Goal: Task Accomplishment & Management: Manage account settings

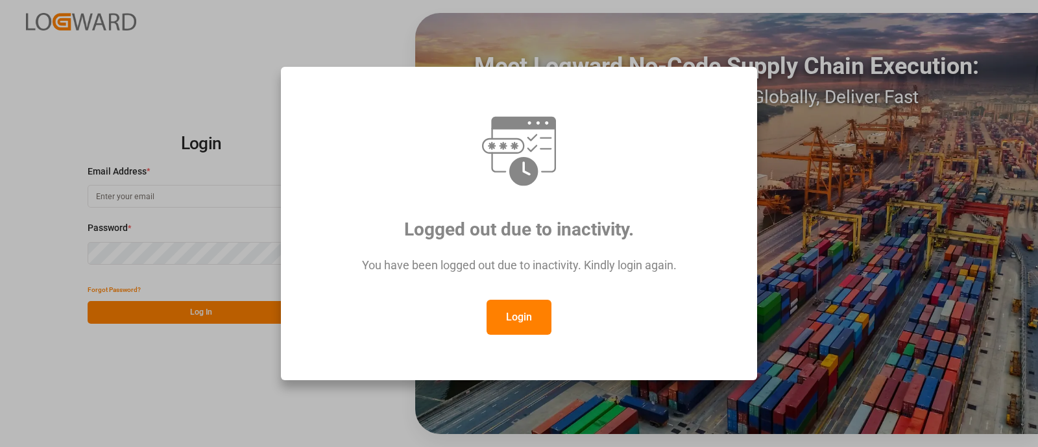
click at [531, 313] on button "Login" at bounding box center [519, 317] width 65 height 35
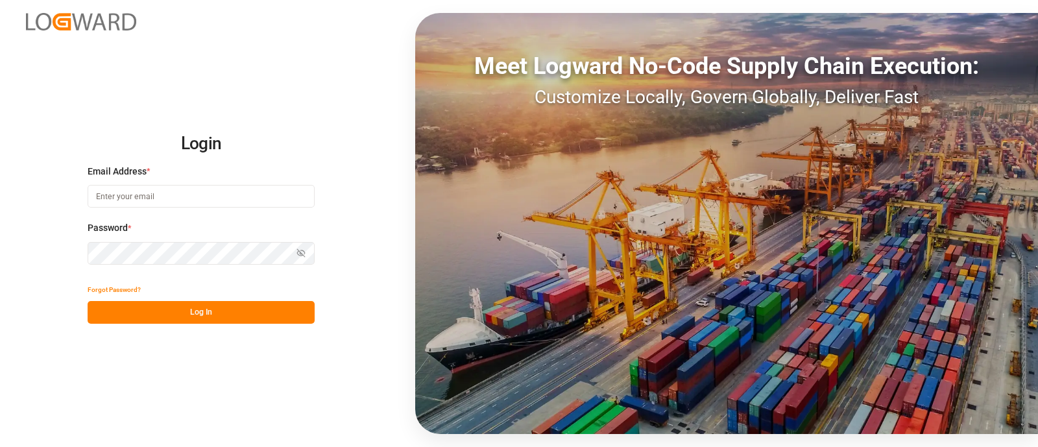
click at [182, 195] on input at bounding box center [201, 196] width 227 height 23
type input "camilo.perez@jamindustries.com"
click at [185, 310] on button "Log In" at bounding box center [201, 312] width 227 height 23
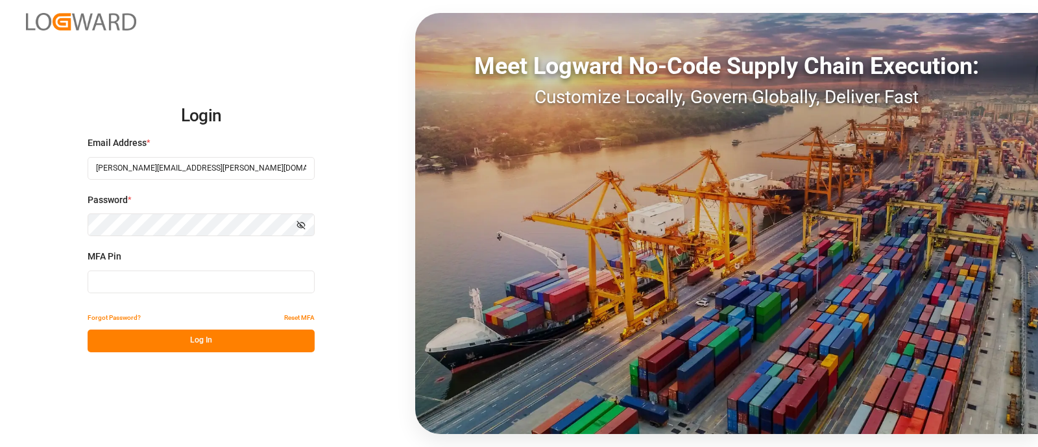
click at [194, 287] on input at bounding box center [201, 282] width 227 height 23
type input "741459"
click at [210, 339] on button "Log In" at bounding box center [201, 341] width 227 height 23
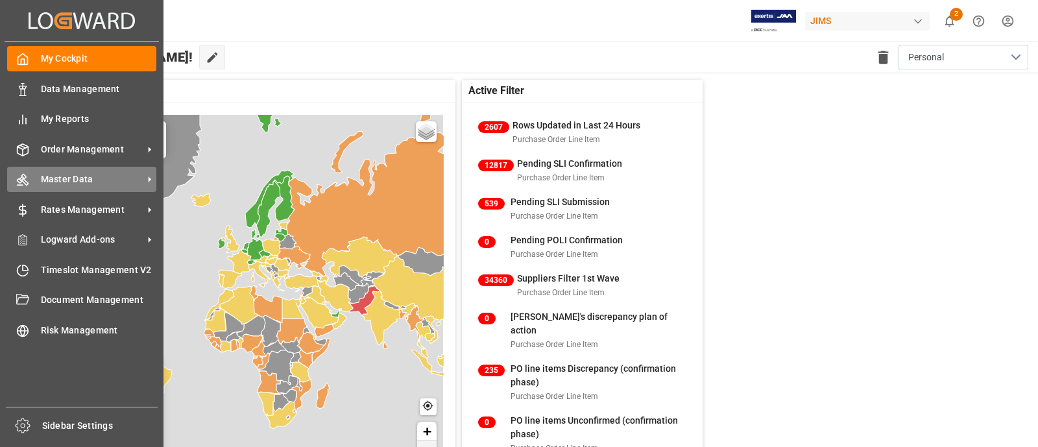
click at [54, 178] on span "Master Data" at bounding box center [92, 180] width 103 height 14
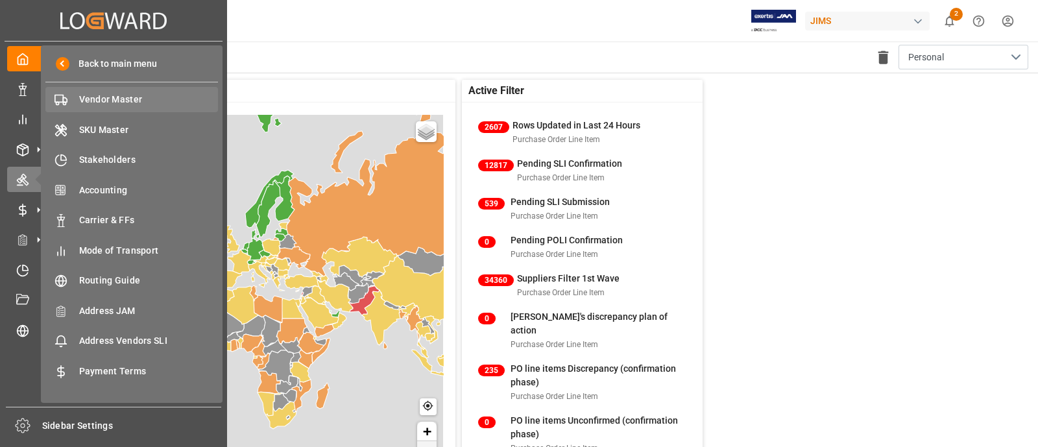
click at [101, 102] on span "Vendor Master" at bounding box center [149, 100] width 140 height 14
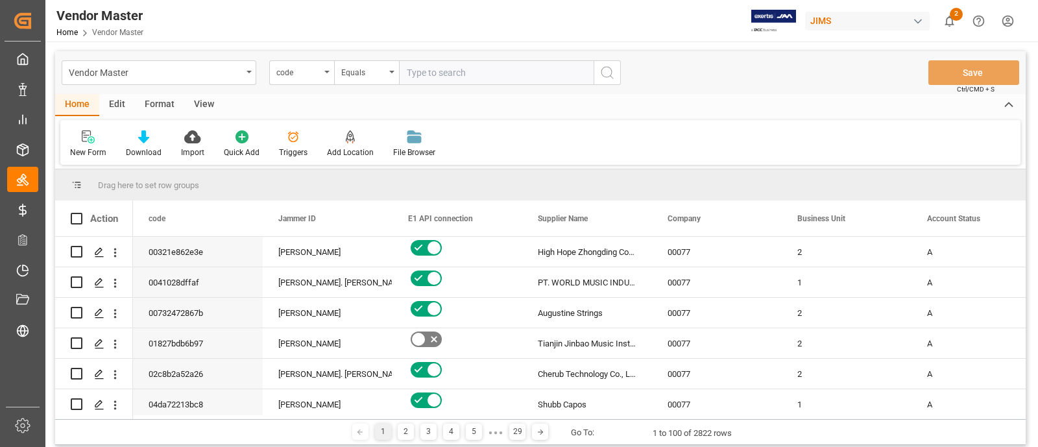
click at [439, 79] on input "text" at bounding box center [496, 72] width 195 height 25
click at [889, 219] on span at bounding box center [890, 219] width 12 height 12
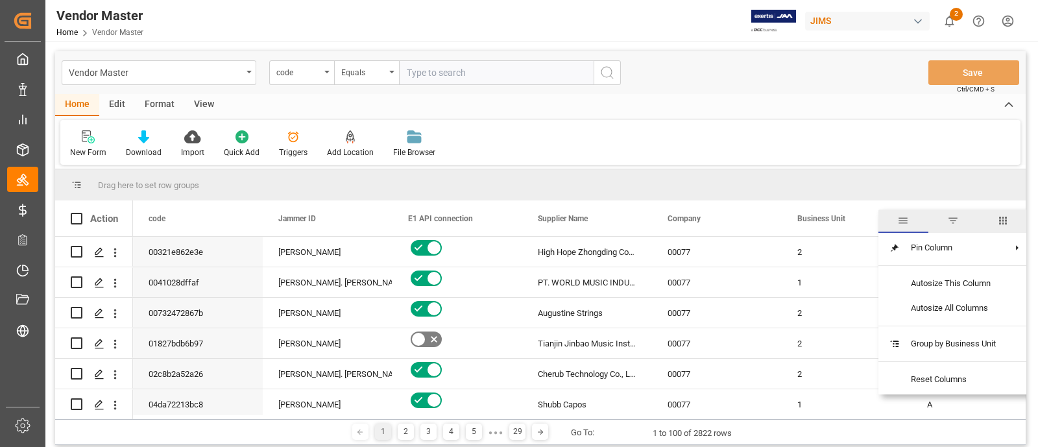
click at [956, 225] on span "filter" at bounding box center [953, 221] width 12 height 12
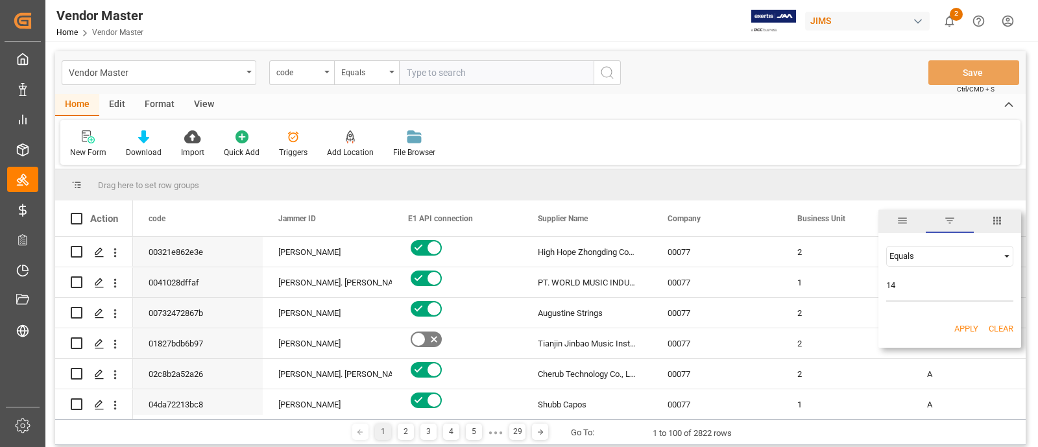
type input "14"
click at [968, 323] on button "Apply" at bounding box center [967, 329] width 24 height 13
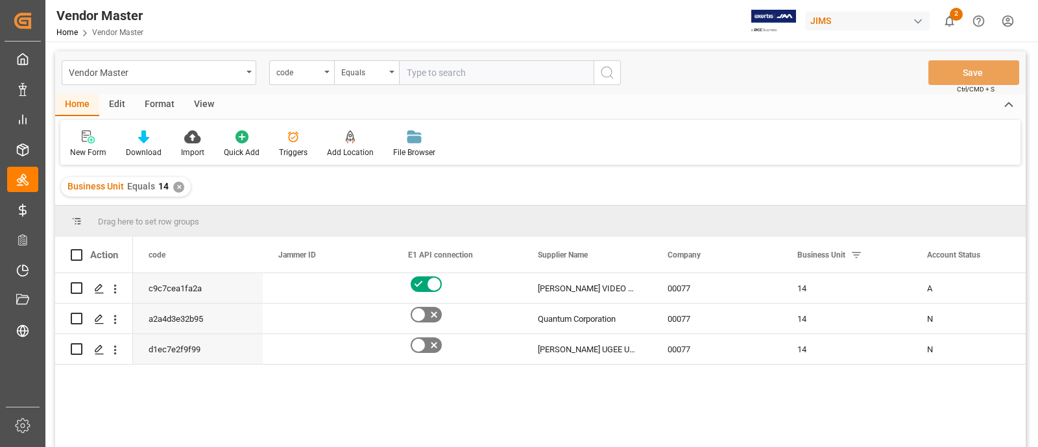
click at [441, 73] on input "text" at bounding box center [496, 72] width 195 height 25
paste input "772529"
type input "772529"
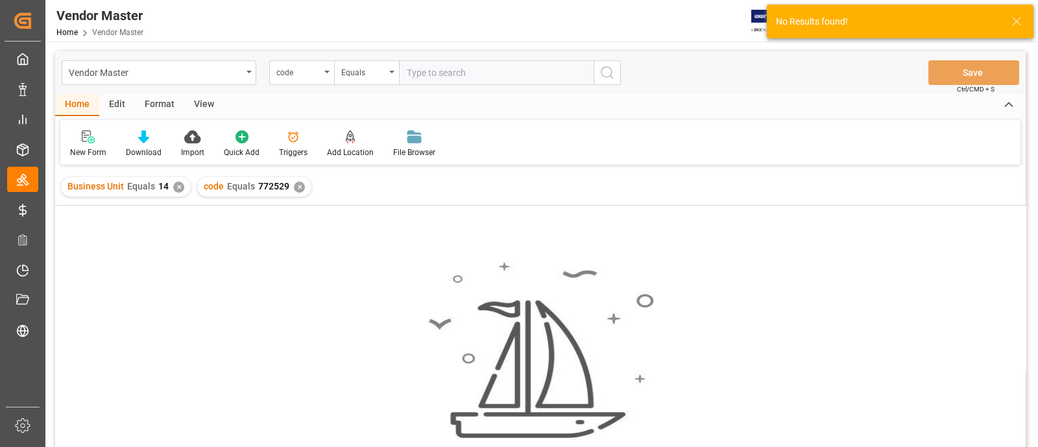
click at [176, 184] on div "✕" at bounding box center [178, 187] width 11 height 11
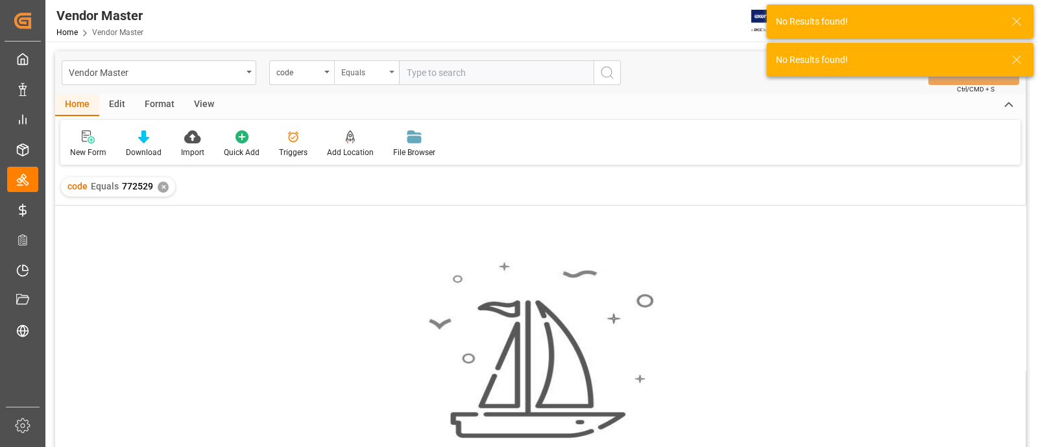
click at [359, 77] on div "Equals" at bounding box center [363, 71] width 44 height 15
click at [302, 79] on div "code" at bounding box center [301, 72] width 65 height 25
type input "numb"
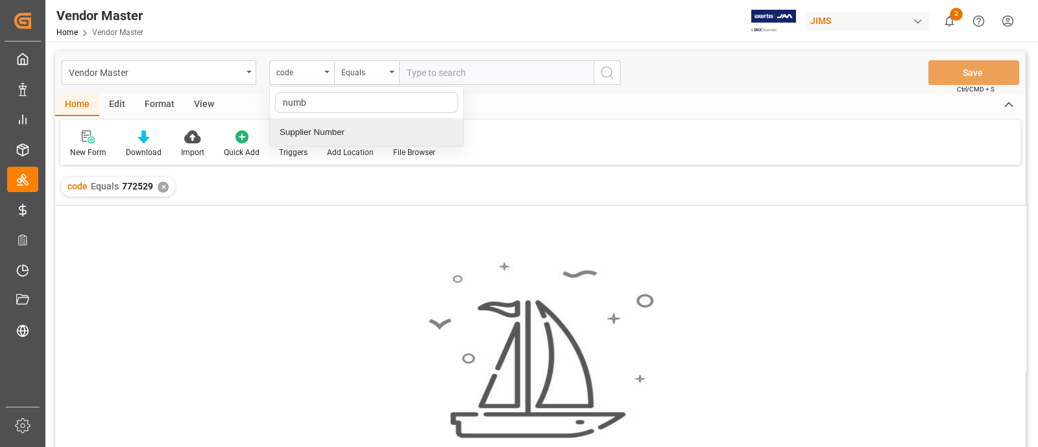
click at [313, 130] on div "Supplier Number" at bounding box center [366, 132] width 193 height 27
click at [434, 75] on input "text" at bounding box center [496, 72] width 195 height 25
paste input "772529"
type input "772529"
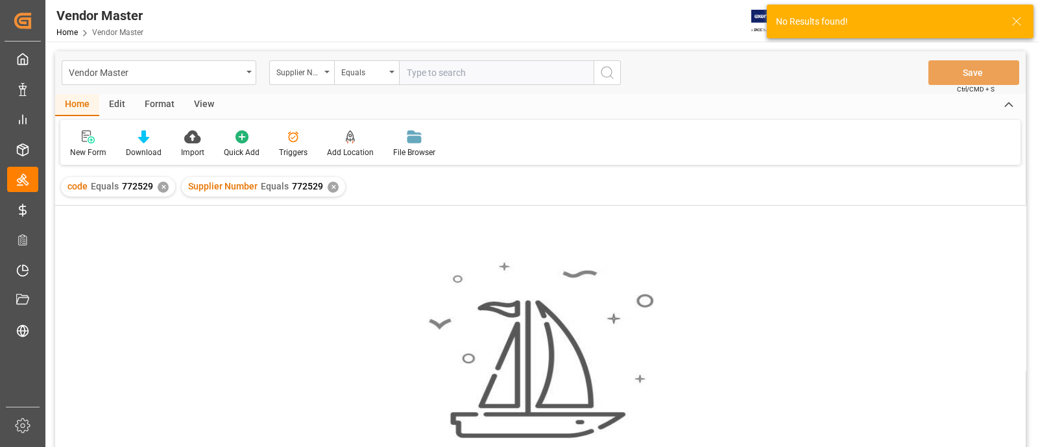
click at [162, 191] on div "✕" at bounding box center [163, 187] width 11 height 11
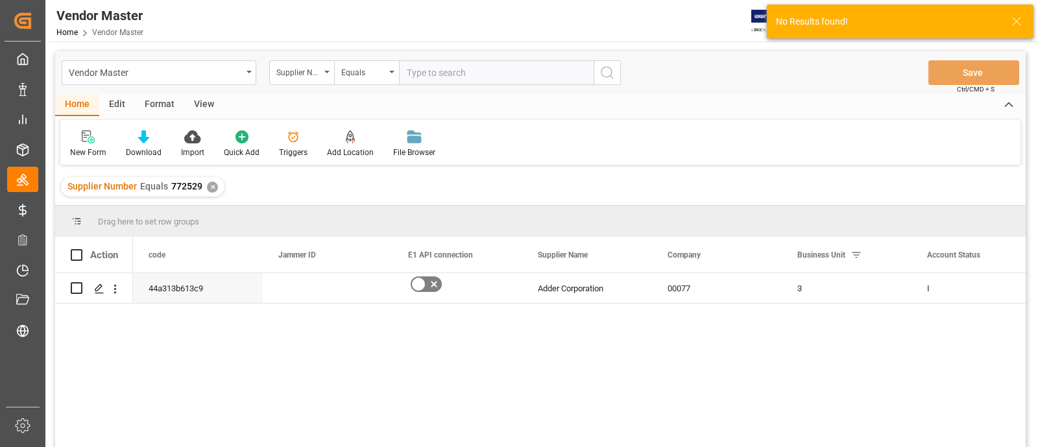
click at [526, 341] on div "44a313b613c9 Adder Corporation 00077 3 I" at bounding box center [579, 364] width 893 height 182
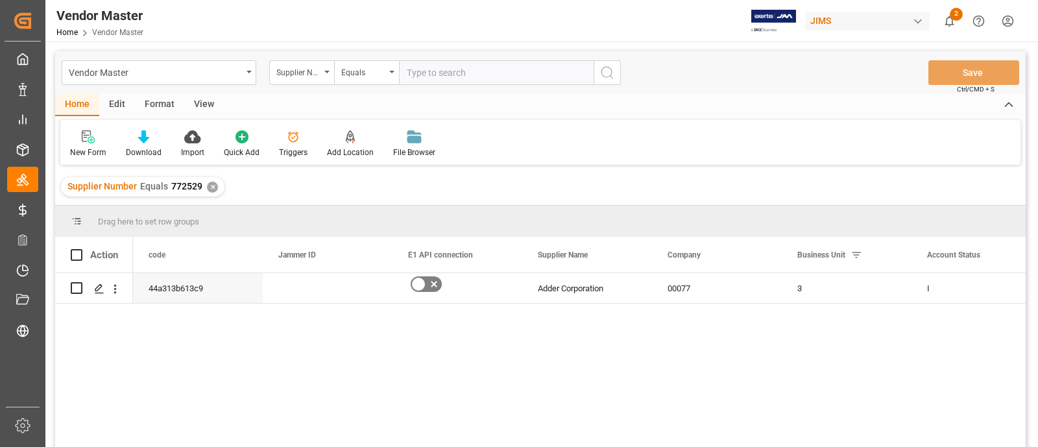
click at [702, 332] on div "44a313b613c9 Adder Corporation 00077 3 I" at bounding box center [579, 364] width 893 height 182
click at [810, 291] on div "3" at bounding box center [847, 288] width 130 height 30
click at [799, 287] on div "3" at bounding box center [847, 288] width 130 height 30
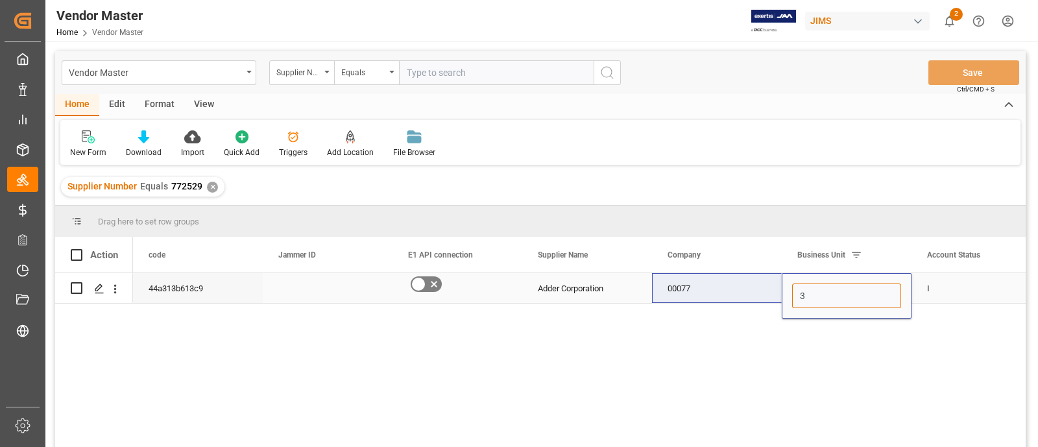
drag, startPoint x: 820, startPoint y: 293, endPoint x: 884, endPoint y: 397, distance: 122.1
click at [749, 307] on div "44a313b613c9 Adder Corporation 00077 3 I" at bounding box center [579, 364] width 893 height 182
type input "14"
click at [620, 374] on div "44a313b613c9 Adder Corporation 00077 14 I" at bounding box center [579, 364] width 893 height 182
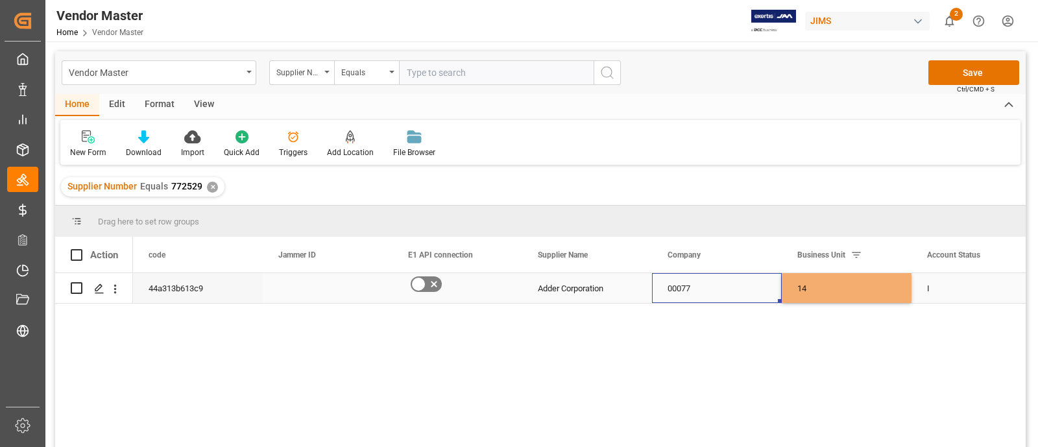
click at [746, 289] on div "00077" at bounding box center [717, 288] width 130 height 30
click at [958, 71] on button "Save" at bounding box center [974, 72] width 91 height 25
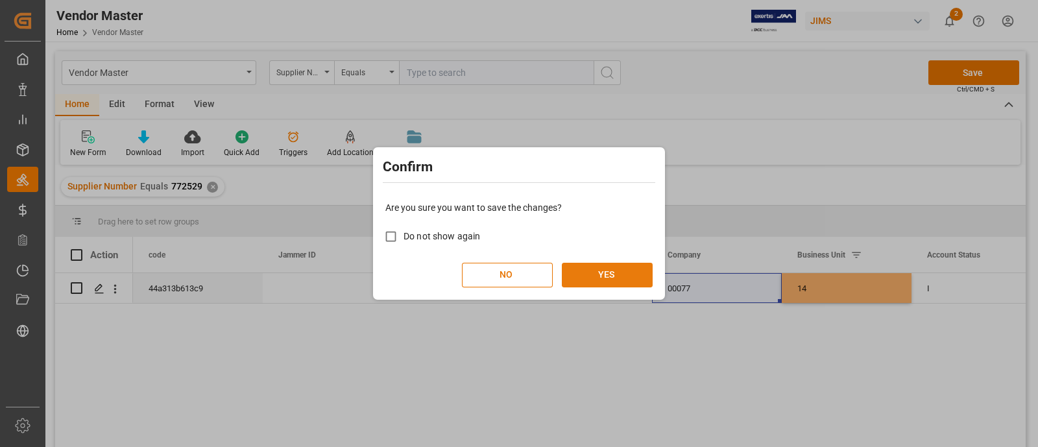
click at [627, 271] on button "YES" at bounding box center [607, 275] width 91 height 25
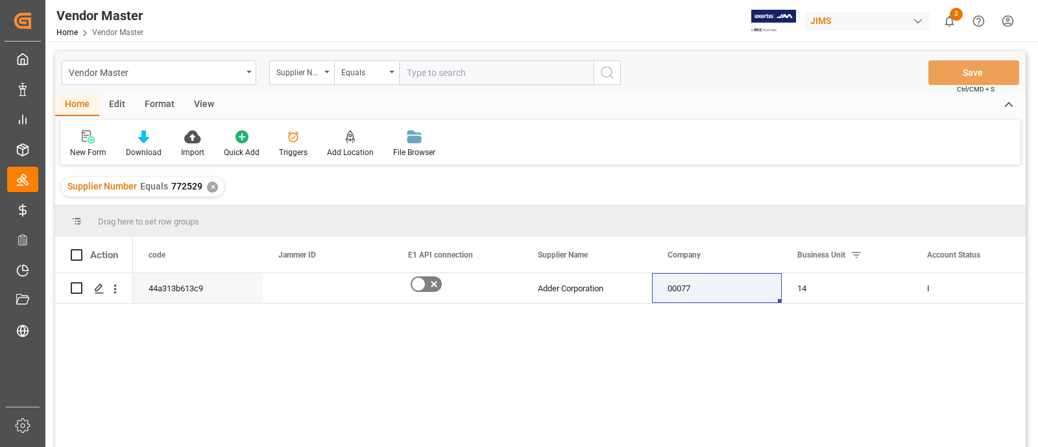
click at [212, 182] on div "✕" at bounding box center [212, 187] width 11 height 11
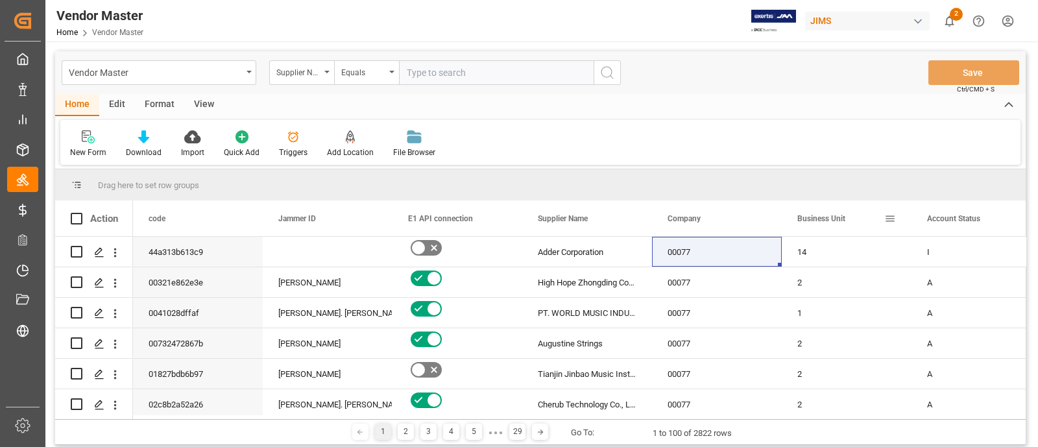
click at [894, 219] on span at bounding box center [890, 219] width 12 height 12
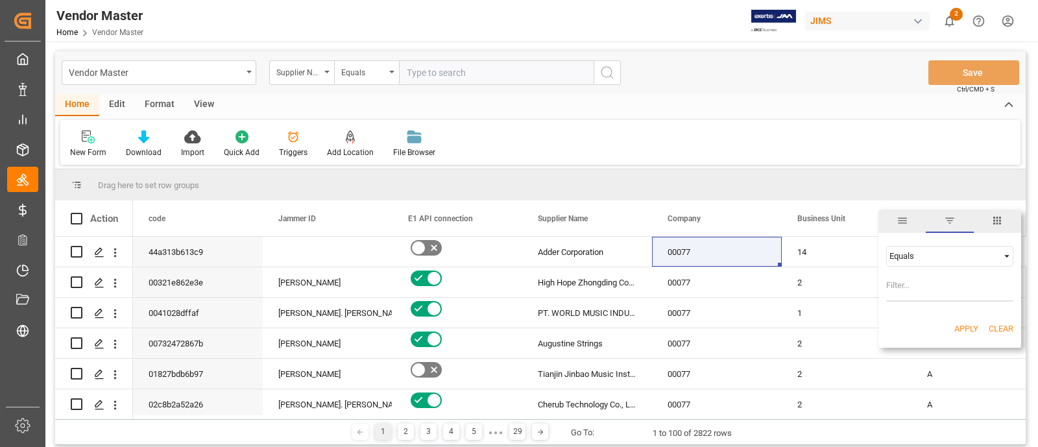
click at [949, 219] on span "filter" at bounding box center [950, 221] width 12 height 12
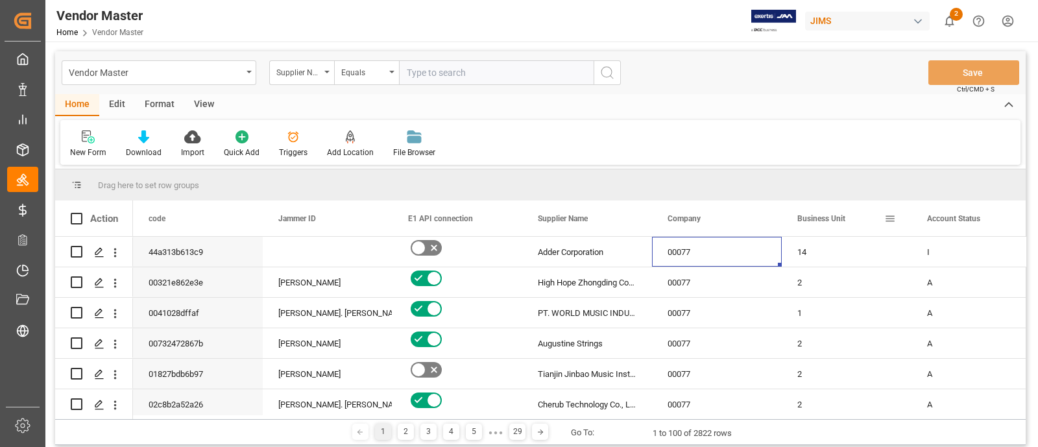
click at [895, 219] on span at bounding box center [890, 219] width 12 height 12
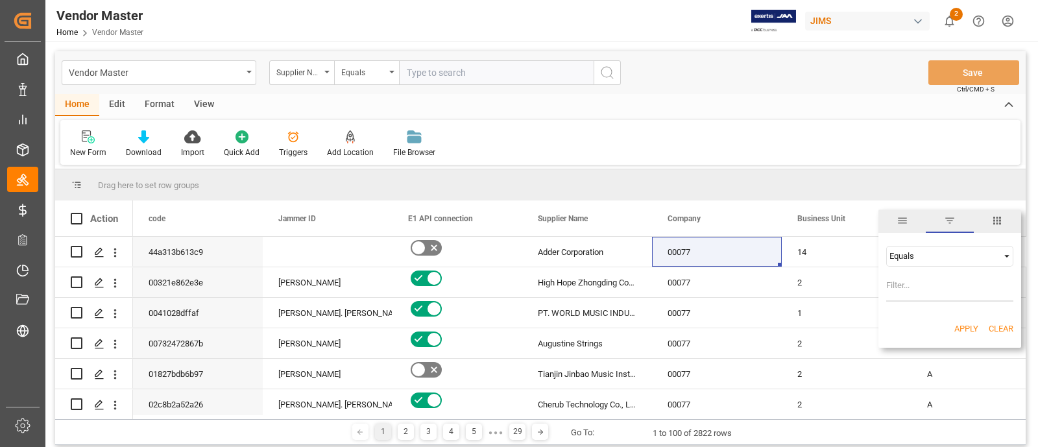
click at [918, 289] on input "Filter Value" at bounding box center [949, 289] width 127 height 26
type input "14"
click at [961, 323] on button "Apply" at bounding box center [967, 329] width 24 height 13
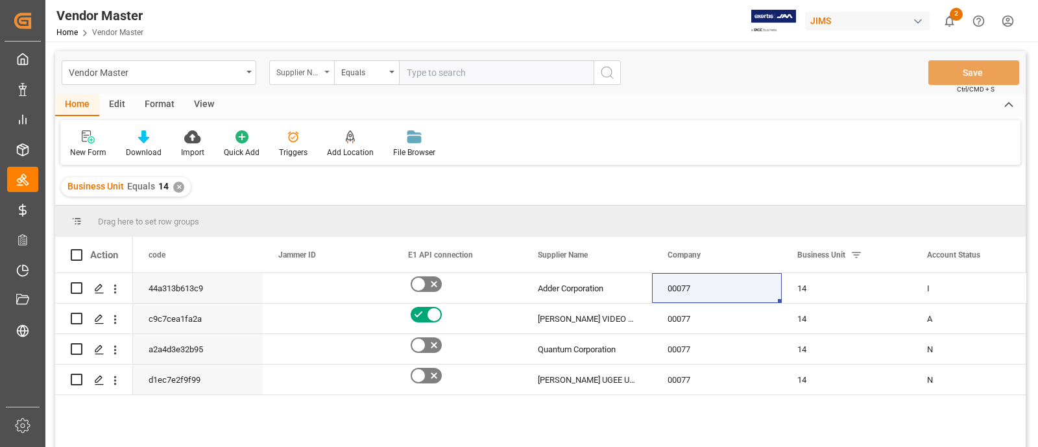
click at [313, 76] on div "Supplier Number" at bounding box center [298, 71] width 44 height 15
type input "num"
click at [337, 136] on div "Supplier Number" at bounding box center [366, 132] width 193 height 27
click at [432, 71] on input "text" at bounding box center [496, 72] width 195 height 25
paste input "772530"
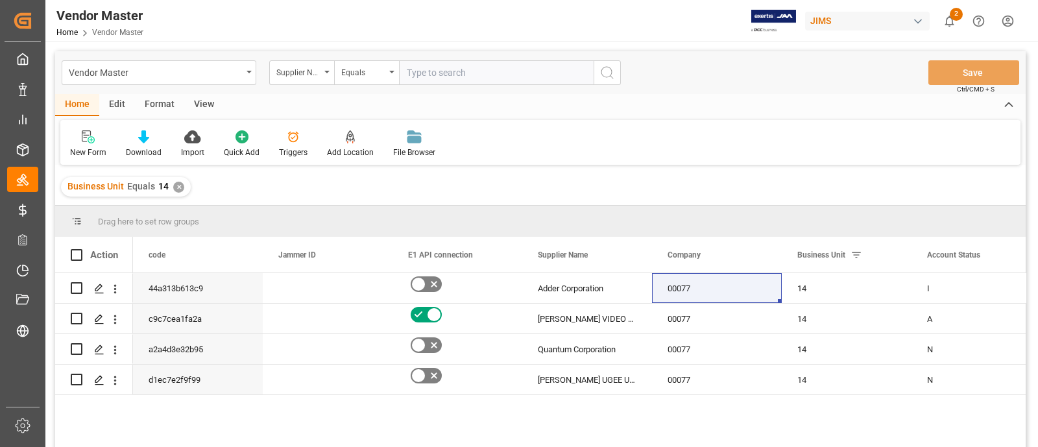
type input "772530"
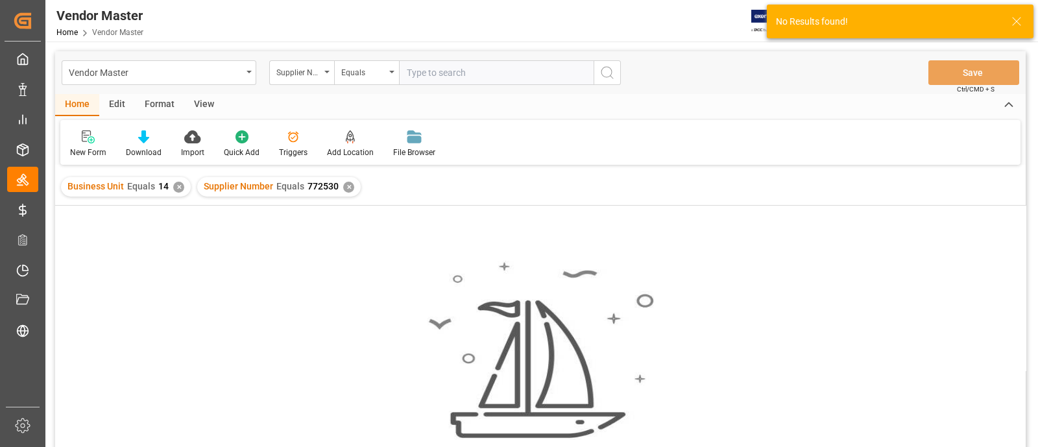
click at [178, 186] on div "✕" at bounding box center [178, 187] width 11 height 11
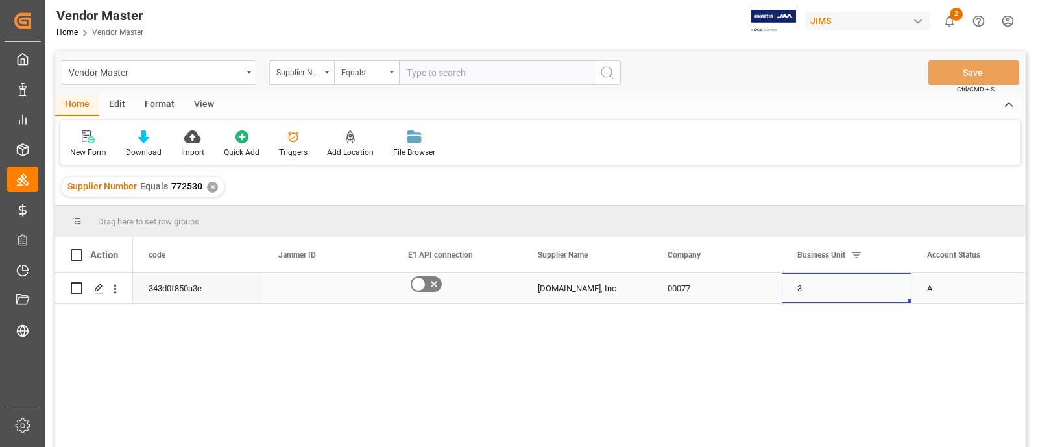
click at [808, 289] on div "3" at bounding box center [847, 288] width 130 height 30
drag, startPoint x: 819, startPoint y: 296, endPoint x: 872, endPoint y: 305, distance: 54.0
click at [792, 298] on input "3" at bounding box center [846, 296] width 109 height 25
type input "14"
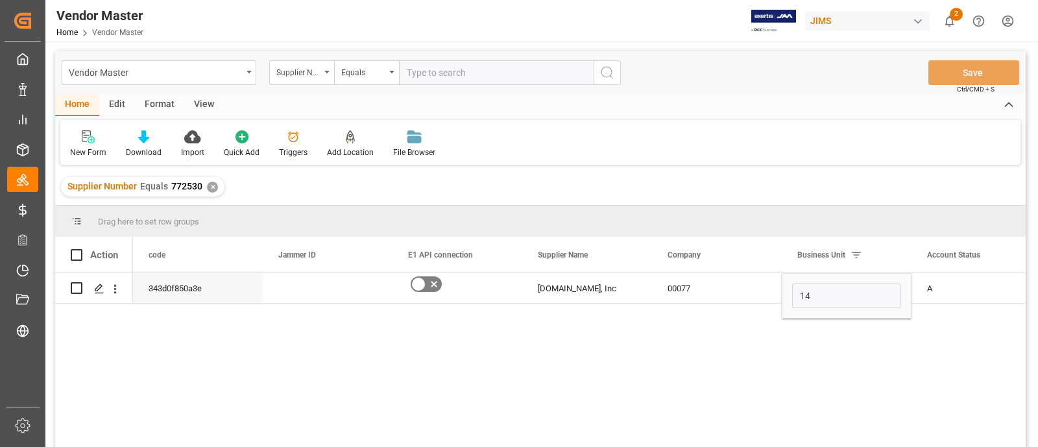
click at [828, 355] on div "343d0f850a3e Vimeo.com, Inc 00077 14 A" at bounding box center [579, 364] width 893 height 182
click at [694, 287] on div "00077" at bounding box center [717, 288] width 130 height 30
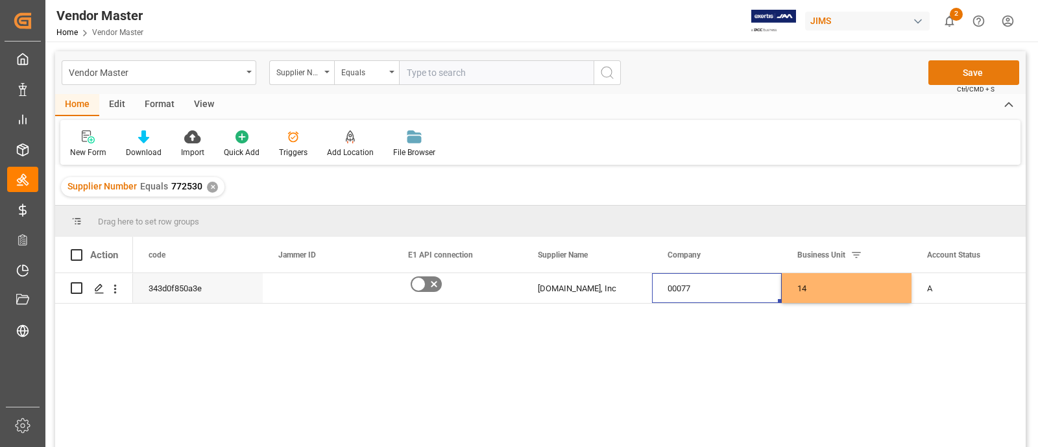
click at [944, 72] on button "Save" at bounding box center [974, 72] width 91 height 25
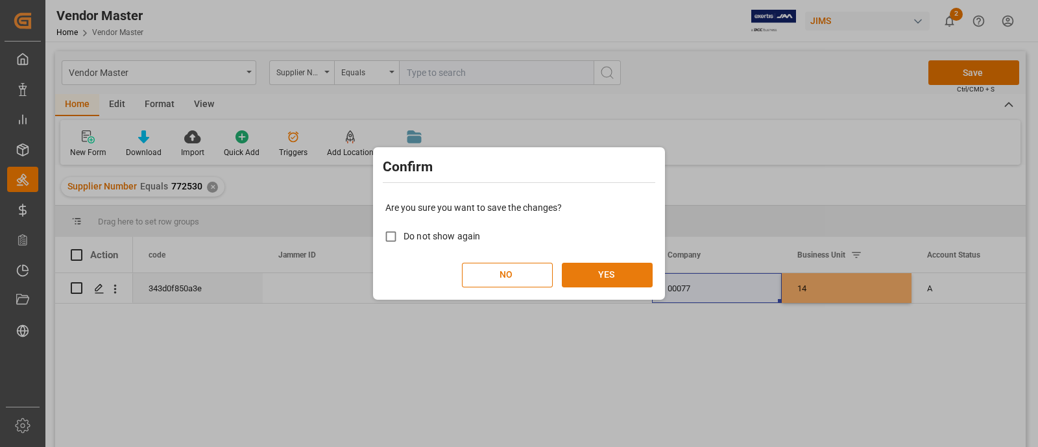
click at [593, 276] on button "YES" at bounding box center [607, 275] width 91 height 25
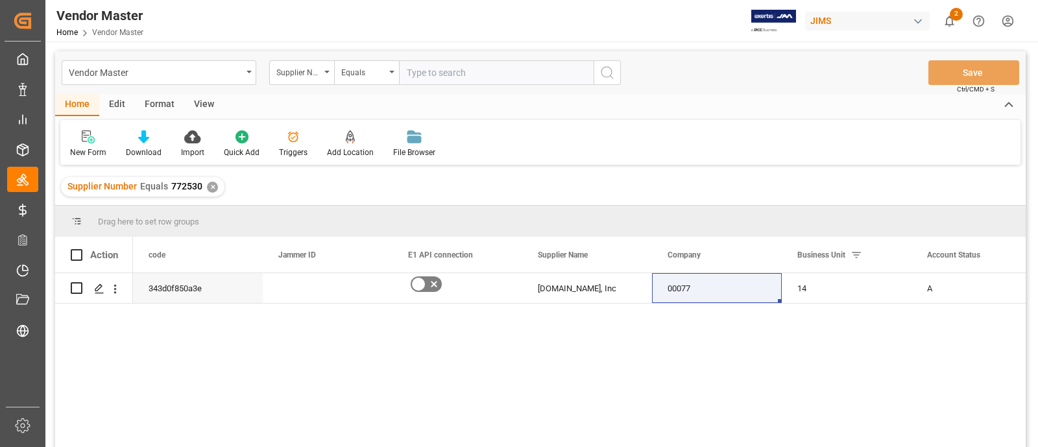
click at [209, 187] on div "✕" at bounding box center [212, 187] width 11 height 11
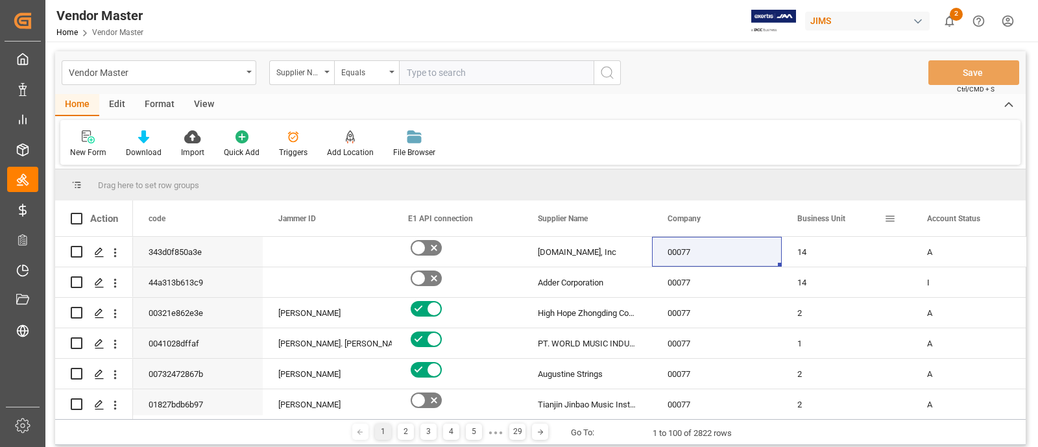
click at [892, 217] on span at bounding box center [890, 219] width 12 height 12
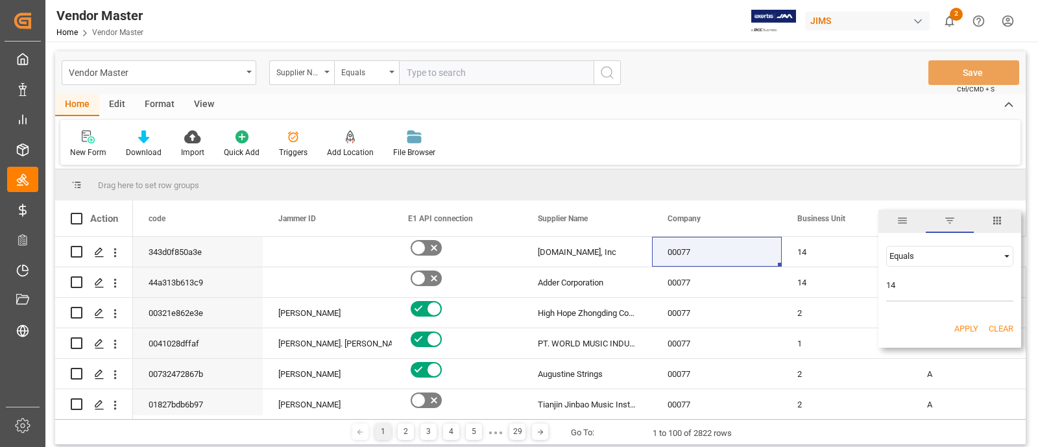
type input "14"
click at [962, 324] on button "Apply" at bounding box center [967, 329] width 24 height 13
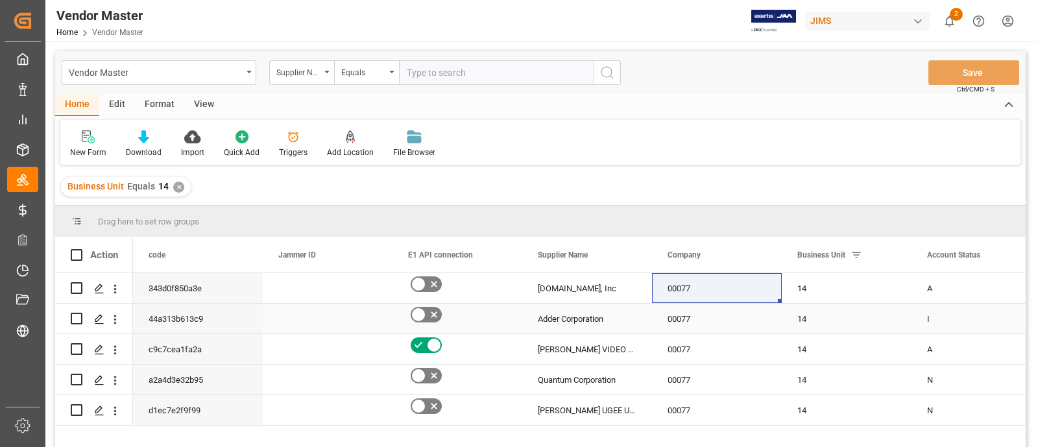
click at [877, 308] on div "14" at bounding box center [847, 319] width 130 height 30
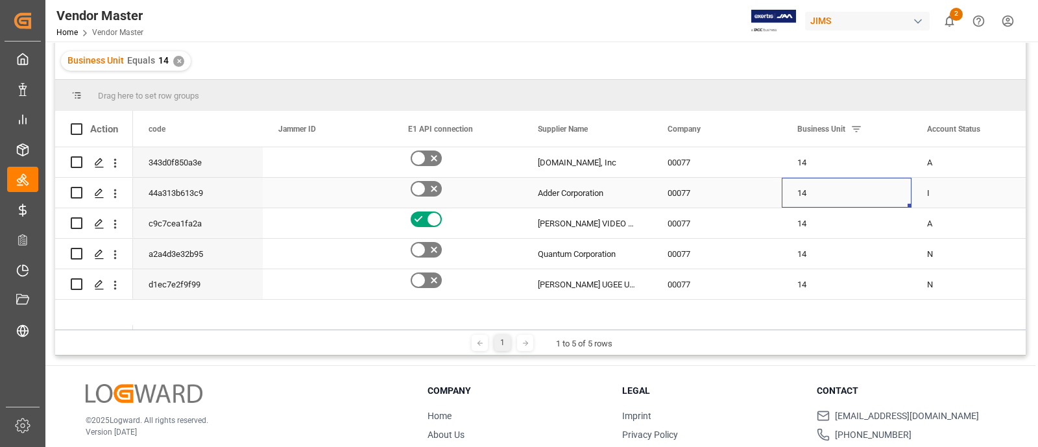
scroll to position [162, 0]
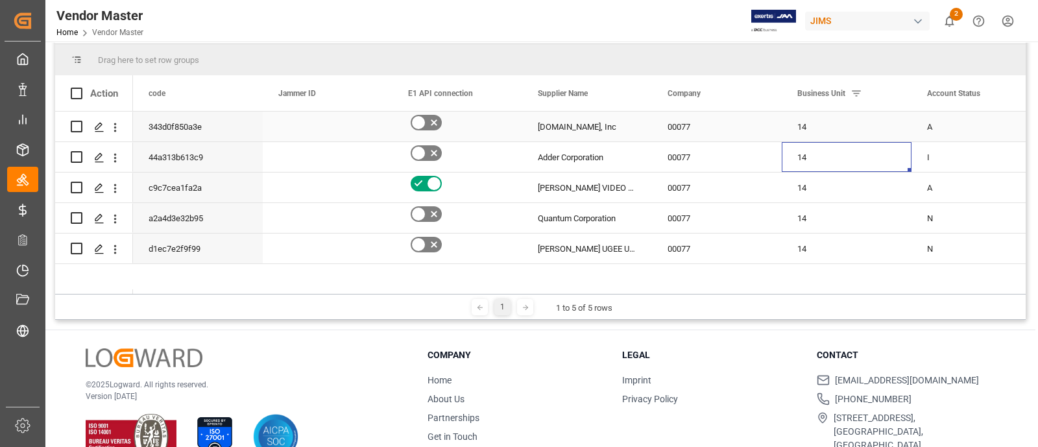
click at [432, 121] on icon "Press SPACE to select this row." at bounding box center [434, 123] width 16 height 16
click at [0, 0] on input "Press SPACE to select this row." at bounding box center [0, 0] width 0 height 0
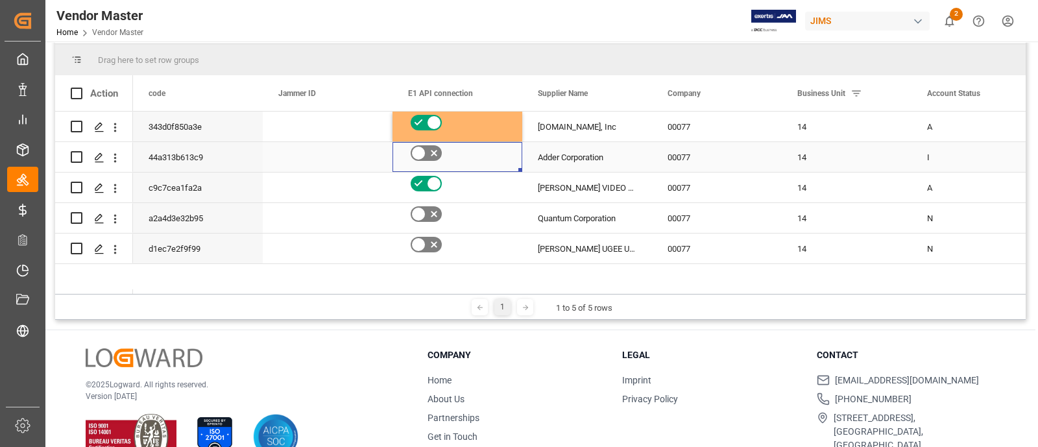
click at [431, 151] on icon "Press SPACE to select this row." at bounding box center [434, 153] width 16 height 16
click at [0, 0] on input "Press SPACE to select this row." at bounding box center [0, 0] width 0 height 0
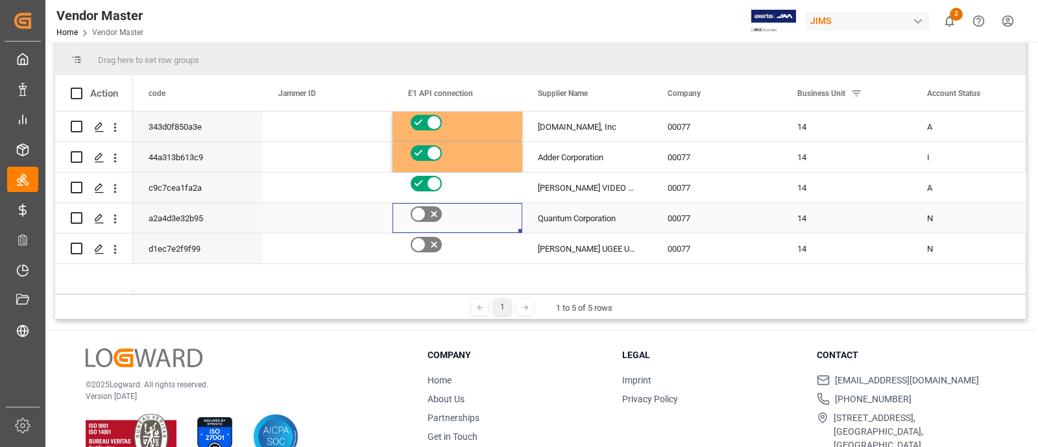
click at [435, 210] on icon "Press SPACE to select this row." at bounding box center [434, 214] width 16 height 16
click at [0, 0] on input "Press SPACE to select this row." at bounding box center [0, 0] width 0 height 0
click at [428, 245] on icon "Press SPACE to select this row." at bounding box center [434, 245] width 16 height 16
click at [0, 0] on input "Press SPACE to select this row." at bounding box center [0, 0] width 0 height 0
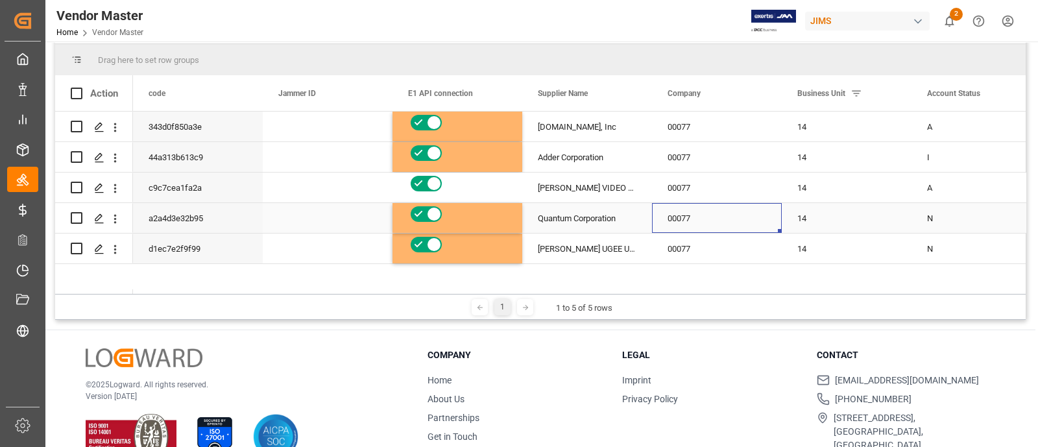
click at [659, 206] on div "00077" at bounding box center [717, 218] width 130 height 30
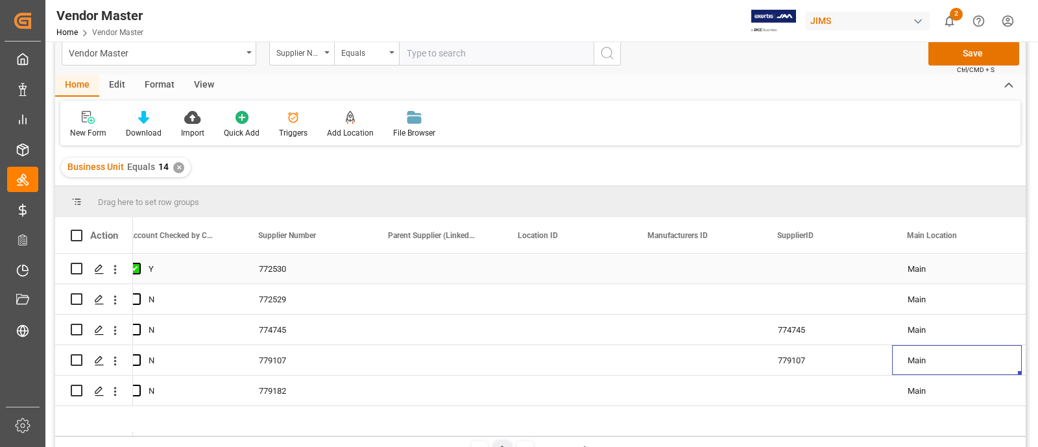
scroll to position [0, 0]
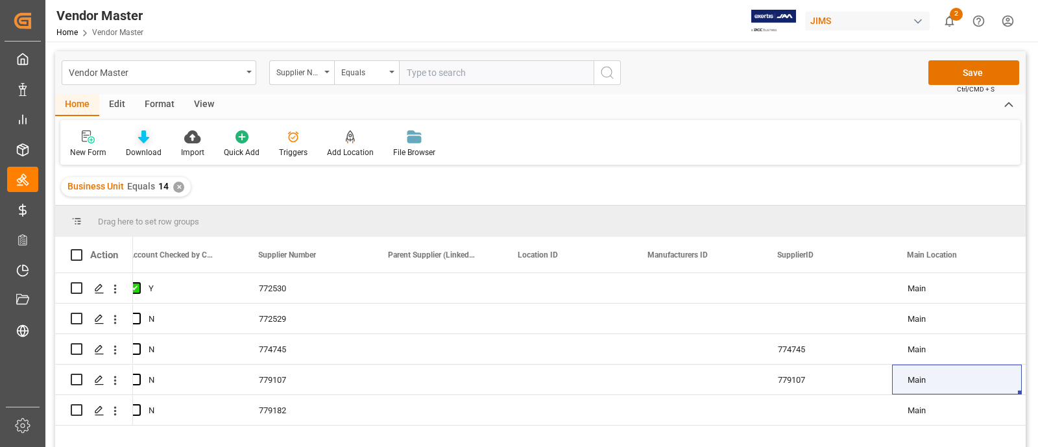
click at [138, 142] on icon at bounding box center [143, 136] width 11 height 13
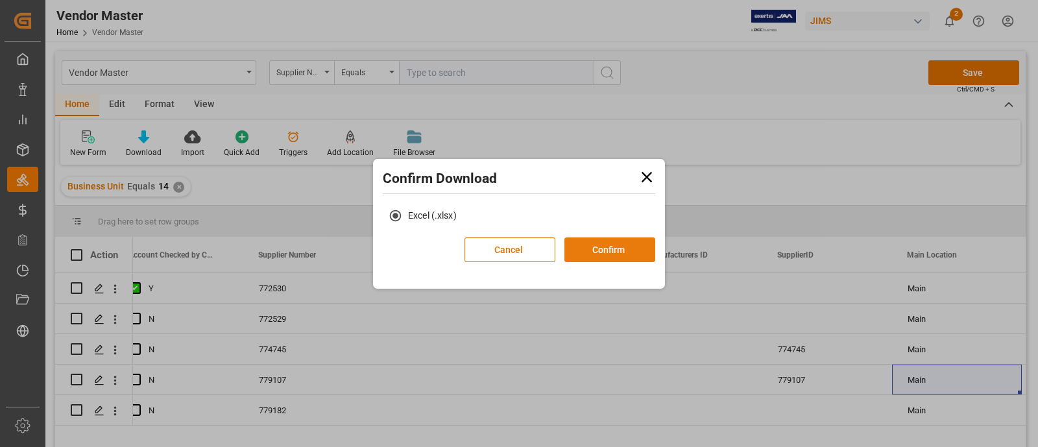
click at [583, 253] on button "Confirm" at bounding box center [610, 249] width 91 height 25
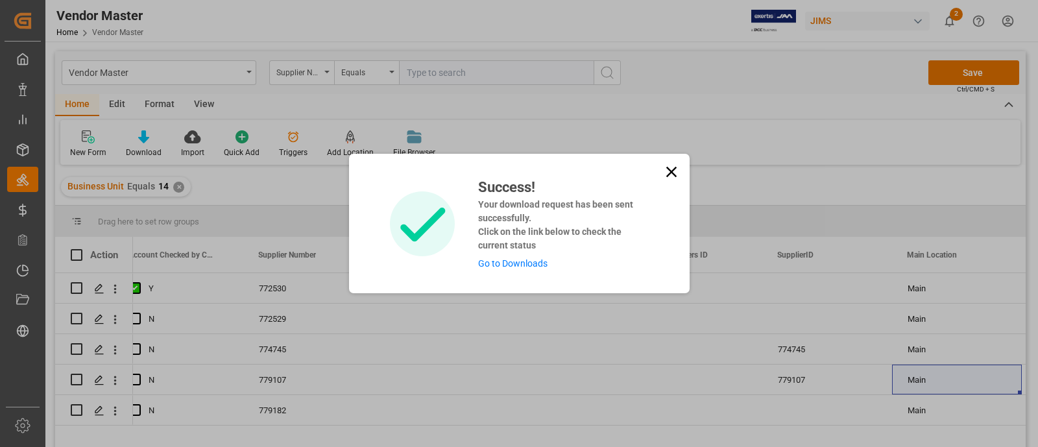
click at [539, 268] on link "Go to Downloads" at bounding box center [512, 263] width 69 height 10
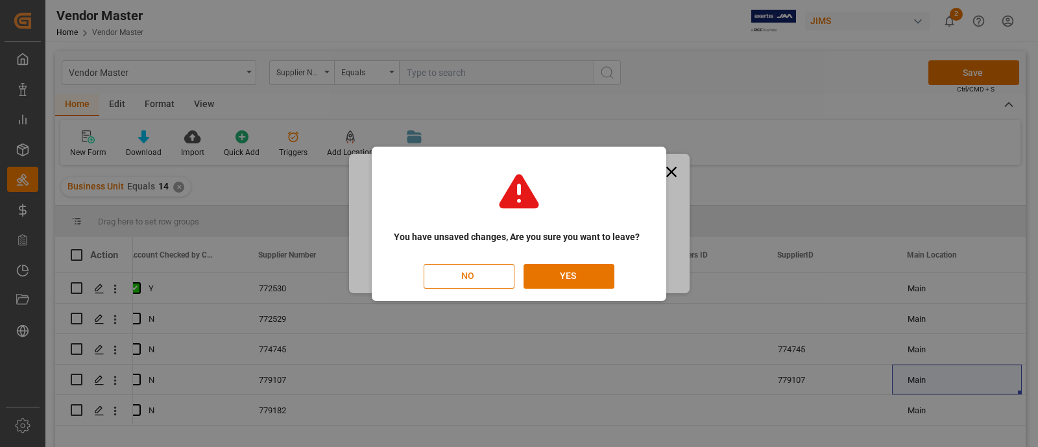
click at [469, 274] on button "NO" at bounding box center [469, 276] width 91 height 25
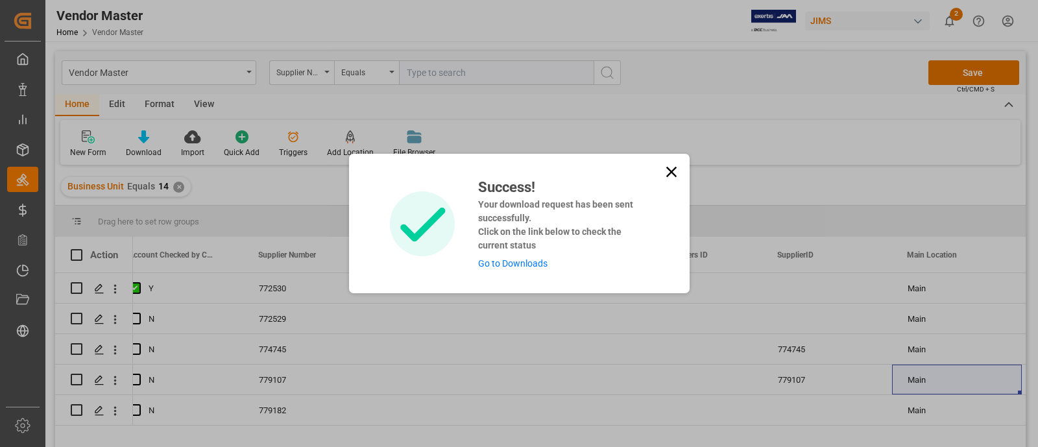
click at [668, 167] on icon at bounding box center [672, 172] width 18 height 18
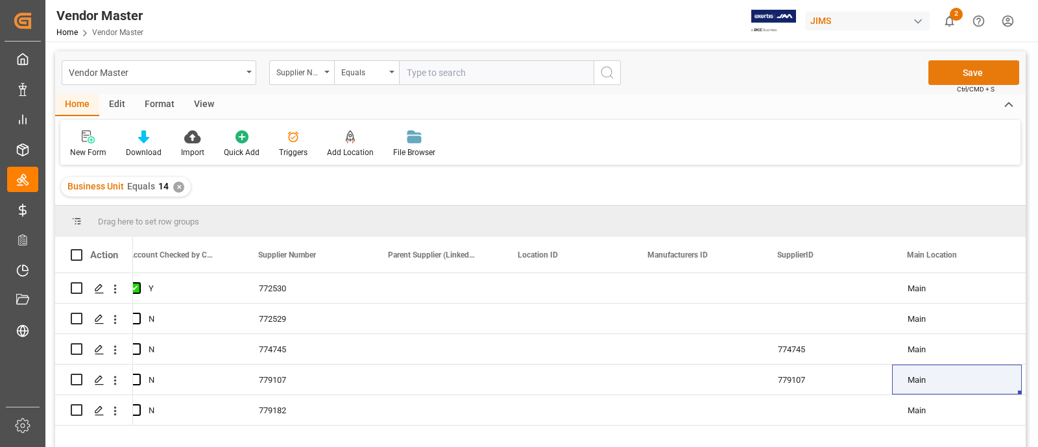
click at [947, 71] on button "Save" at bounding box center [974, 72] width 91 height 25
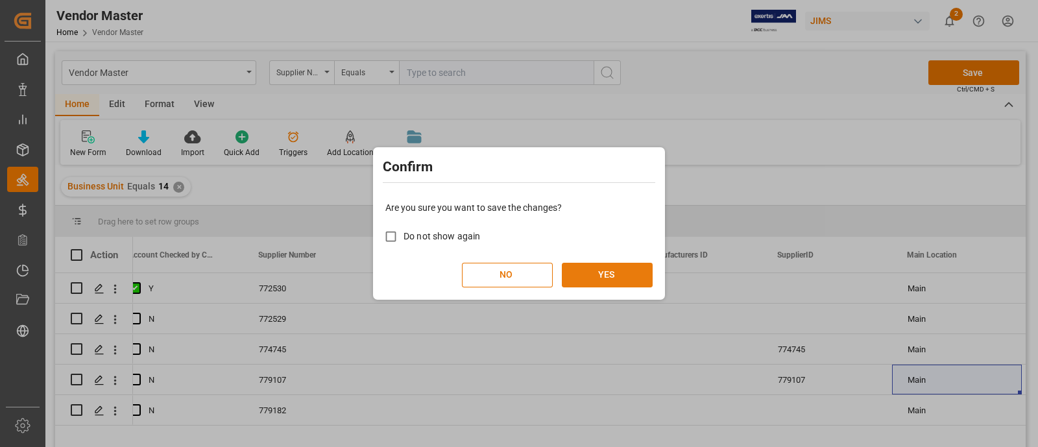
click at [601, 268] on button "YES" at bounding box center [607, 275] width 91 height 25
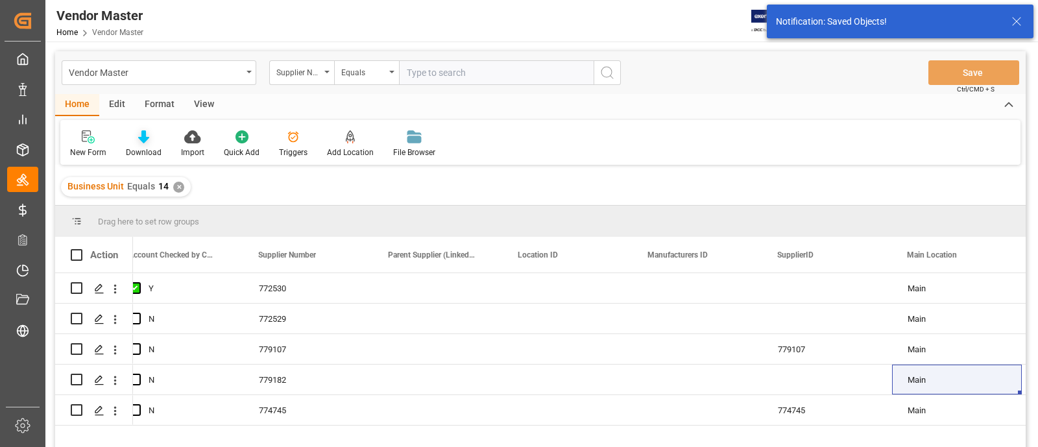
click at [144, 148] on div "Download" at bounding box center [144, 153] width 36 height 12
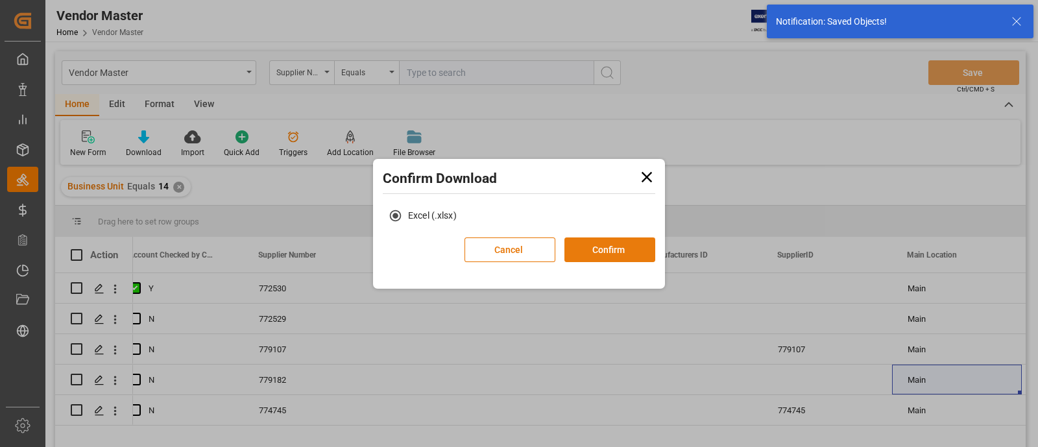
click at [600, 253] on button "Confirm" at bounding box center [610, 249] width 91 height 25
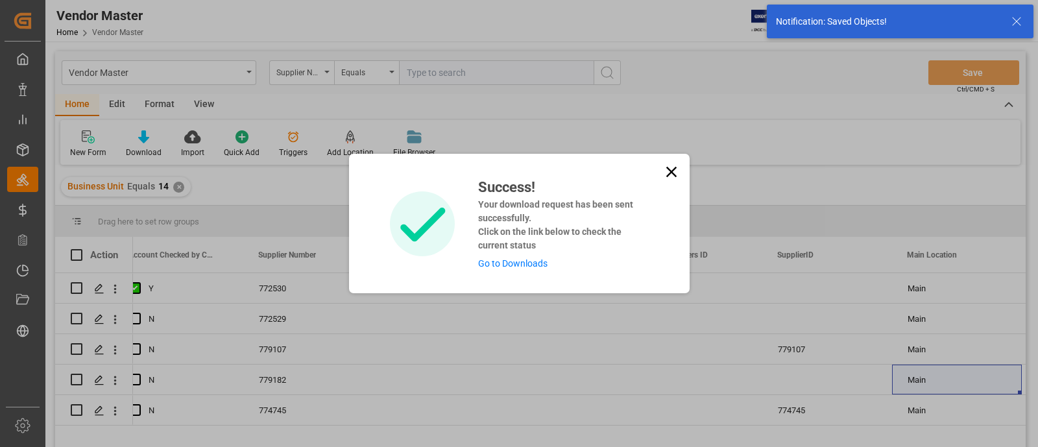
click at [534, 264] on link "Go to Downloads" at bounding box center [512, 263] width 69 height 10
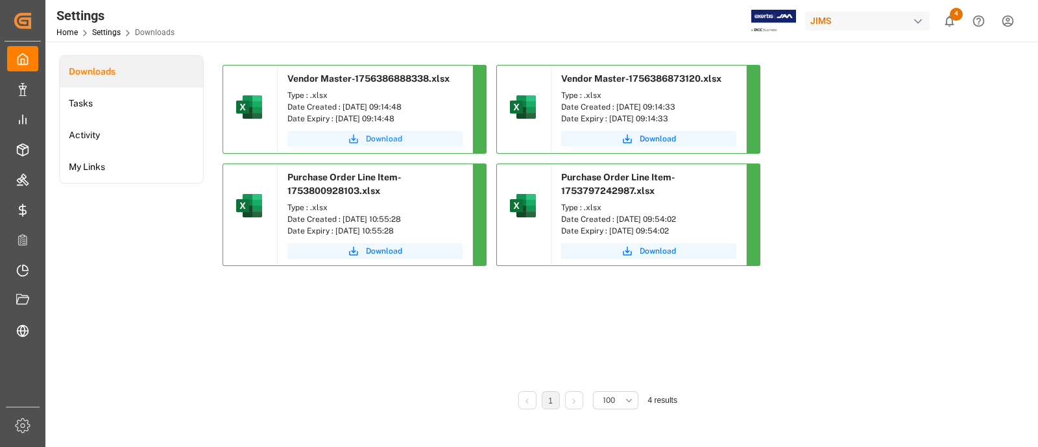
click at [374, 141] on span "Download" at bounding box center [384, 139] width 36 height 12
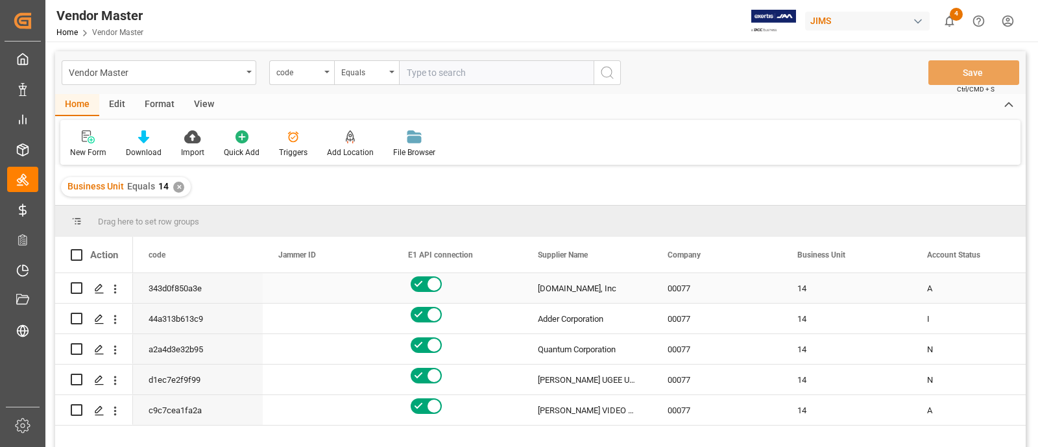
click at [737, 291] on div "00077" at bounding box center [717, 288] width 130 height 30
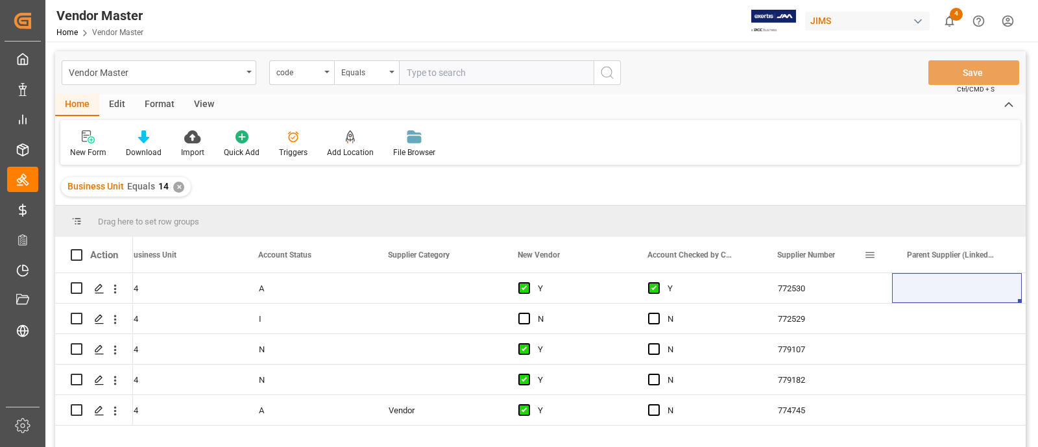
click at [871, 250] on span at bounding box center [870, 255] width 12 height 12
click at [816, 257] on span "Supplier Number" at bounding box center [806, 254] width 58 height 9
click at [740, 282] on div "N" at bounding box center [707, 289] width 79 height 30
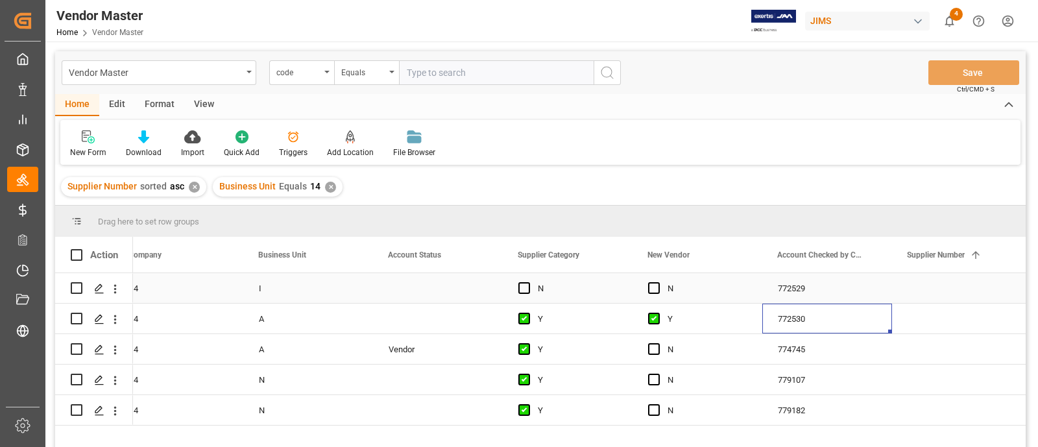
scroll to position [0, 668]
click at [847, 257] on span at bounding box center [846, 255] width 12 height 12
click at [831, 286] on div "779182" at bounding box center [827, 288] width 130 height 30
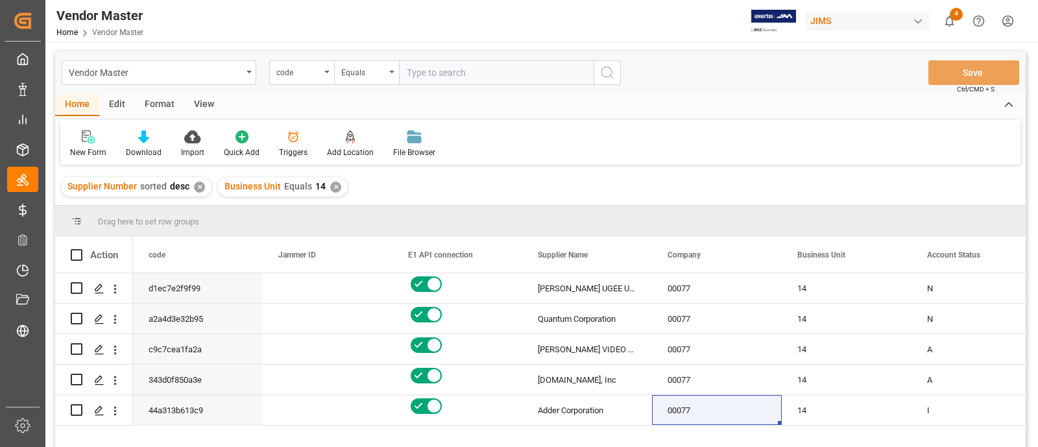
click at [337, 189] on div "✕" at bounding box center [335, 187] width 11 height 11
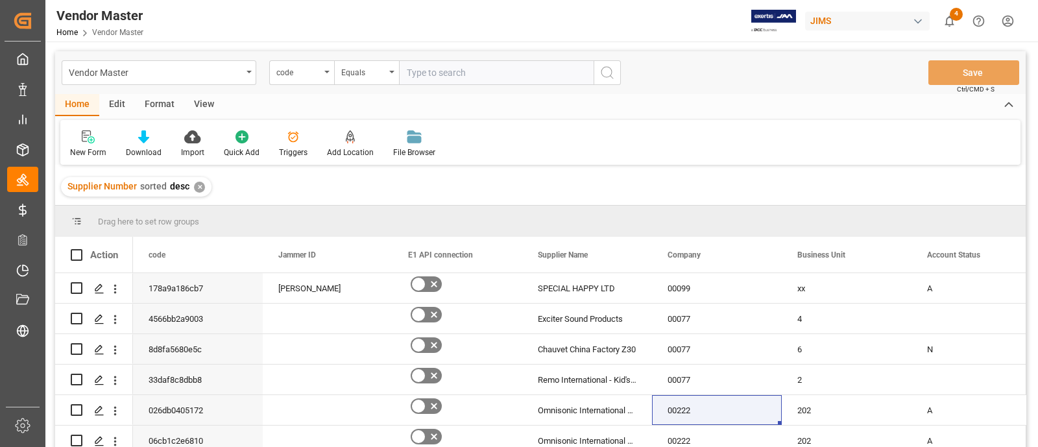
click at [197, 188] on div "✕" at bounding box center [199, 187] width 11 height 11
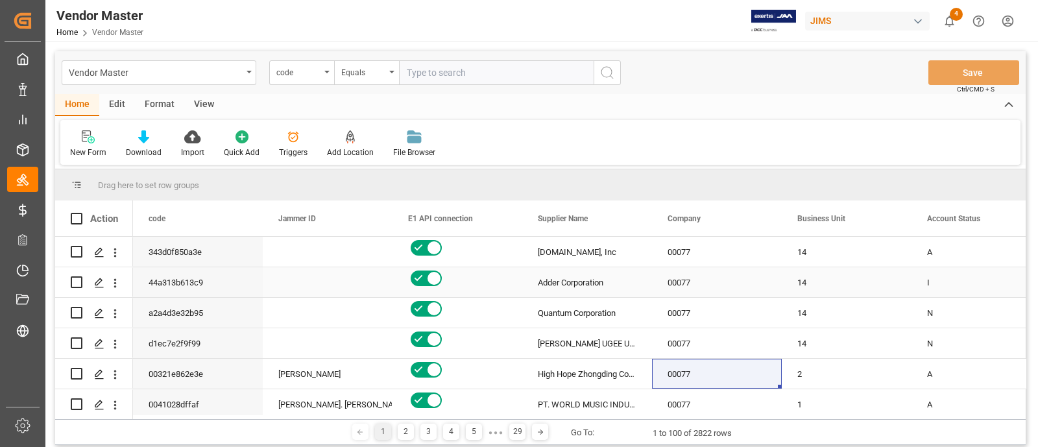
click at [729, 274] on div "00077" at bounding box center [717, 282] width 130 height 30
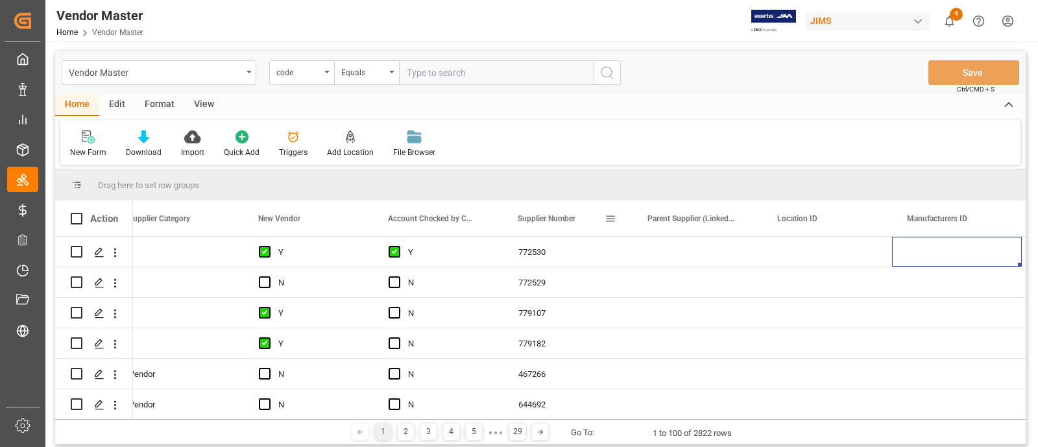
click at [574, 223] on div "Supplier Number" at bounding box center [561, 219] width 87 height 36
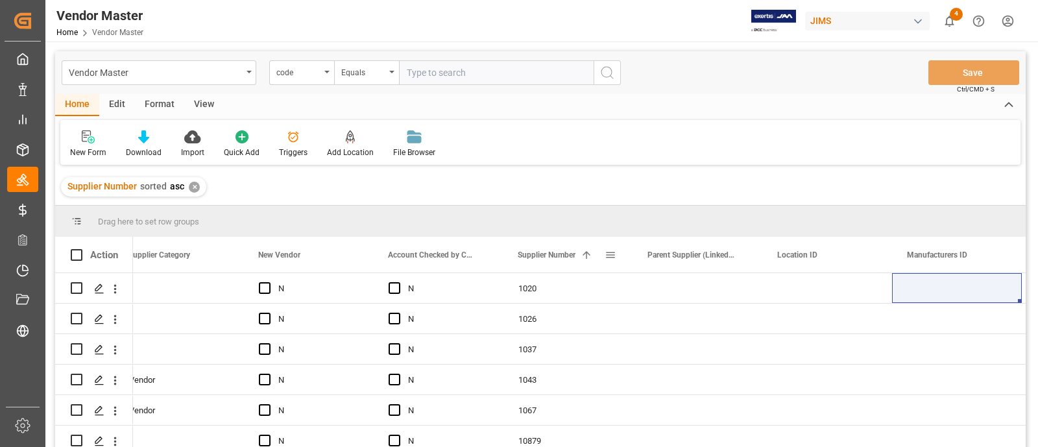
click at [595, 255] on div "Supplier Number 1" at bounding box center [561, 255] width 87 height 36
click at [572, 287] on div "9999" at bounding box center [568, 288] width 130 height 30
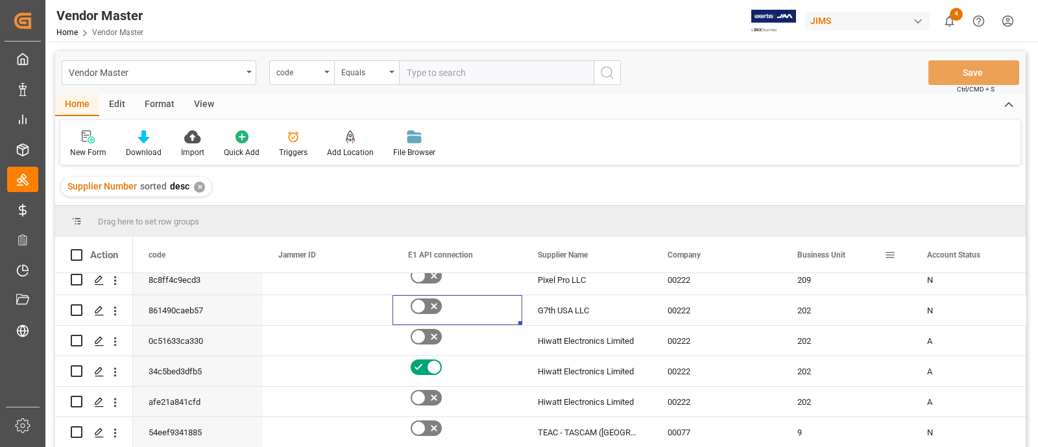
click at [895, 254] on span at bounding box center [890, 255] width 12 height 12
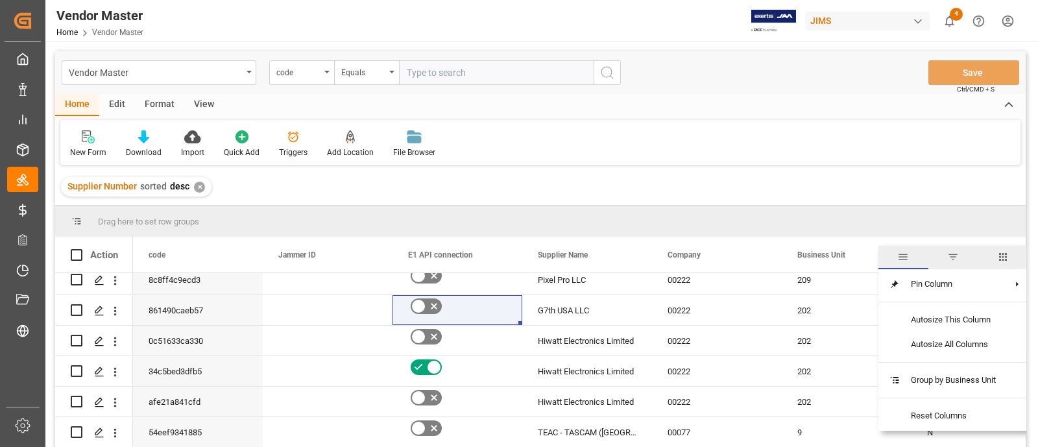
click at [953, 254] on span "filter" at bounding box center [953, 257] width 12 height 12
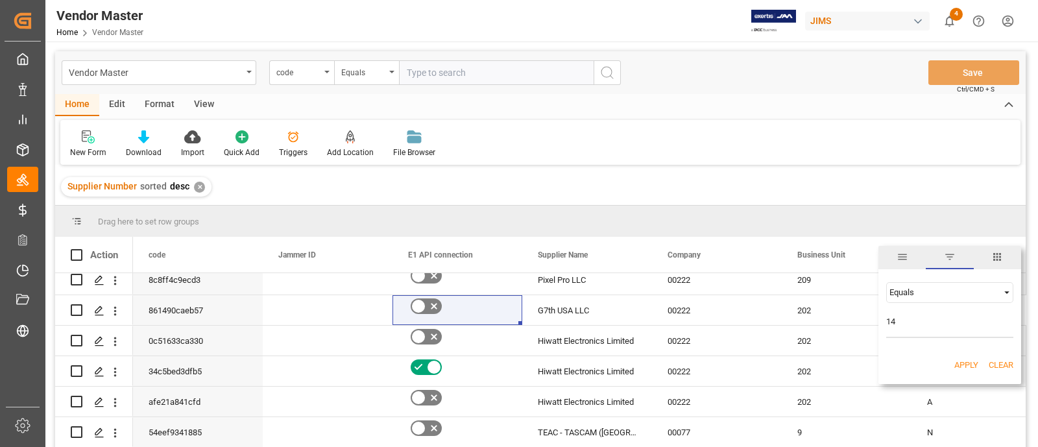
type input "14"
click at [970, 364] on button "Apply" at bounding box center [967, 365] width 24 height 13
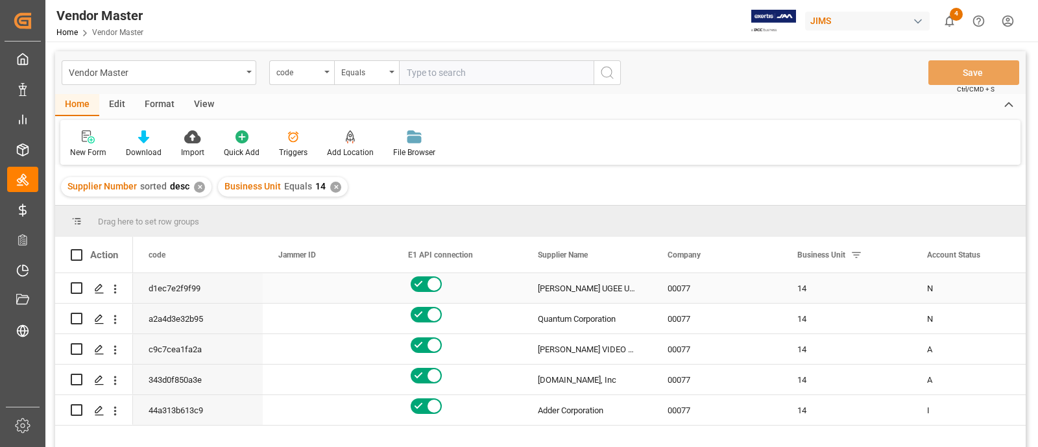
click at [822, 290] on div "14" at bounding box center [847, 288] width 130 height 30
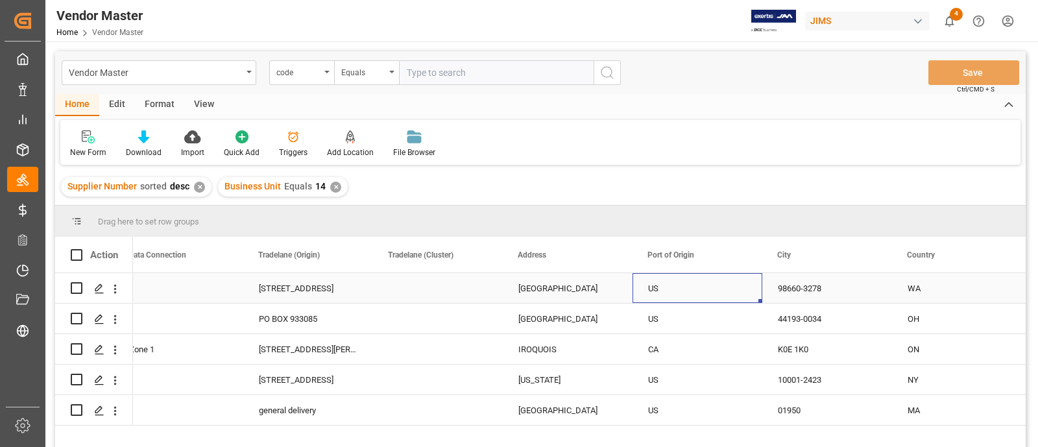
scroll to position [0, 3004]
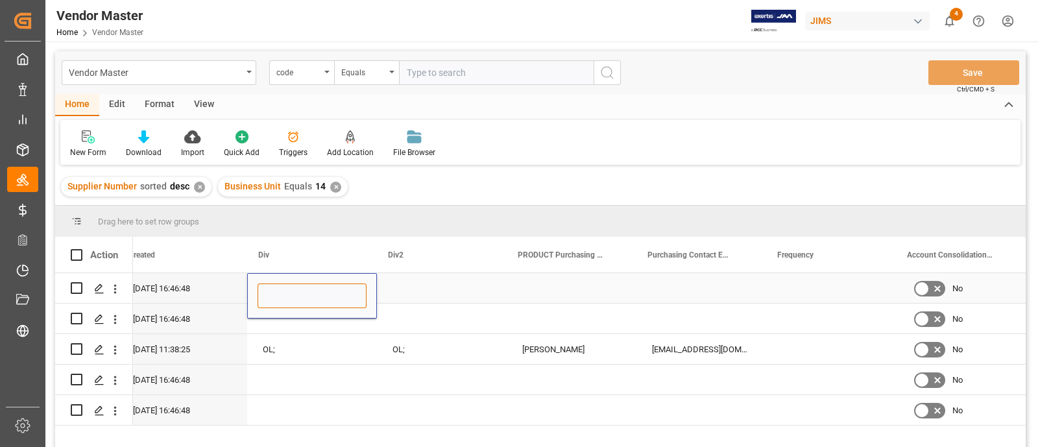
click at [290, 298] on input "Press SPACE to select this row." at bounding box center [312, 296] width 109 height 25
type input "OL;"
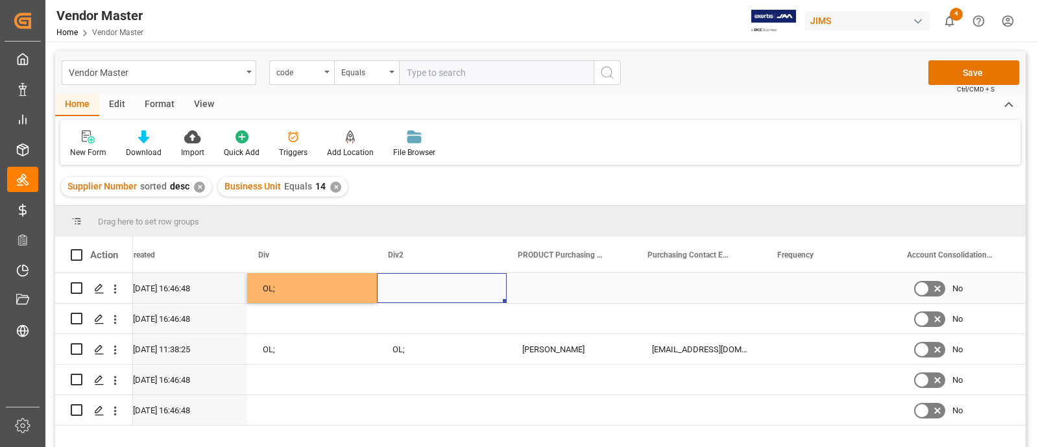
click at [422, 289] on div "Press SPACE to select this row." at bounding box center [442, 288] width 130 height 30
click at [430, 289] on input "Press SPACE to select this row." at bounding box center [441, 296] width 109 height 25
type input "OL;"
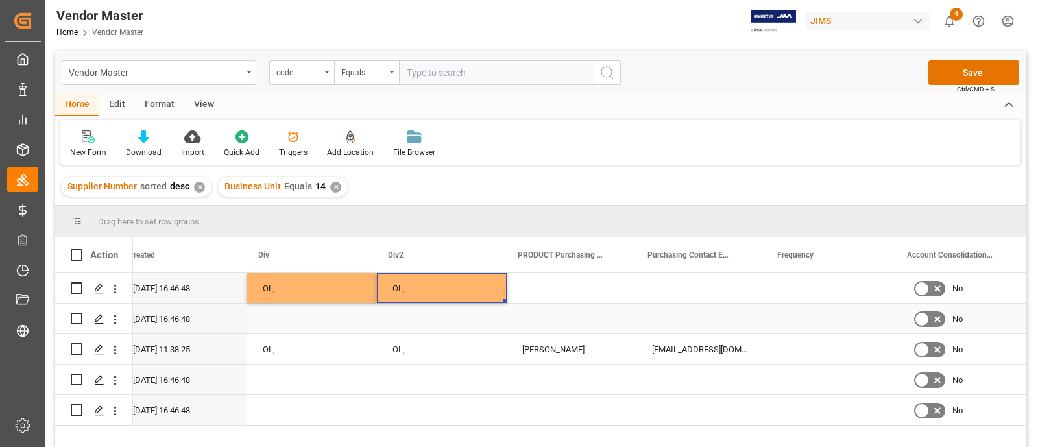
click at [302, 323] on div "Press SPACE to select this row." at bounding box center [312, 319] width 130 height 30
click at [311, 322] on input "Press SPACE to select this row." at bounding box center [312, 326] width 109 height 25
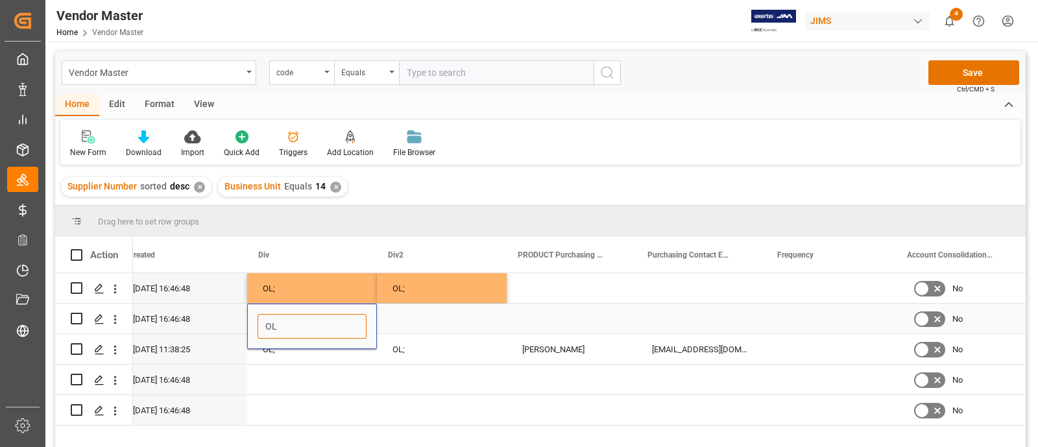
type input "OL;"
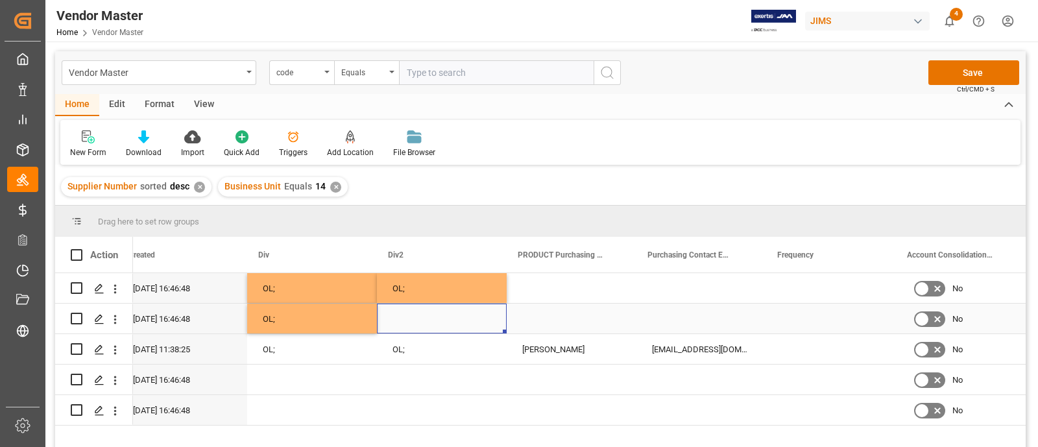
click at [400, 316] on div "Press SPACE to select this row." at bounding box center [442, 319] width 130 height 30
click at [425, 323] on input "Press SPACE to select this row." at bounding box center [441, 326] width 109 height 25
type input "OL;"
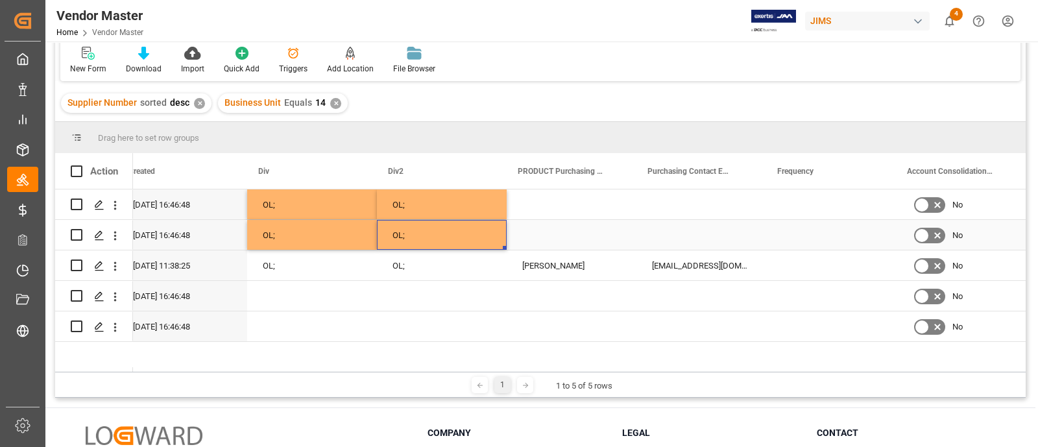
scroll to position [191, 0]
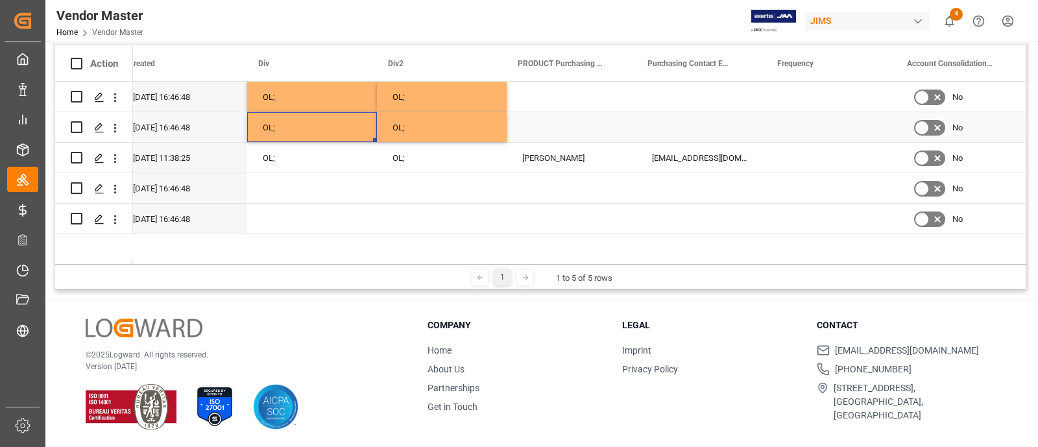
click at [343, 125] on div "OL;" at bounding box center [312, 127] width 130 height 30
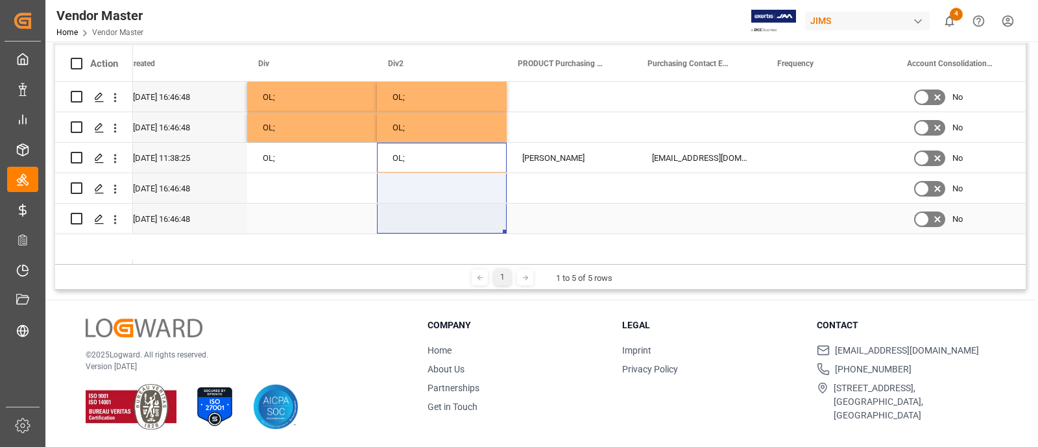
drag, startPoint x: 374, startPoint y: 157, endPoint x: 374, endPoint y: 204, distance: 46.7
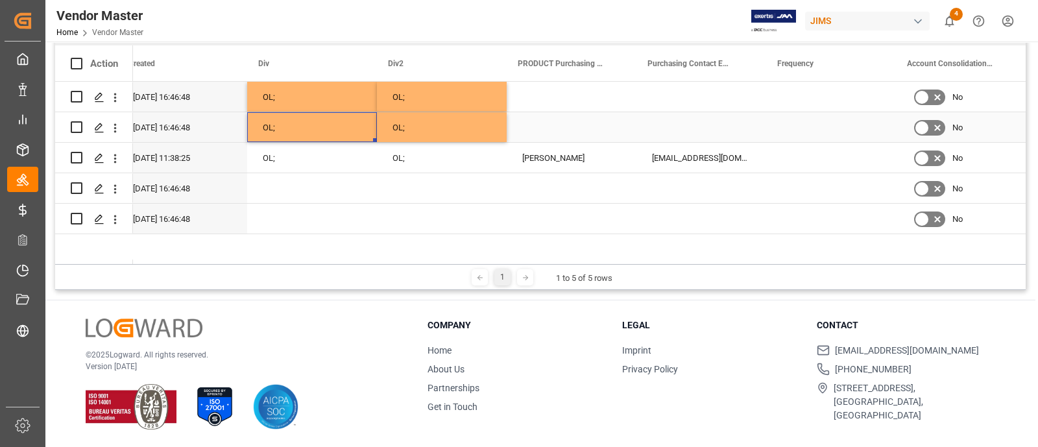
click at [352, 127] on div "OL;" at bounding box center [312, 127] width 130 height 30
drag, startPoint x: 371, startPoint y: 142, endPoint x: 373, endPoint y: 213, distance: 71.4
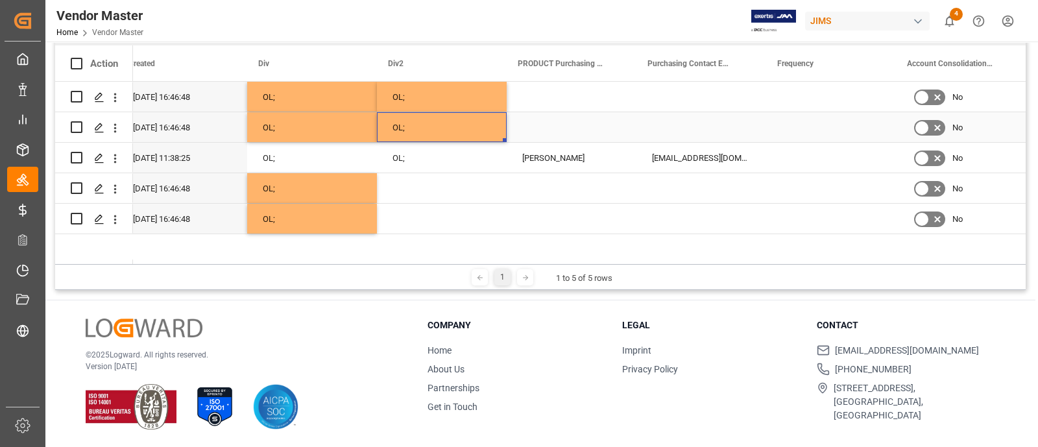
click at [467, 135] on div "OL;" at bounding box center [442, 127] width 130 height 30
drag, startPoint x: 500, startPoint y: 141, endPoint x: 503, endPoint y: 216, distance: 75.3
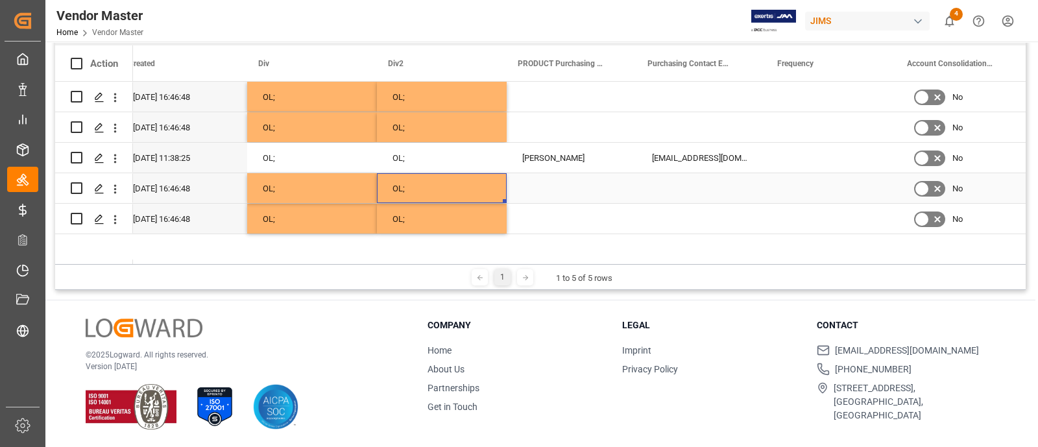
click at [470, 189] on div "OL;" at bounding box center [442, 188] width 130 height 30
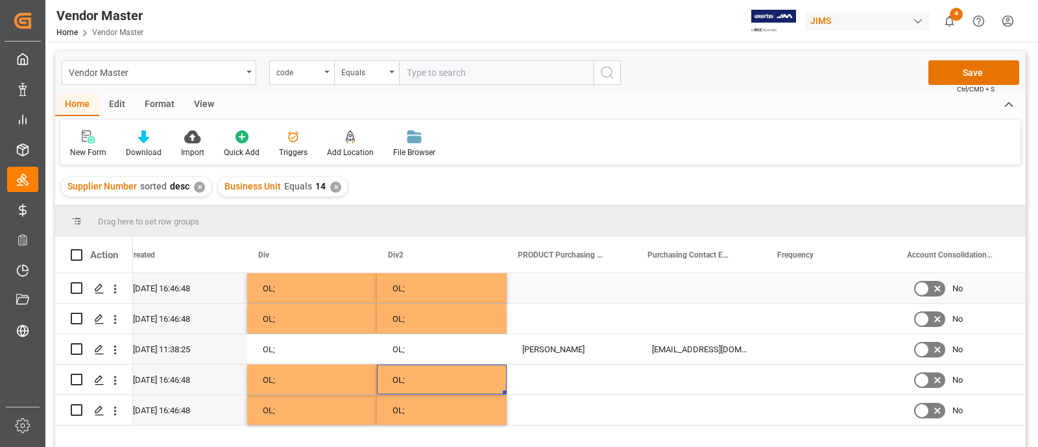
click at [592, 286] on div "Press SPACE to select this row." at bounding box center [572, 288] width 130 height 30
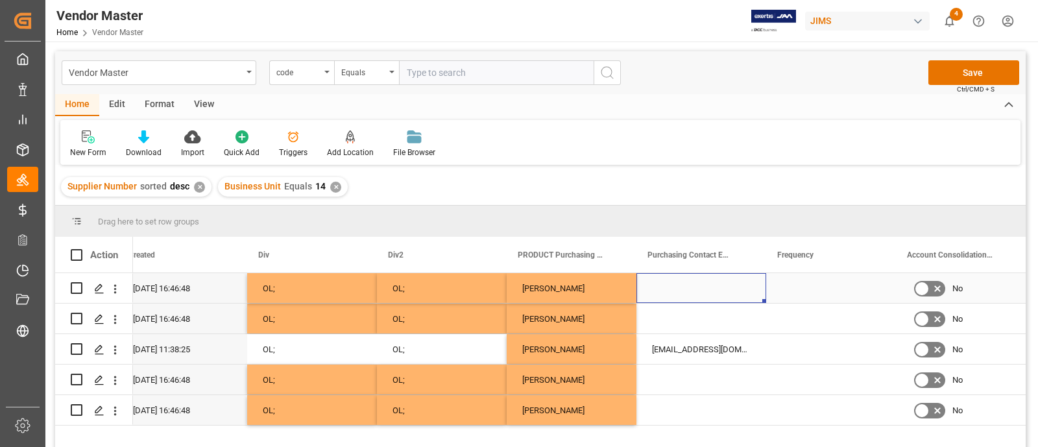
click at [699, 295] on div "Press SPACE to select this row." at bounding box center [702, 288] width 130 height 30
click at [714, 275] on div "Press SPACE to select this row." at bounding box center [702, 288] width 130 height 30
click at [712, 291] on div "Press SPACE to select this row." at bounding box center [702, 288] width 130 height 30
click at [733, 291] on input "Press SPACE to select this row." at bounding box center [701, 296] width 109 height 25
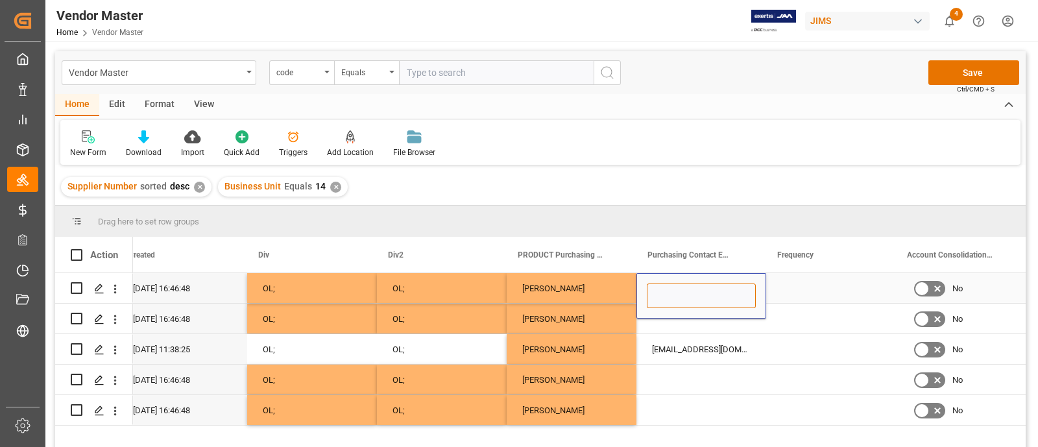
paste input "[PERSON_NAME][EMAIL_ADDRESS][PERSON_NAME][DOMAIN_NAME]"
type input "[PERSON_NAME][EMAIL_ADDRESS][PERSON_NAME][DOMAIN_NAME]"
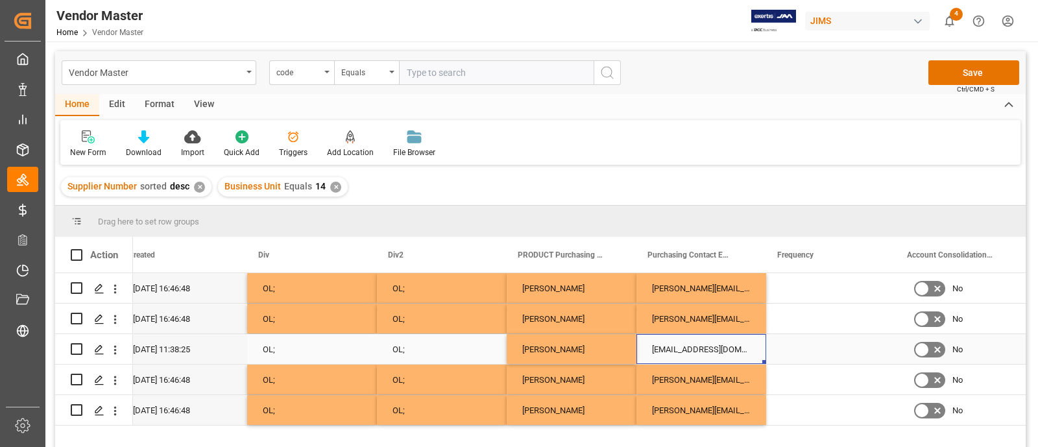
click at [644, 342] on div "[EMAIL_ADDRESS][DOMAIN_NAME]" at bounding box center [702, 349] width 130 height 30
click at [647, 358] on input "[EMAIL_ADDRESS][DOMAIN_NAME]" at bounding box center [701, 357] width 109 height 25
paste input "[PERSON_NAME][EMAIL_ADDRESS][PERSON_NAME][DOMAIN_NAME]"
type input "[PERSON_NAME][EMAIL_ADDRESS][PERSON_NAME][DOMAIN_NAME];[PERSON_NAME][EMAIL_ADDR…"
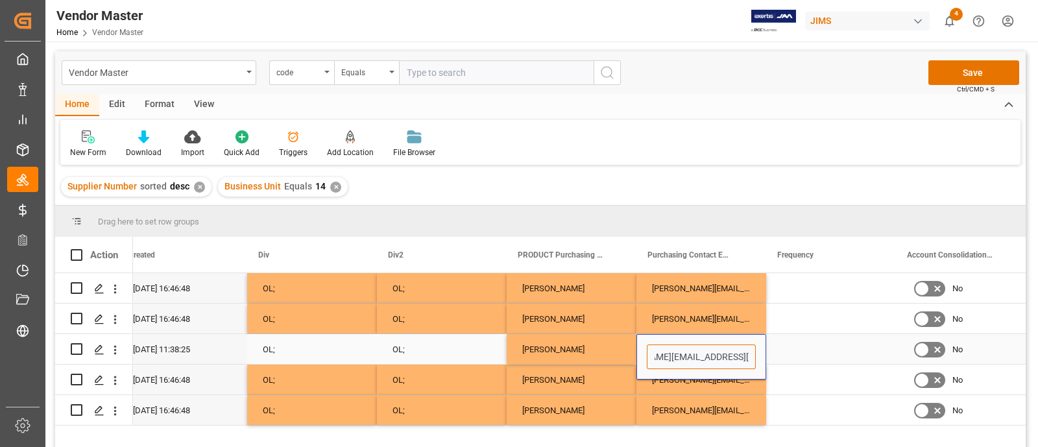
scroll to position [0, 58]
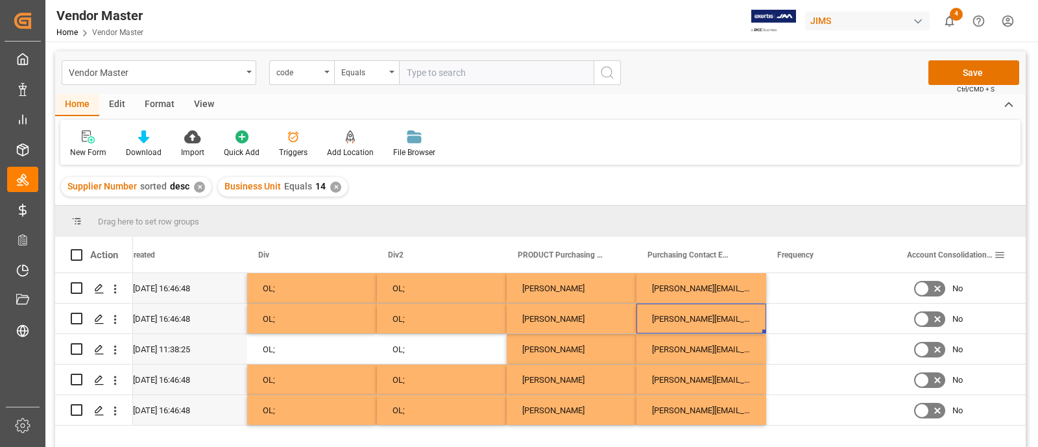
drag, startPoint x: 759, startPoint y: 263, endPoint x: 904, endPoint y: 267, distance: 144.8
drag, startPoint x: 782, startPoint y: 265, endPoint x: 798, endPoint y: 265, distance: 16.2
click at [798, 265] on div "Frequency" at bounding box center [827, 255] width 130 height 36
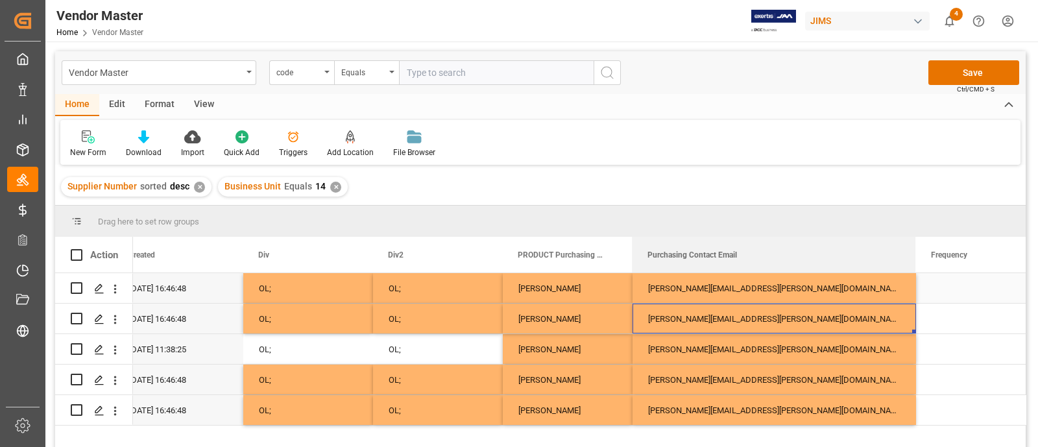
drag, startPoint x: 761, startPoint y: 271, endPoint x: 916, endPoint y: 280, distance: 155.4
click at [916, 279] on div "Action Shipments Created Div Div2" at bounding box center [540, 346] width 971 height 219
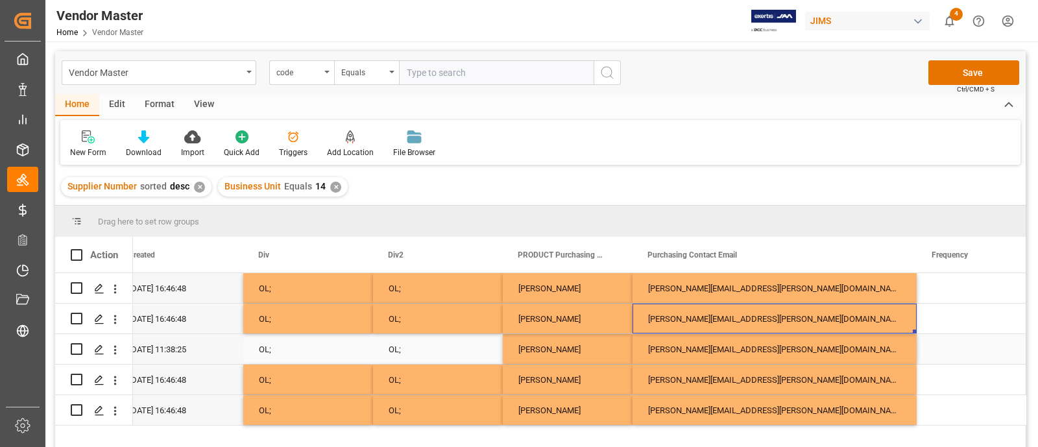
click at [857, 349] on div "[PERSON_NAME][EMAIL_ADDRESS][PERSON_NAME][DOMAIN_NAME];[PERSON_NAME][EMAIL_ADDR…" at bounding box center [775, 349] width 284 height 30
drag, startPoint x: 917, startPoint y: 364, endPoint x: 918, endPoint y: 283, distance: 81.1
drag, startPoint x: 912, startPoint y: 377, endPoint x: 912, endPoint y: 415, distance: 38.3
click at [892, 343] on div "[PERSON_NAME][EMAIL_ADDRESS][PERSON_NAME][DOMAIN_NAME];[PERSON_NAME][EMAIL_ADDR…" at bounding box center [775, 349] width 284 height 30
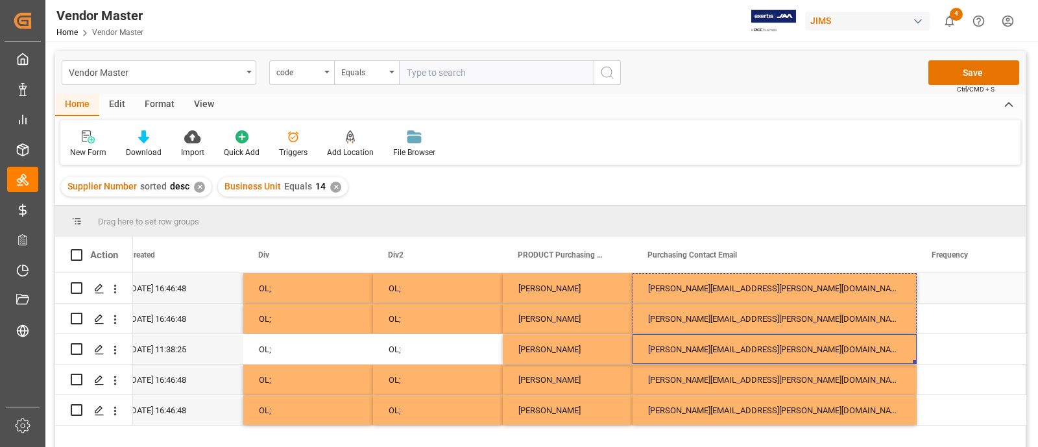
drag, startPoint x: 915, startPoint y: 361, endPoint x: 915, endPoint y: 288, distance: 73.3
click at [592, 344] on div "[PERSON_NAME]" at bounding box center [568, 349] width 130 height 30
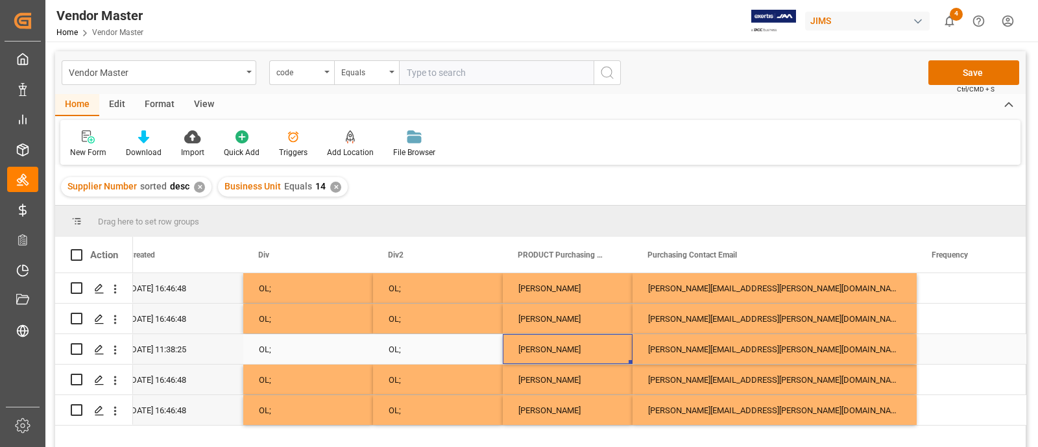
click at [592, 344] on div "[PERSON_NAME]" at bounding box center [568, 349] width 130 height 30
click at [603, 358] on input "[PERSON_NAME]" at bounding box center [567, 357] width 109 height 25
type input "[PERSON_NAME]"
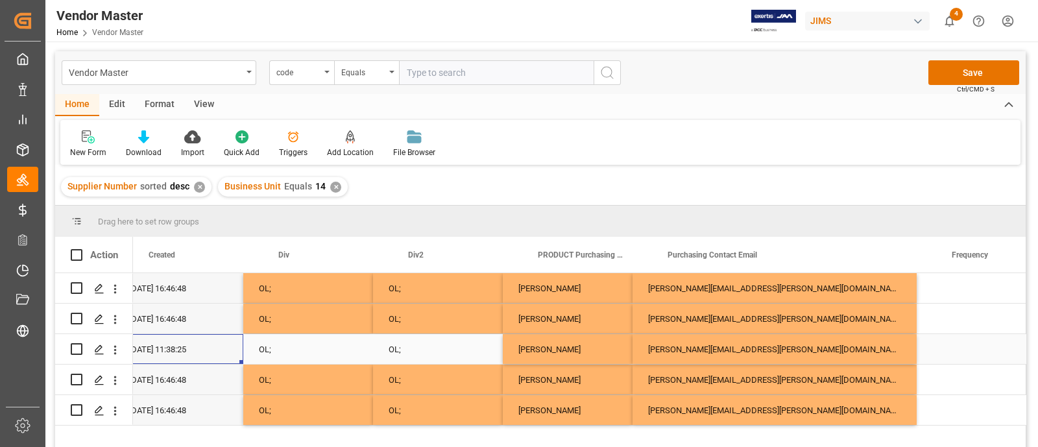
scroll to position [0, 6619]
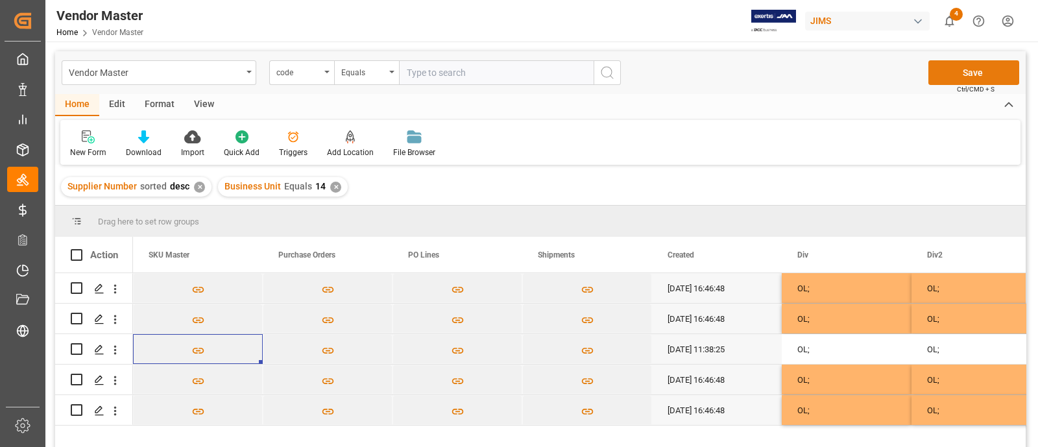
click at [959, 75] on button "Save" at bounding box center [974, 72] width 91 height 25
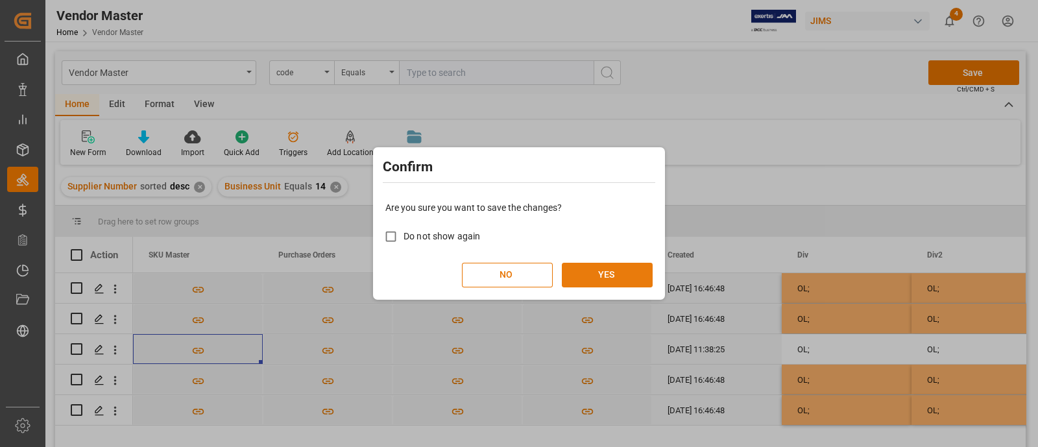
click at [614, 274] on button "YES" at bounding box center [607, 275] width 91 height 25
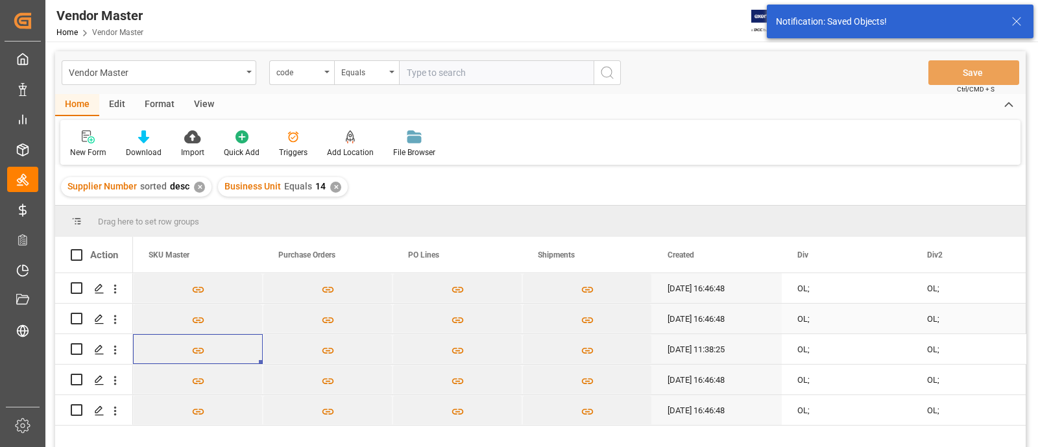
click at [826, 317] on div "OL;" at bounding box center [847, 319] width 130 height 30
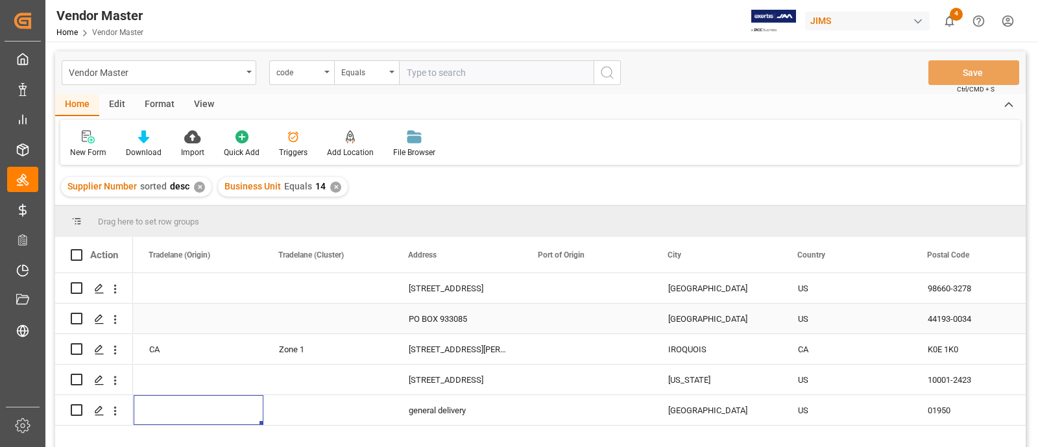
scroll to position [0, 2206]
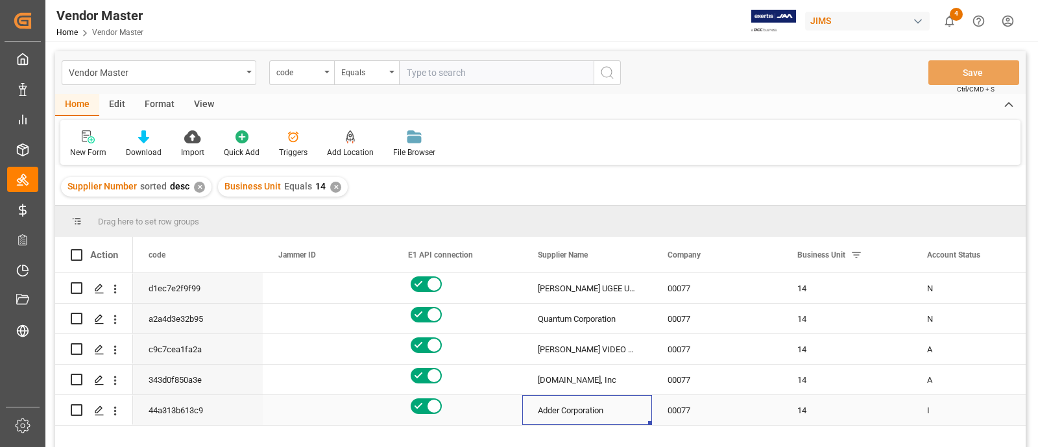
click at [610, 414] on div "Adder Corporation" at bounding box center [587, 410] width 130 height 30
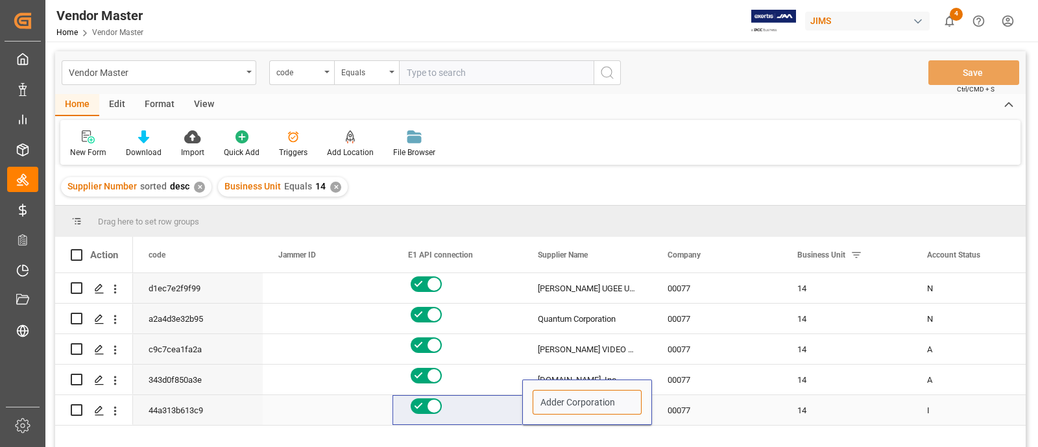
drag, startPoint x: 618, startPoint y: 407, endPoint x: 498, endPoint y: 407, distance: 120.7
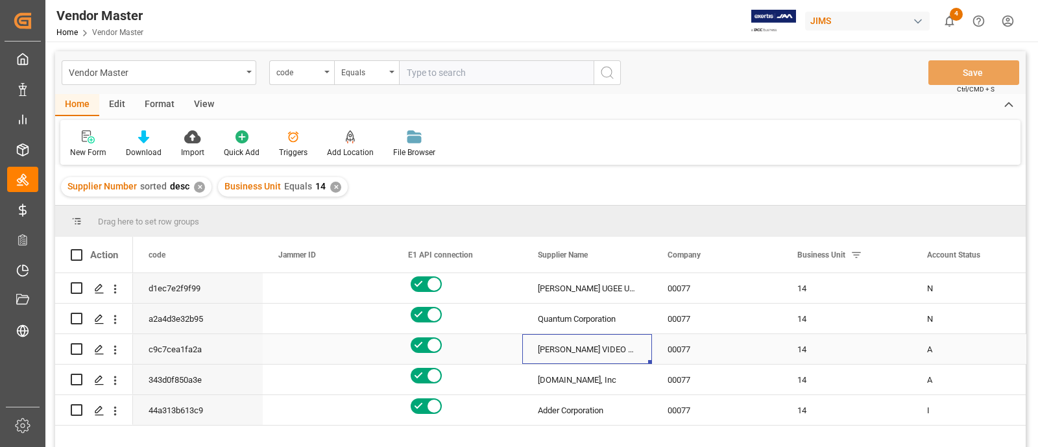
click at [549, 342] on div "[PERSON_NAME] VIDEO LIMITED" at bounding box center [587, 349] width 130 height 30
click at [615, 395] on div "Adder Corporation" at bounding box center [587, 410] width 130 height 30
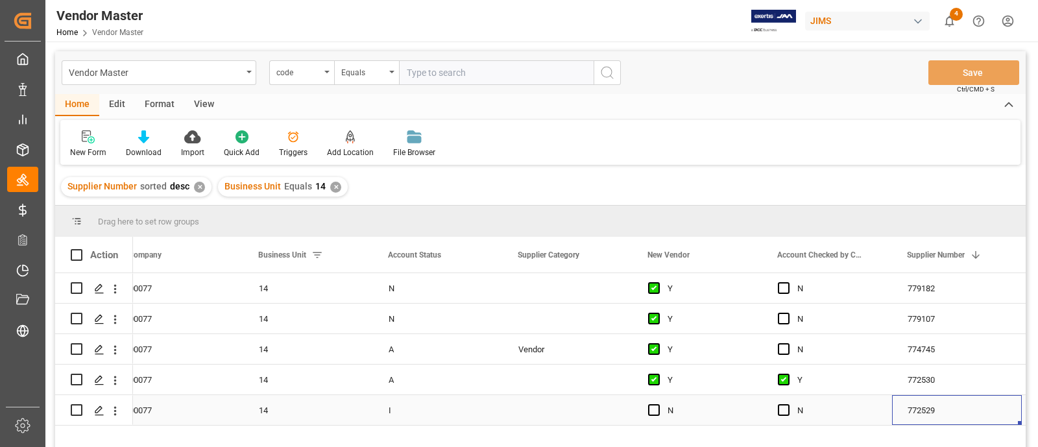
scroll to position [0, 668]
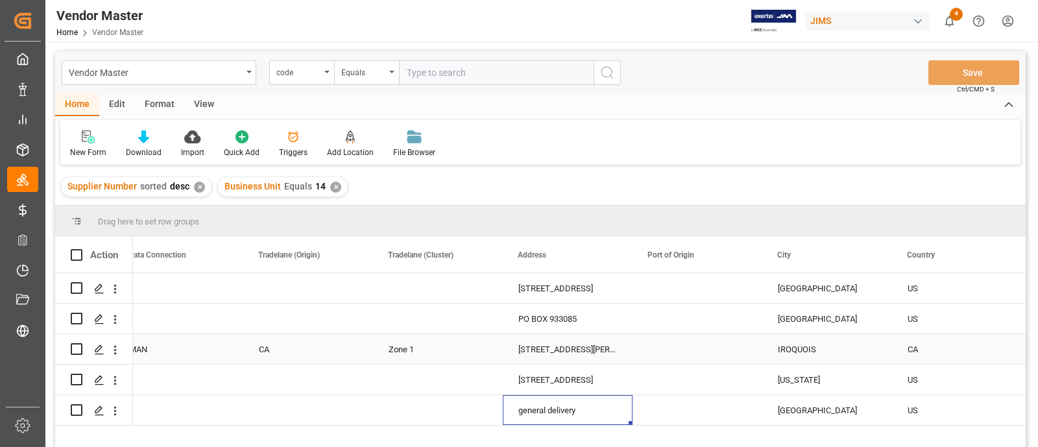
click at [746, 341] on div "Press SPACE to select this row." at bounding box center [698, 349] width 130 height 30
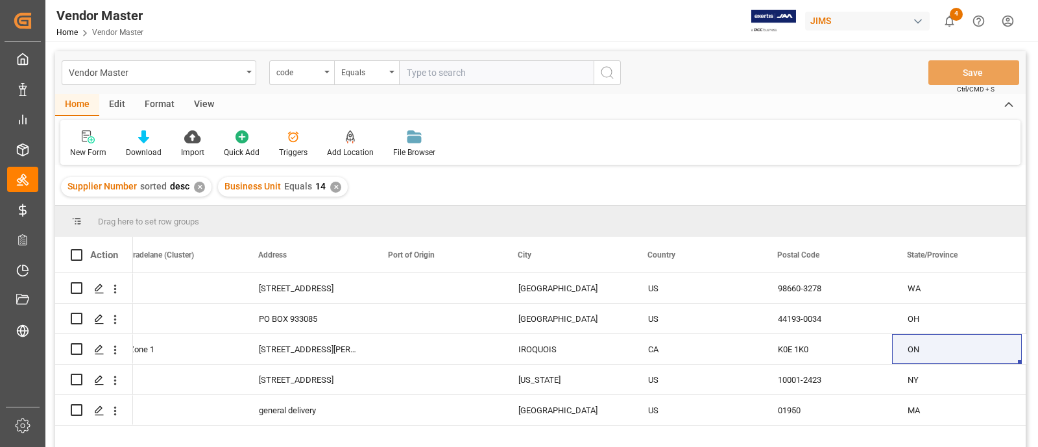
click at [332, 186] on div "✕" at bounding box center [335, 187] width 11 height 11
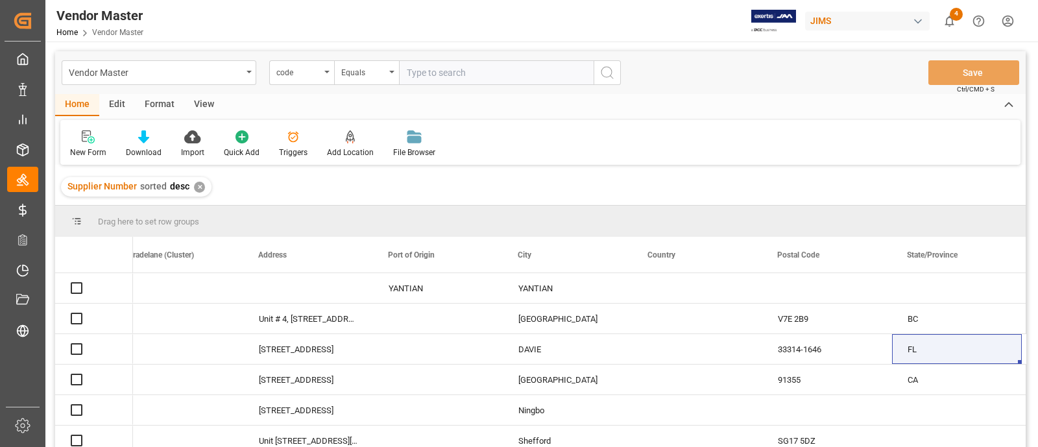
click at [198, 186] on div "✕" at bounding box center [199, 187] width 11 height 11
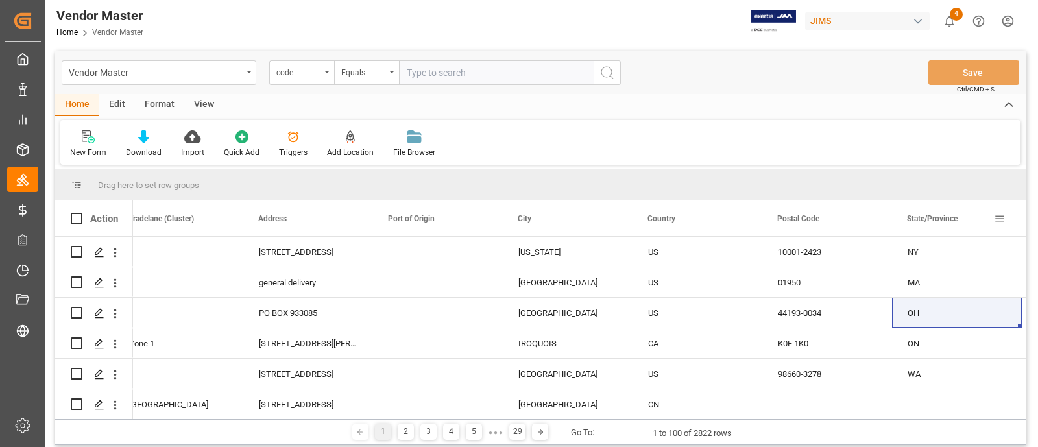
click at [1003, 217] on span at bounding box center [1000, 219] width 12 height 12
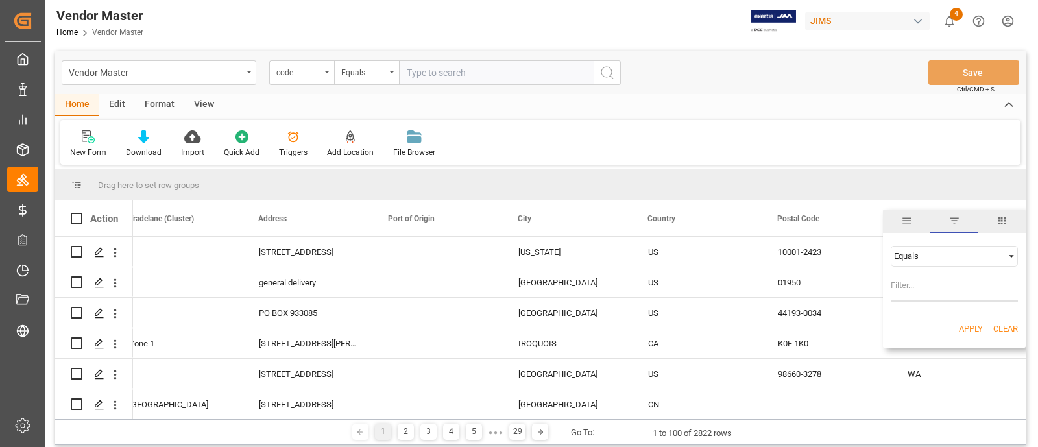
click at [928, 283] on input "Filter Value" at bounding box center [954, 289] width 127 height 26
type input "NY"
click at [966, 327] on button "Apply" at bounding box center [971, 329] width 24 height 13
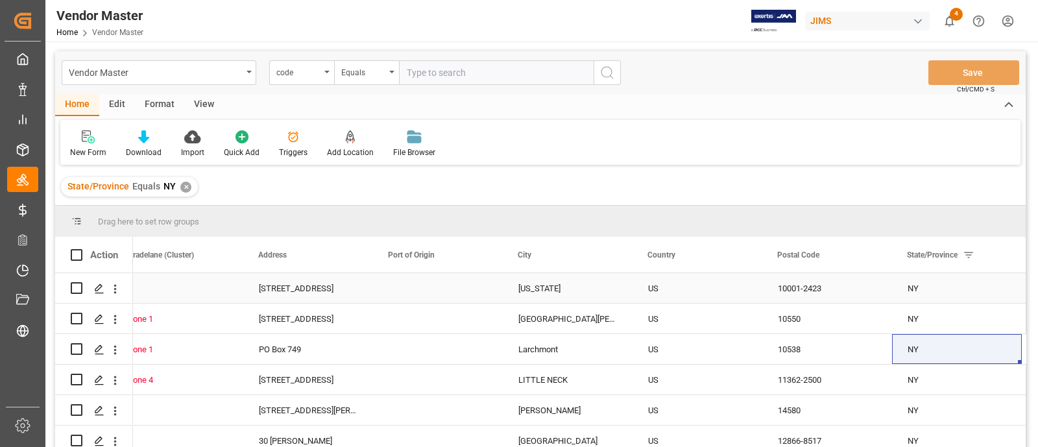
click at [713, 296] on div "US" at bounding box center [697, 289] width 99 height 30
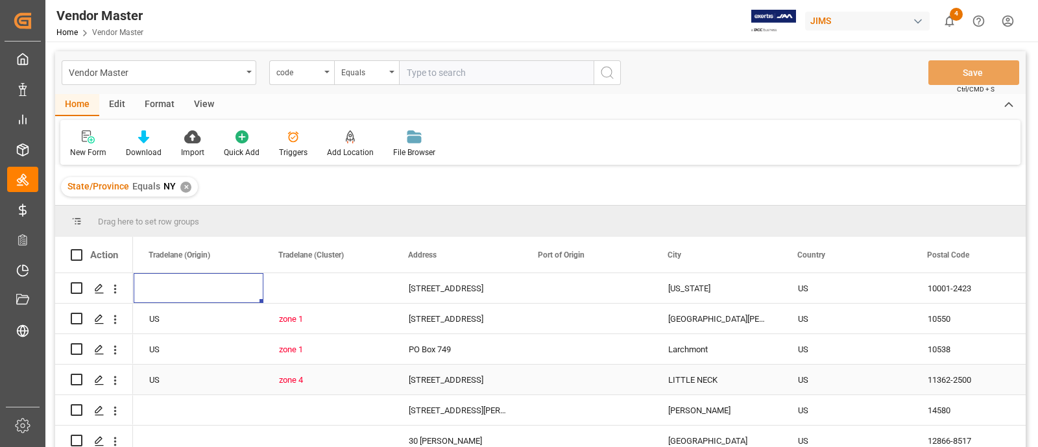
click at [313, 378] on div "zone 4" at bounding box center [328, 380] width 99 height 30
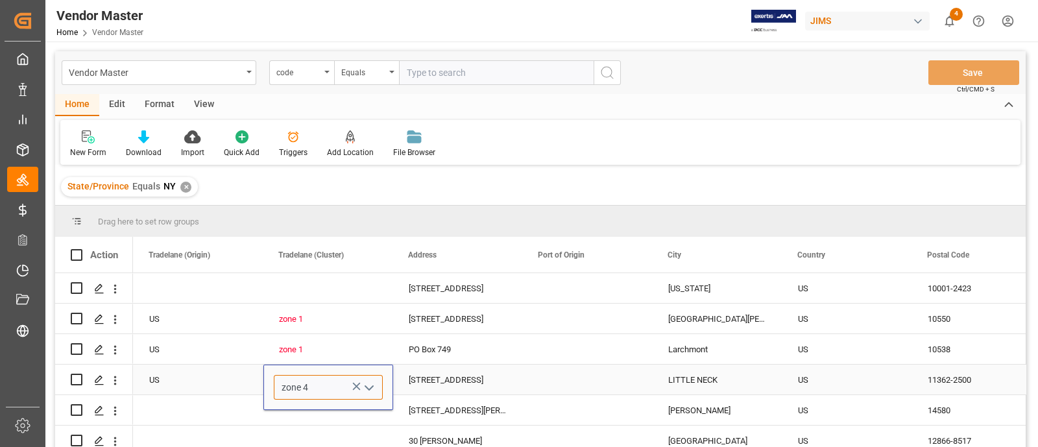
click at [307, 391] on input "zone 4" at bounding box center [328, 387] width 109 height 25
type input "zone 1"
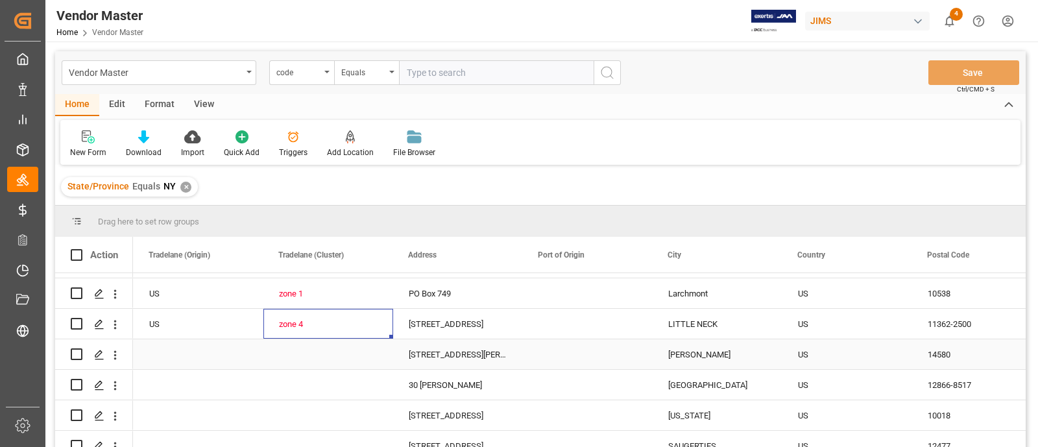
scroll to position [80, 0]
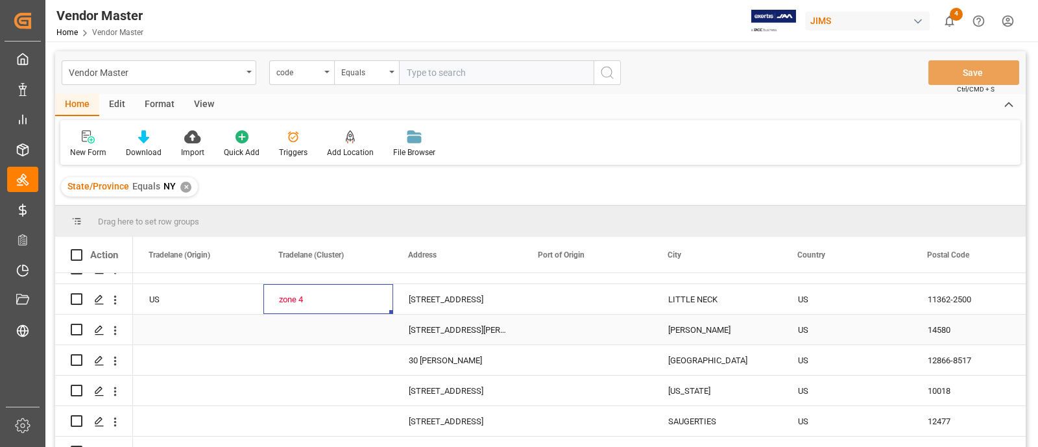
click at [234, 317] on div "Press SPACE to select this row." at bounding box center [199, 330] width 130 height 30
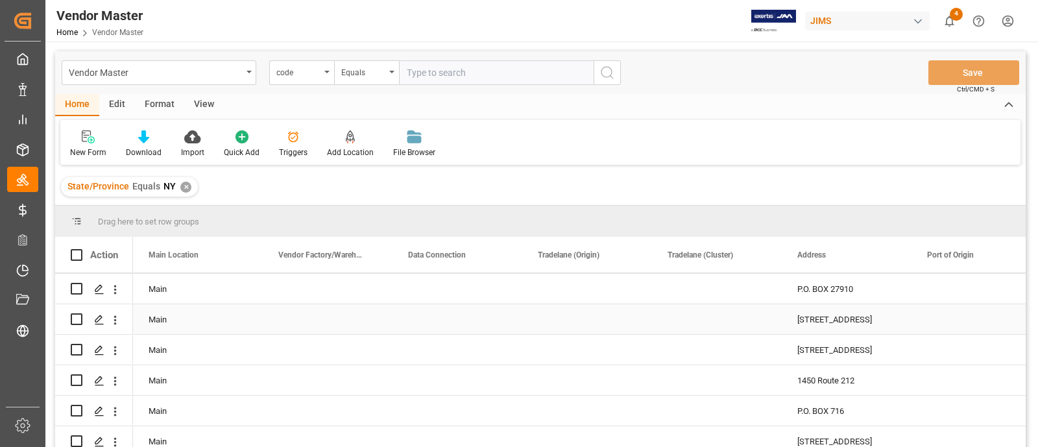
scroll to position [0, 0]
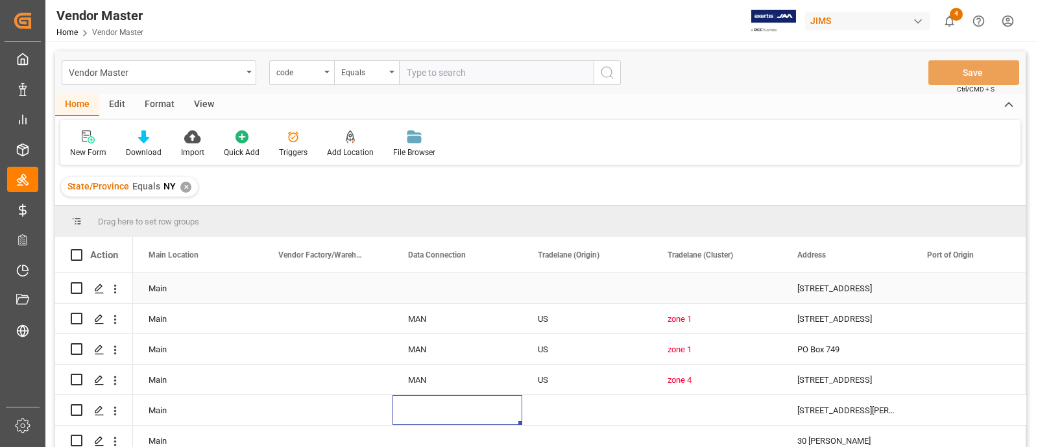
click at [558, 284] on div "Press SPACE to select this row." at bounding box center [587, 288] width 130 height 30
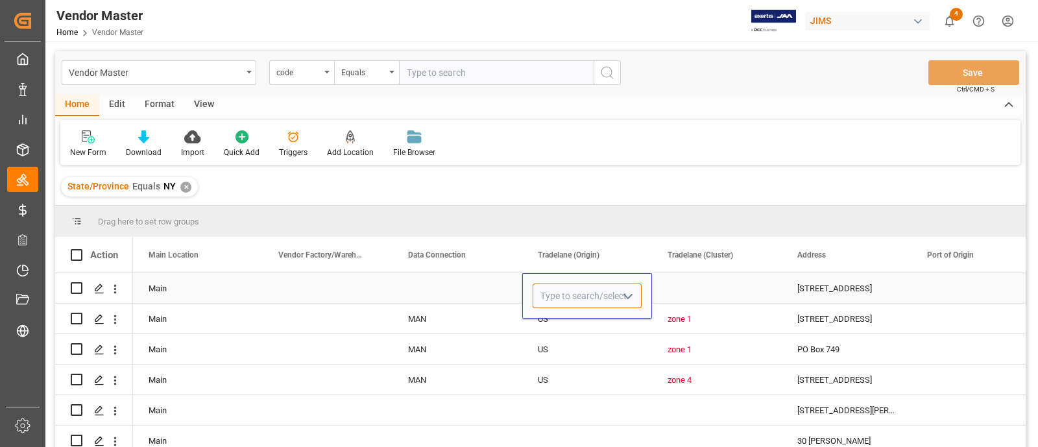
click at [577, 290] on input "Press SPACE to select this row." at bounding box center [587, 296] width 109 height 25
type input "US"
click at [598, 290] on div "Press SPACE to select this row." at bounding box center [587, 288] width 130 height 30
click at [624, 295] on icon "open menu" at bounding box center [628, 297] width 16 height 16
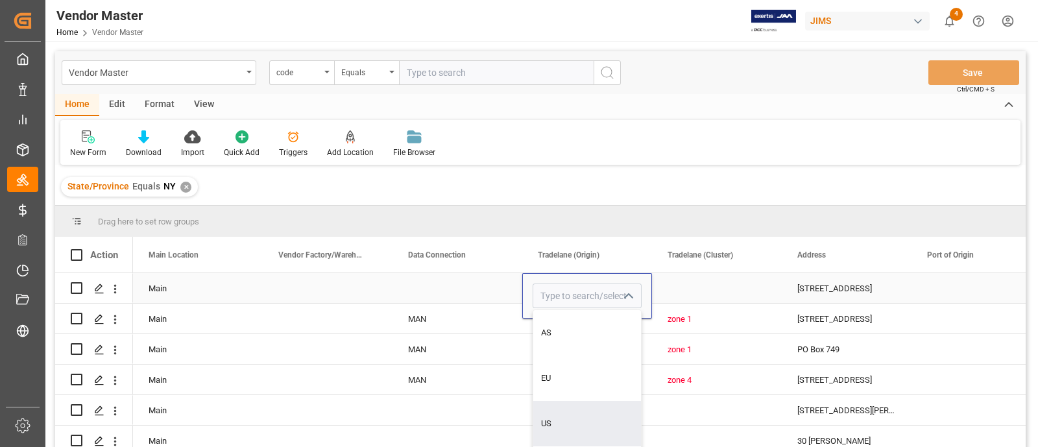
drag, startPoint x: 553, startPoint y: 420, endPoint x: 612, endPoint y: 363, distance: 82.1
click at [553, 420] on div "US" at bounding box center [587, 423] width 108 height 45
type input "US"
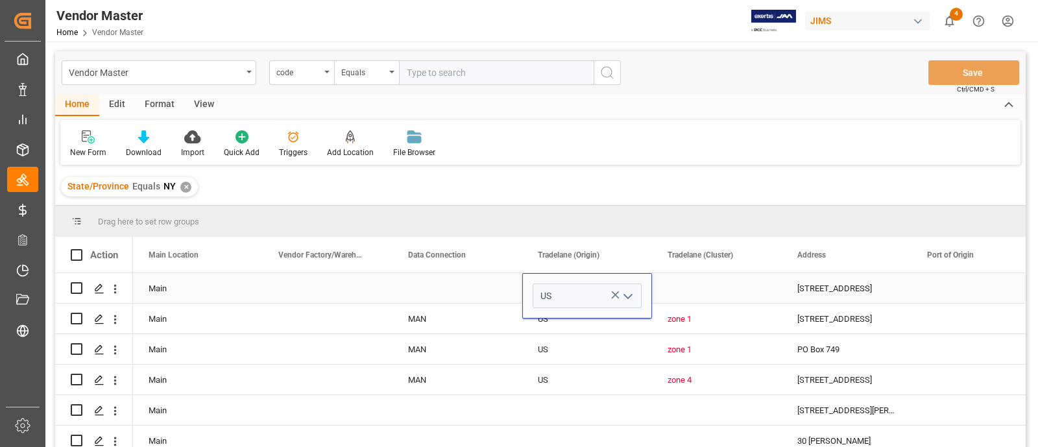
click at [687, 290] on div "Press SPACE to select this row." at bounding box center [717, 288] width 130 height 30
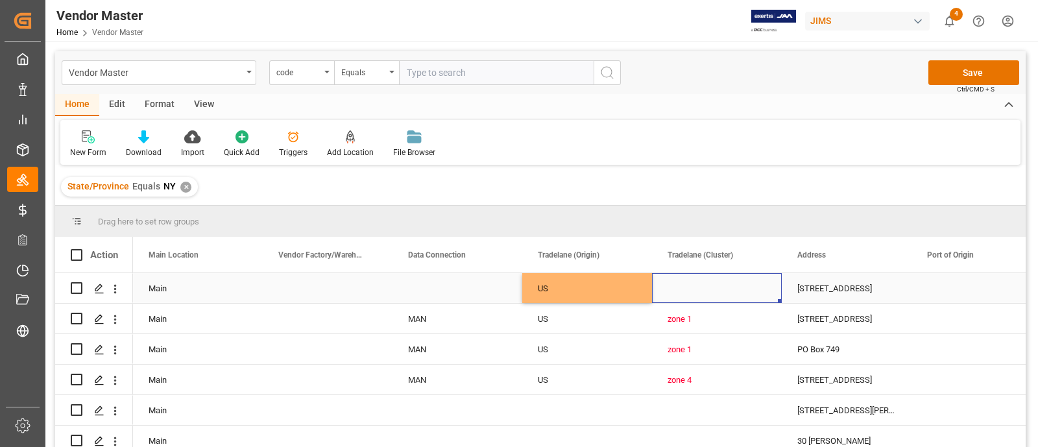
click at [708, 294] on div "Press SPACE to select this row." at bounding box center [717, 288] width 130 height 30
click at [709, 294] on div "Press SPACE to select this row." at bounding box center [717, 288] width 130 height 30
click at [709, 293] on input "Press SPACE to select this row." at bounding box center [717, 296] width 109 height 25
click at [757, 297] on polyline "open menu" at bounding box center [758, 297] width 8 height 4
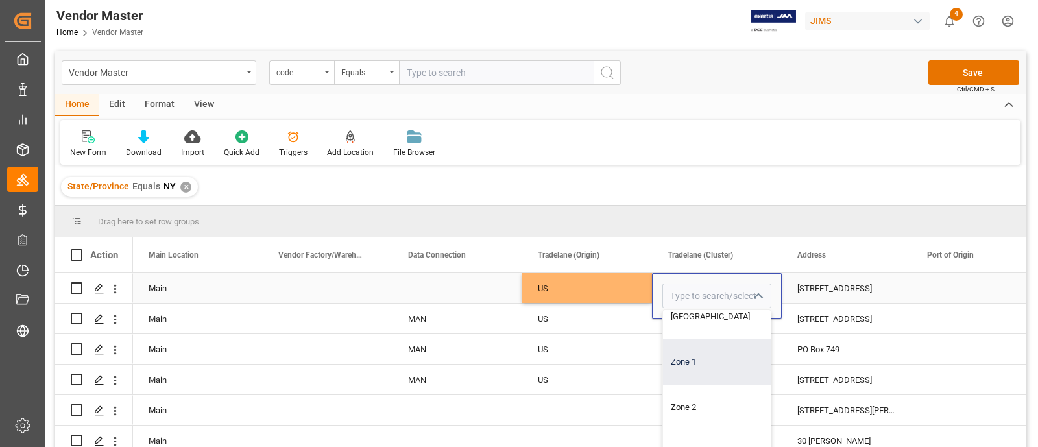
click at [716, 354] on div "Zone 1" at bounding box center [717, 361] width 108 height 45
type input "Zone 1"
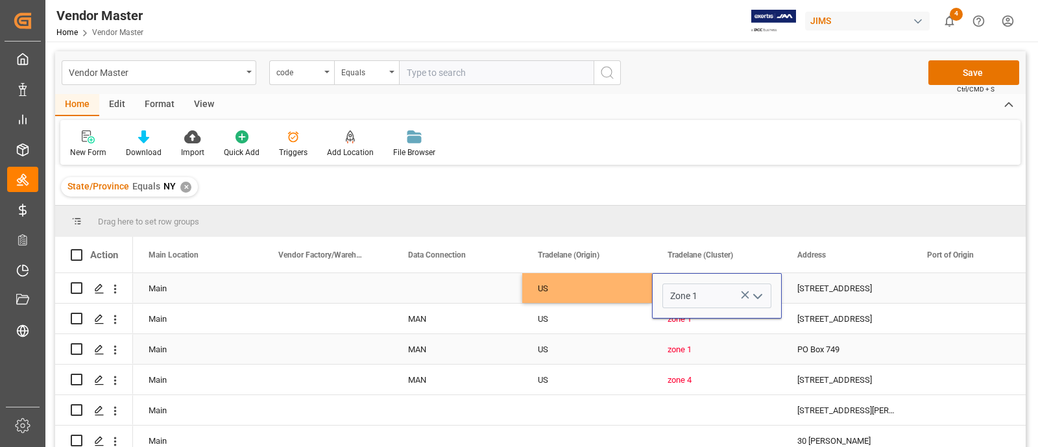
click at [631, 348] on div "US" at bounding box center [587, 350] width 99 height 30
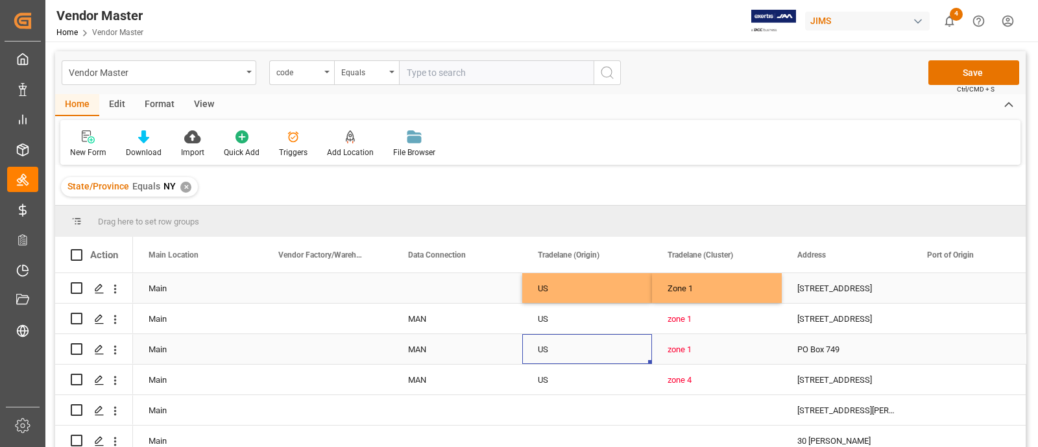
scroll to position [80, 0]
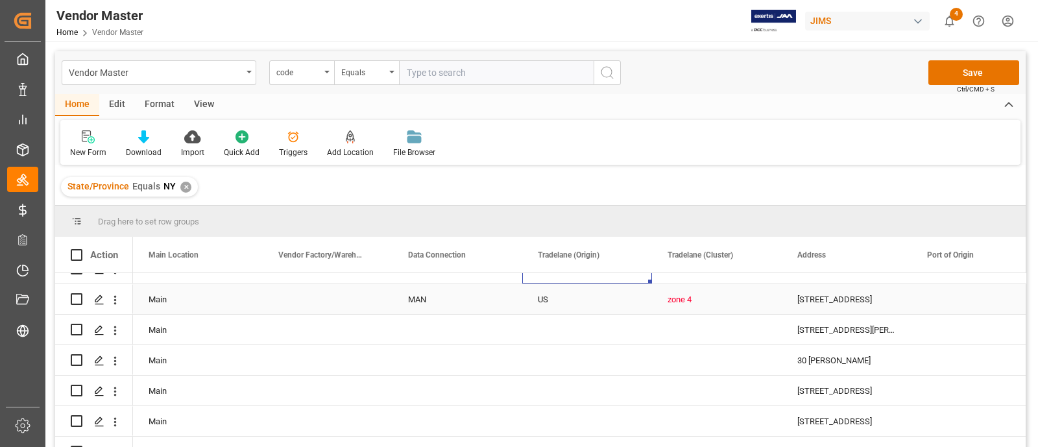
click at [709, 300] on div "zone 4" at bounding box center [717, 300] width 99 height 30
click at [753, 301] on div "zone 4" at bounding box center [717, 300] width 99 height 30
click at [764, 303] on icon "open menu" at bounding box center [758, 308] width 16 height 16
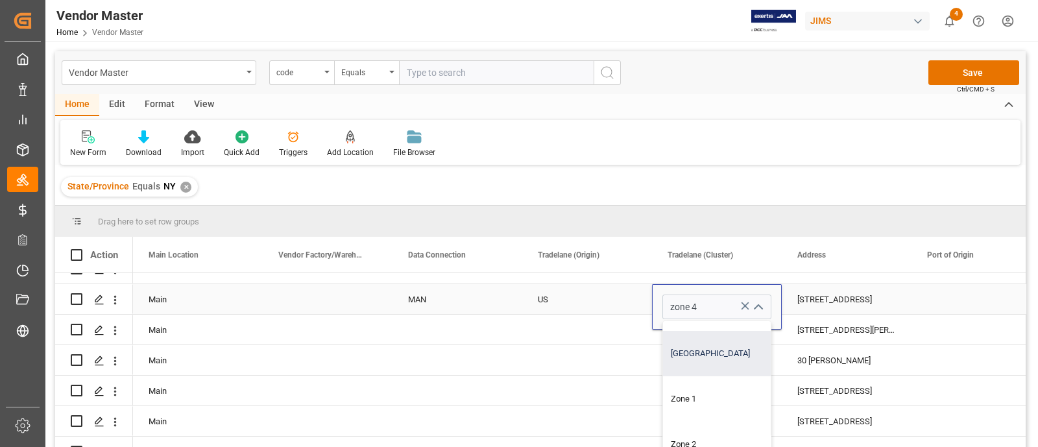
scroll to position [243, 0]
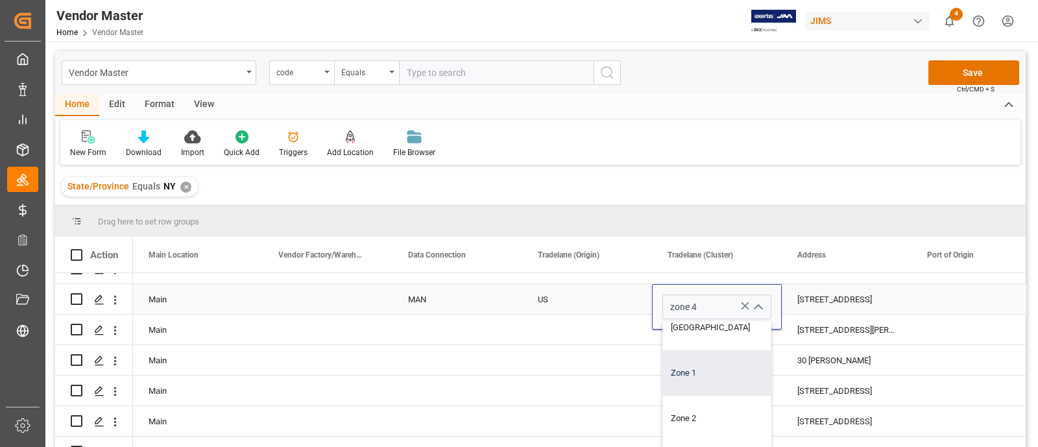
click at [697, 365] on div "Zone 1" at bounding box center [717, 372] width 108 height 45
type input "Zone 1"
click at [636, 354] on div "Press SPACE to select this row." at bounding box center [587, 360] width 130 height 30
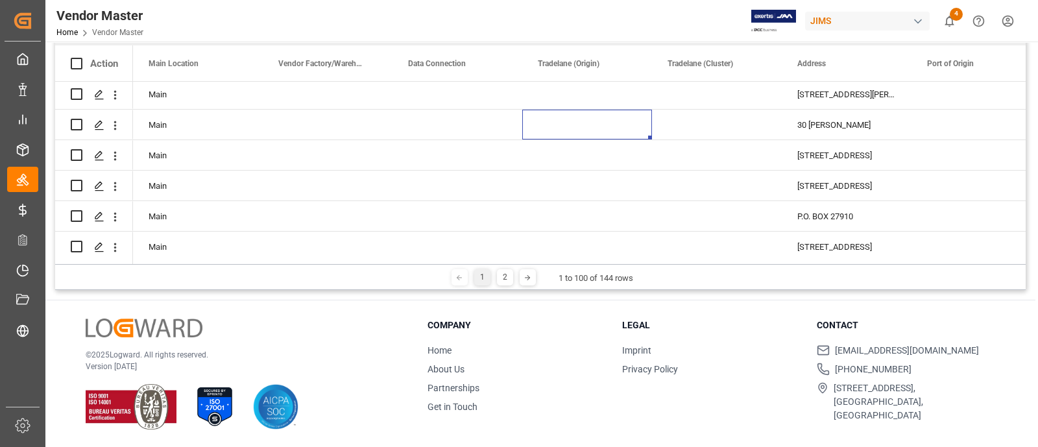
scroll to position [0, 0]
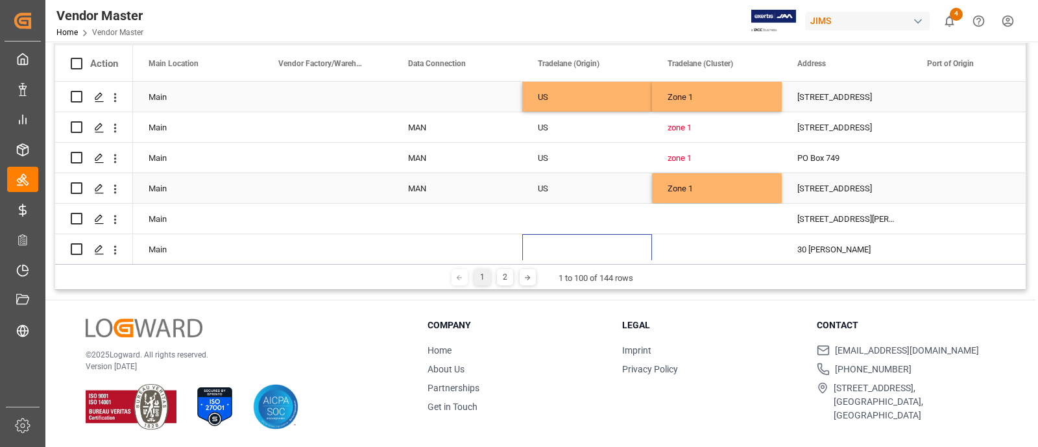
click at [555, 177] on div "US" at bounding box center [587, 189] width 99 height 30
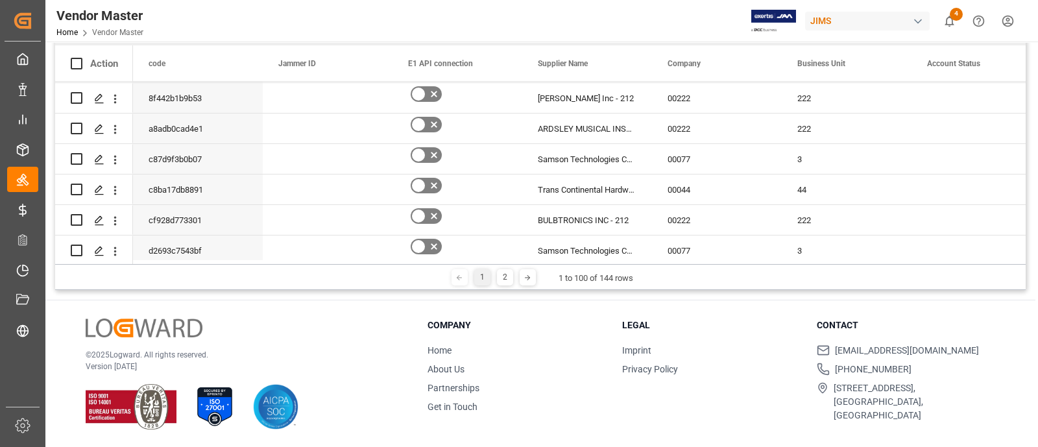
scroll to position [0, 4]
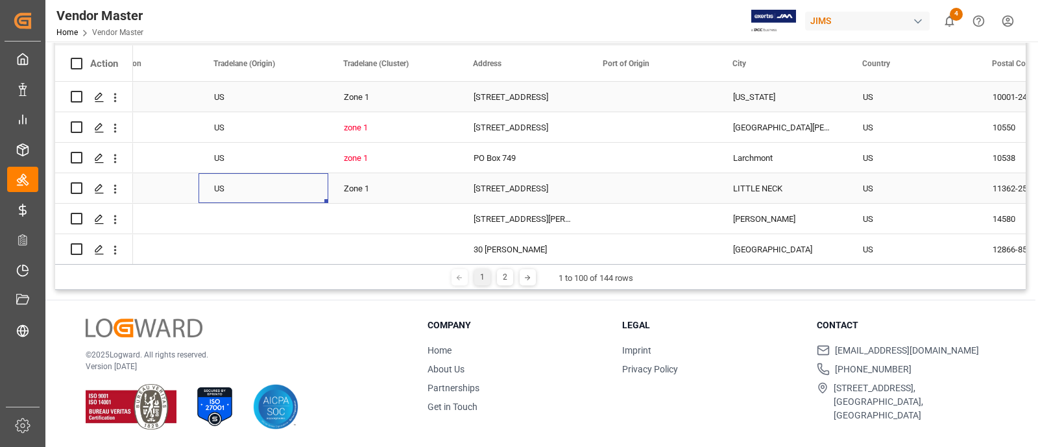
click at [318, 186] on div "US" at bounding box center [264, 188] width 130 height 30
click at [306, 191] on icon "open menu" at bounding box center [305, 197] width 16 height 16
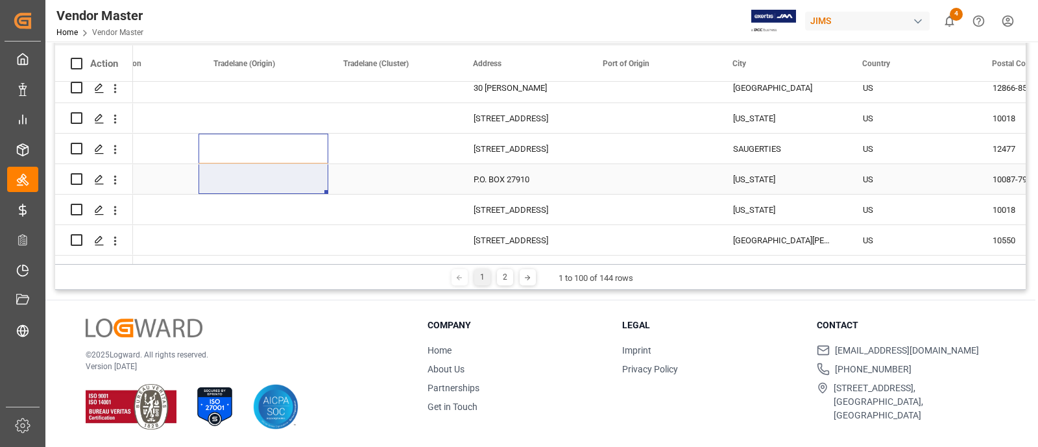
drag, startPoint x: 319, startPoint y: 159, endPoint x: 315, endPoint y: 186, distance: 27.5
click at [323, 154] on div "Press SPACE to select this row." at bounding box center [264, 149] width 130 height 30
click at [324, 154] on div "Press SPACE to select this row." at bounding box center [264, 149] width 130 height 30
click at [306, 157] on icon "open menu" at bounding box center [305, 157] width 16 height 16
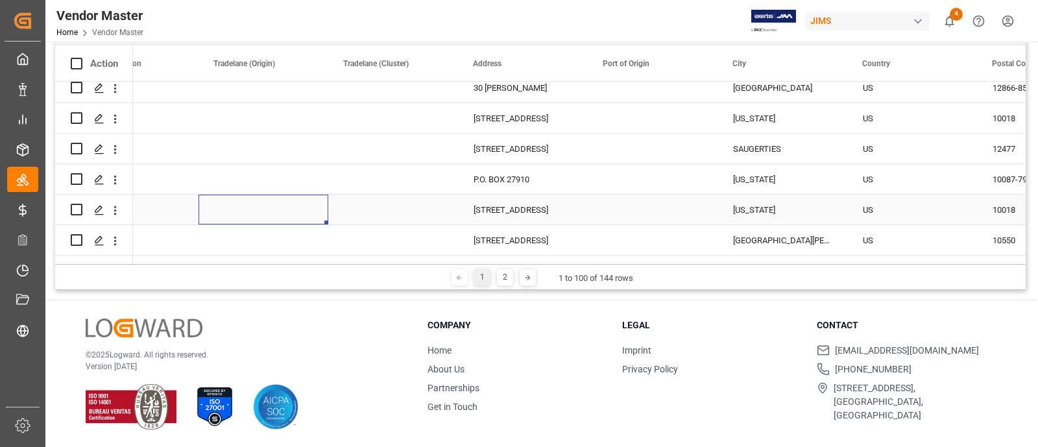
drag, startPoint x: 319, startPoint y: 202, endPoint x: 315, endPoint y: 217, distance: 15.0
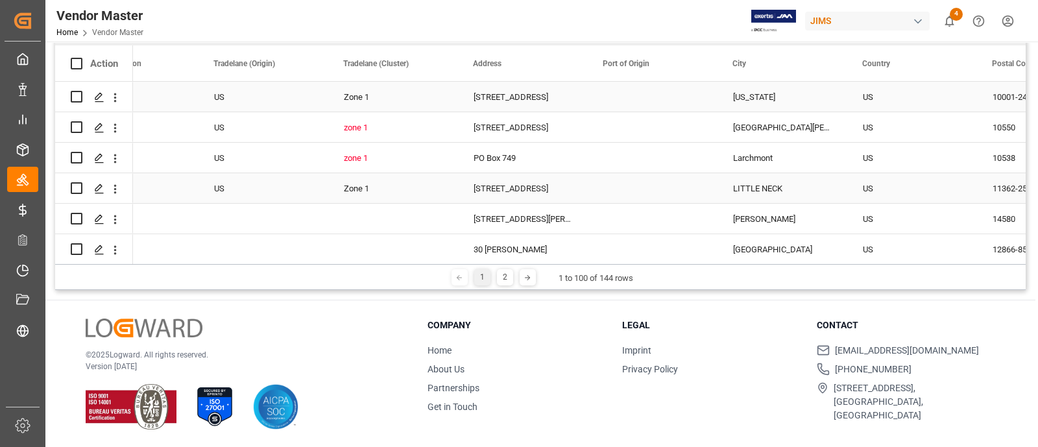
click at [377, 184] on div "Zone 1" at bounding box center [393, 189] width 99 height 30
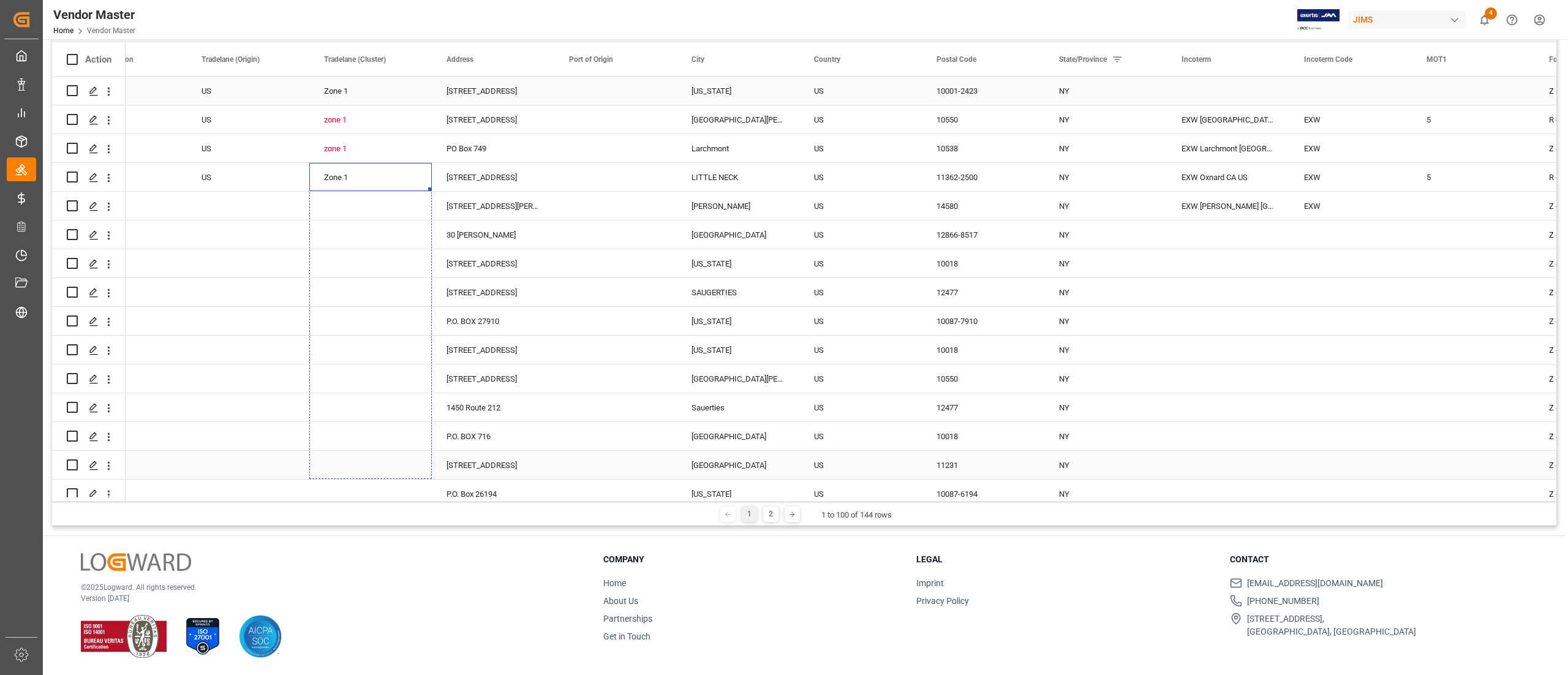
drag, startPoint x: 430, startPoint y: 190, endPoint x: 429, endPoint y: 472, distance: 282.0
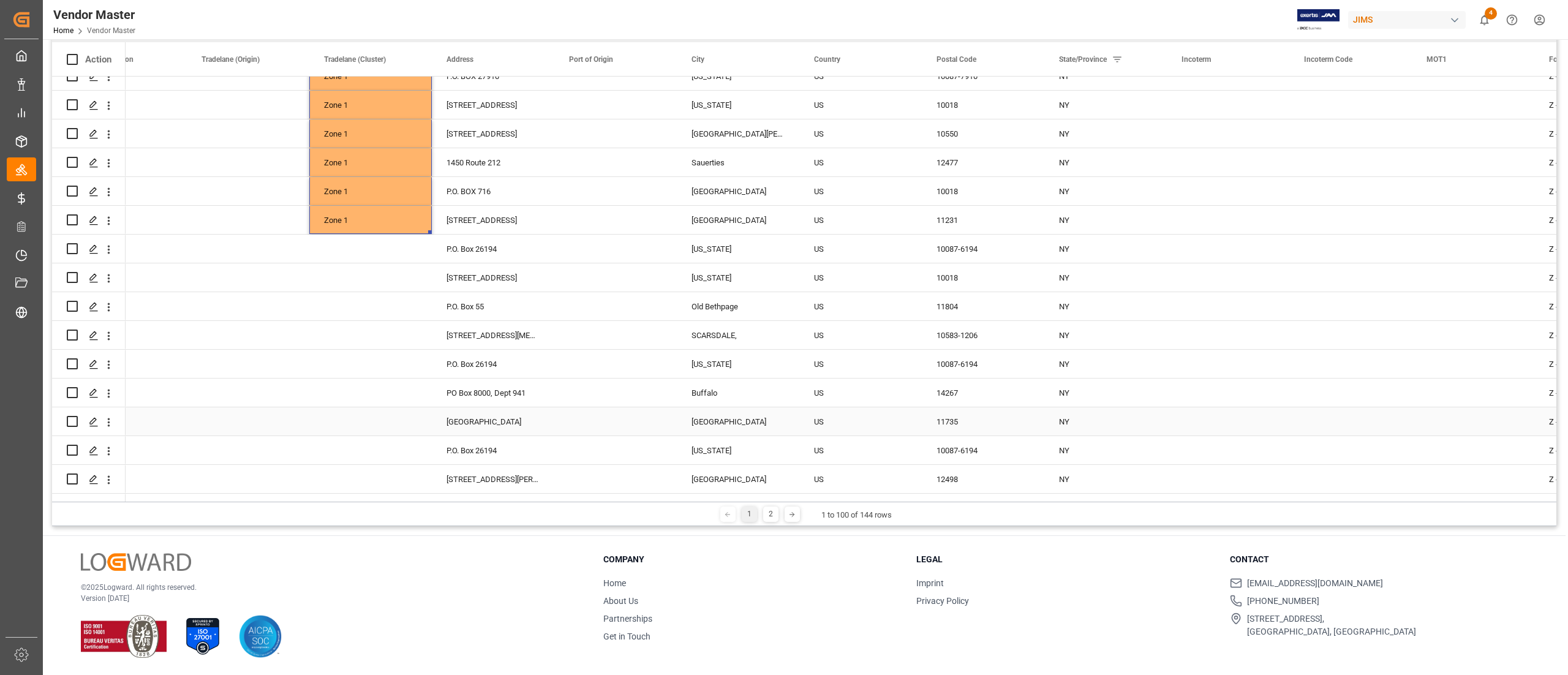
drag, startPoint x: 428, startPoint y: 234, endPoint x: 416, endPoint y: 263, distance: 31.4
click at [429, 251] on div "Press SPACE to select this row." at bounding box center [371, 249] width 123 height 28
click at [416, 214] on div "Zone 1" at bounding box center [370, 221] width 93 height 28
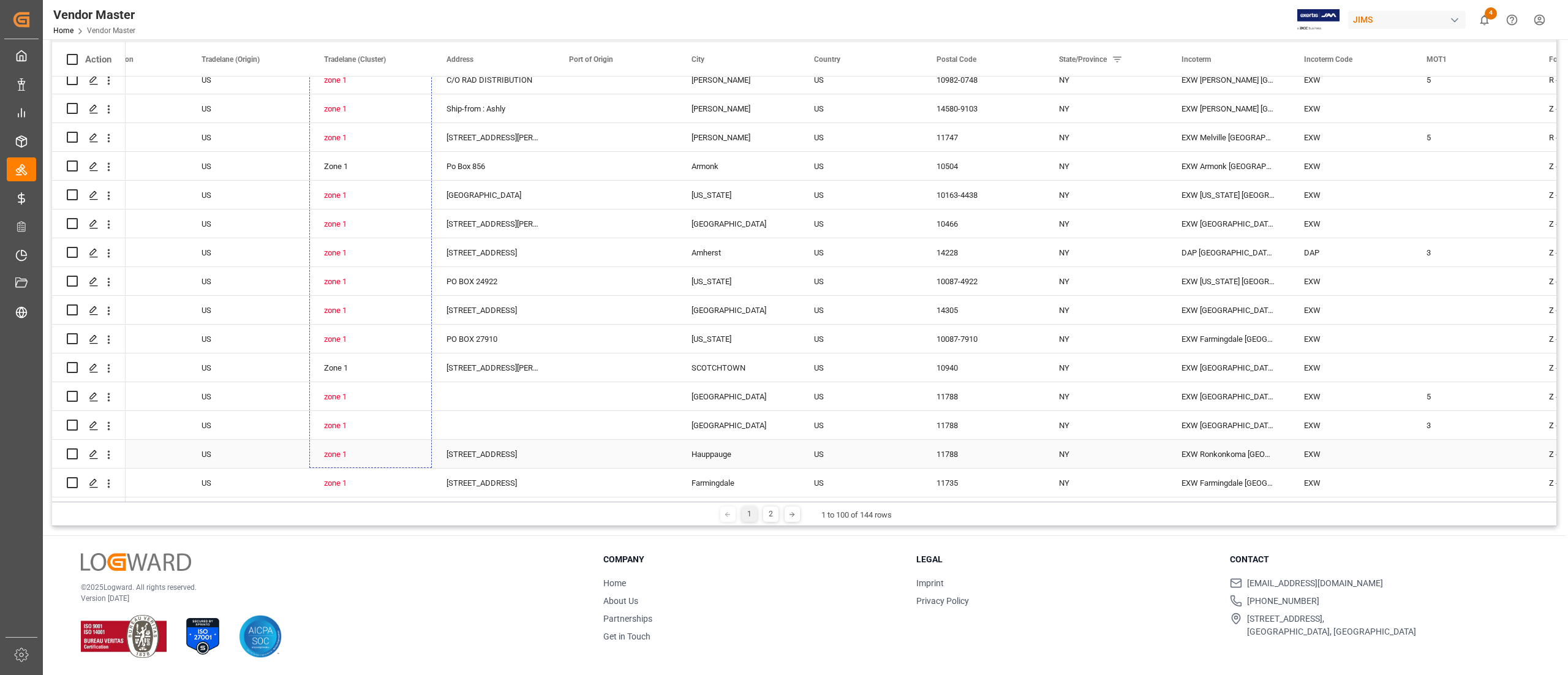
drag, startPoint x: 428, startPoint y: 231, endPoint x: 413, endPoint y: 455, distance: 224.5
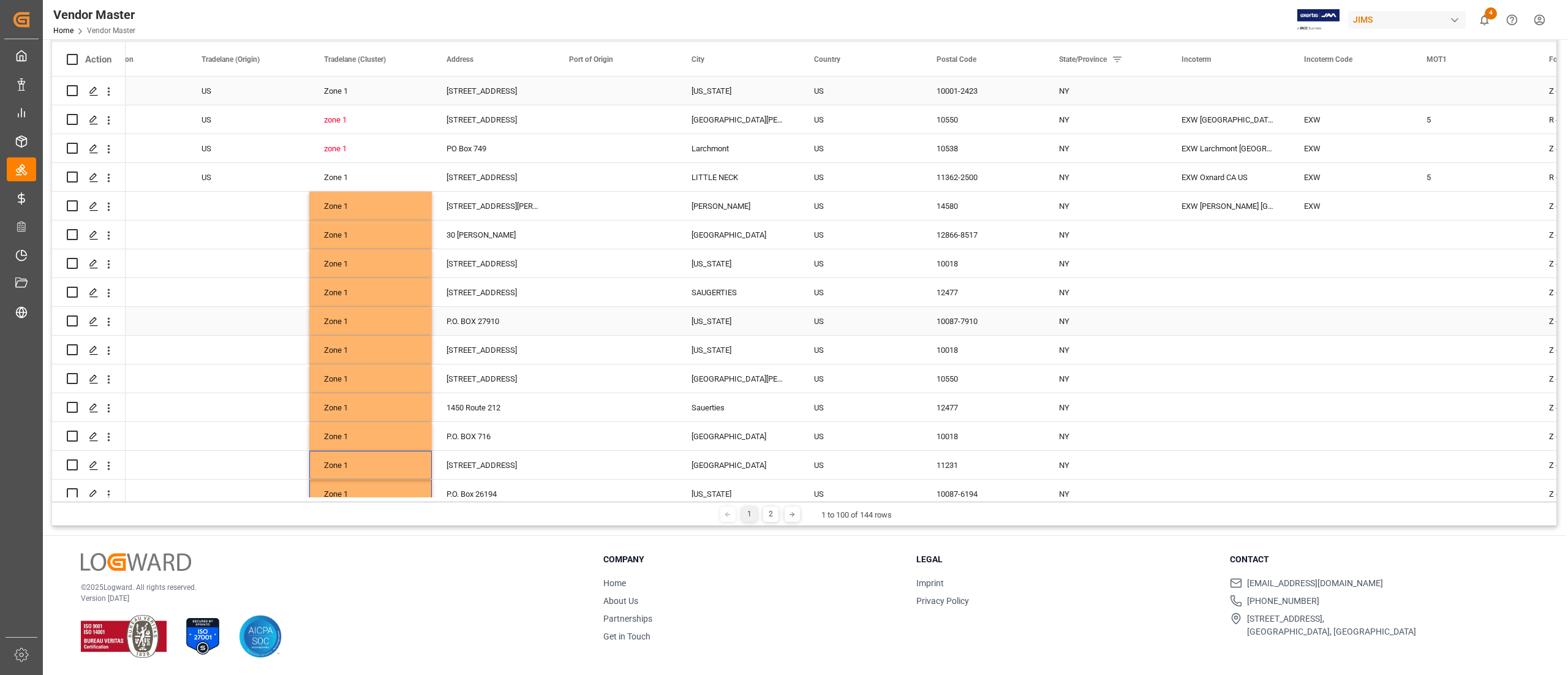
scroll to position [0, 0]
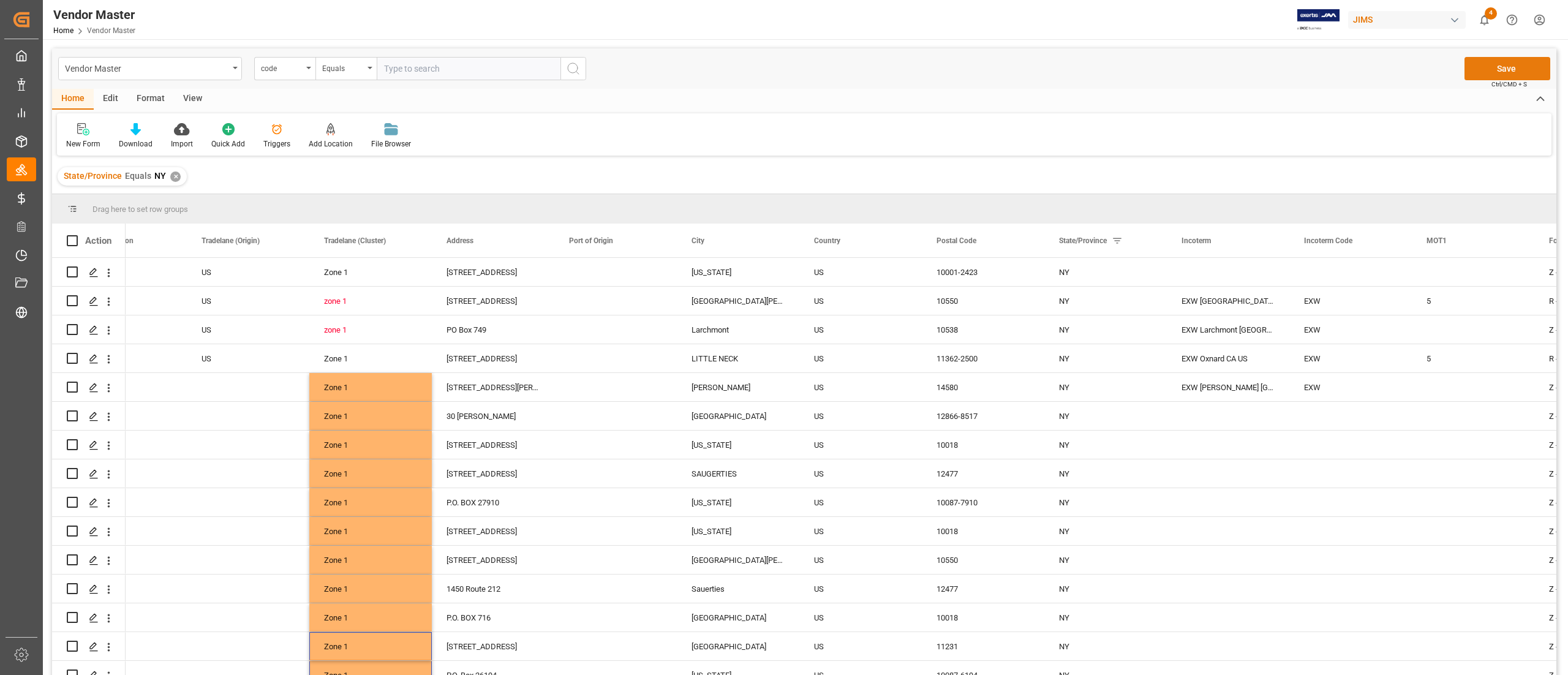
click at [980, 63] on button "Save" at bounding box center [1508, 68] width 86 height 24
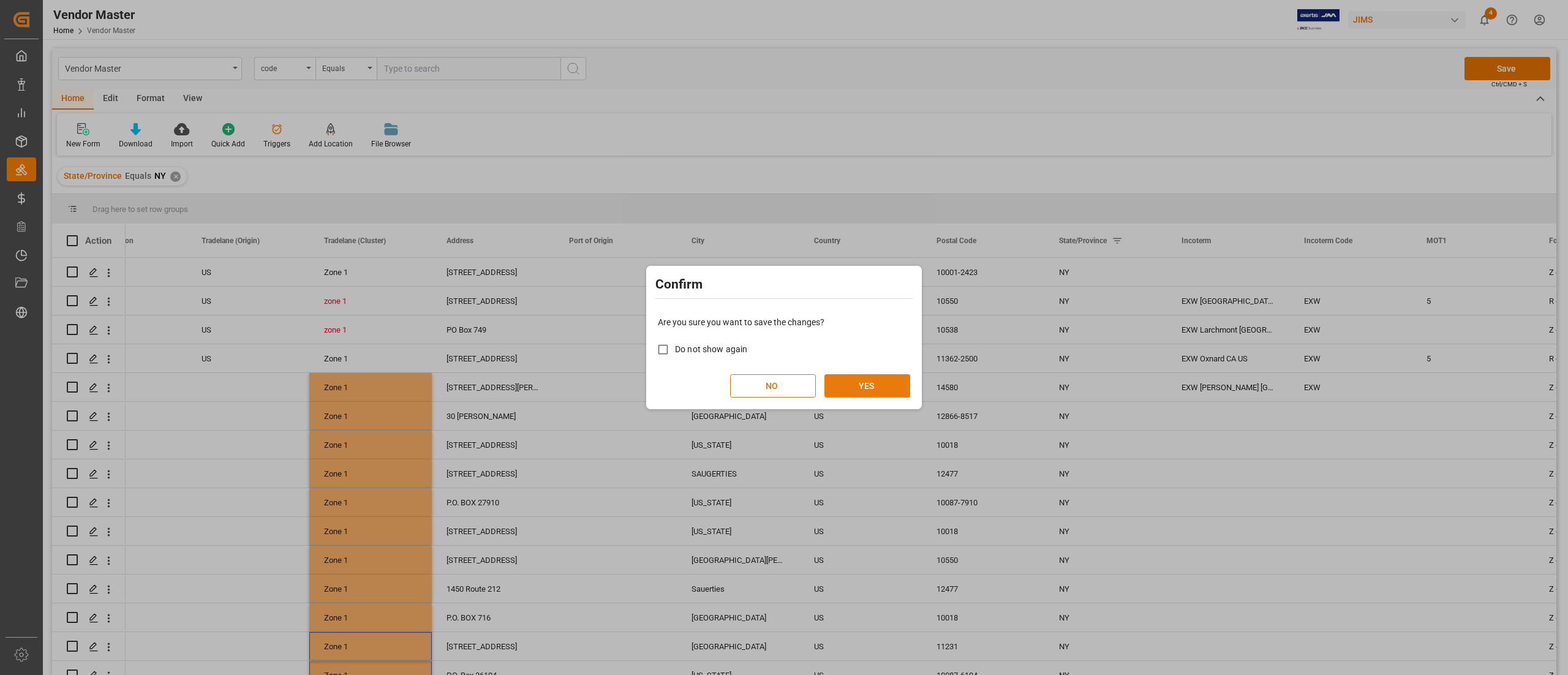
click at [904, 386] on button "YES" at bounding box center [867, 385] width 86 height 24
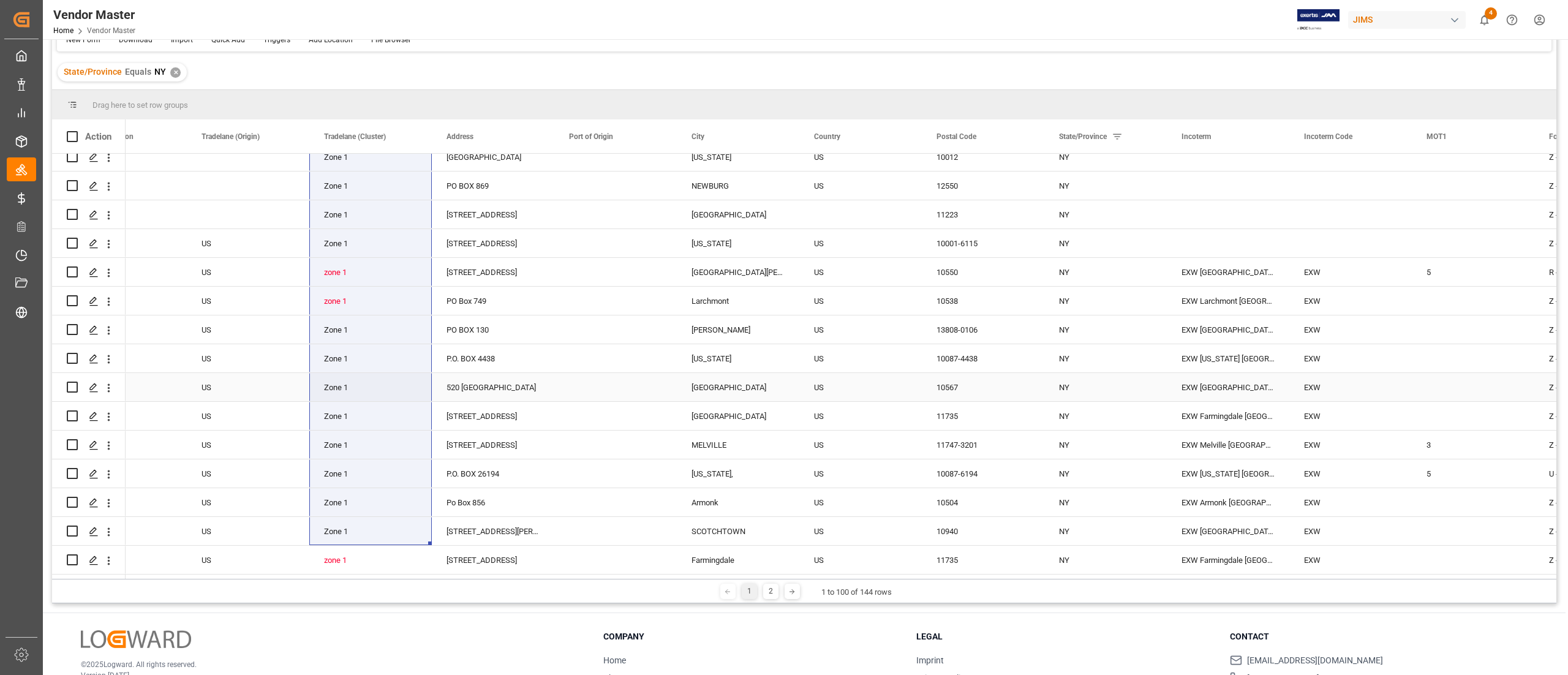
scroll to position [181, 0]
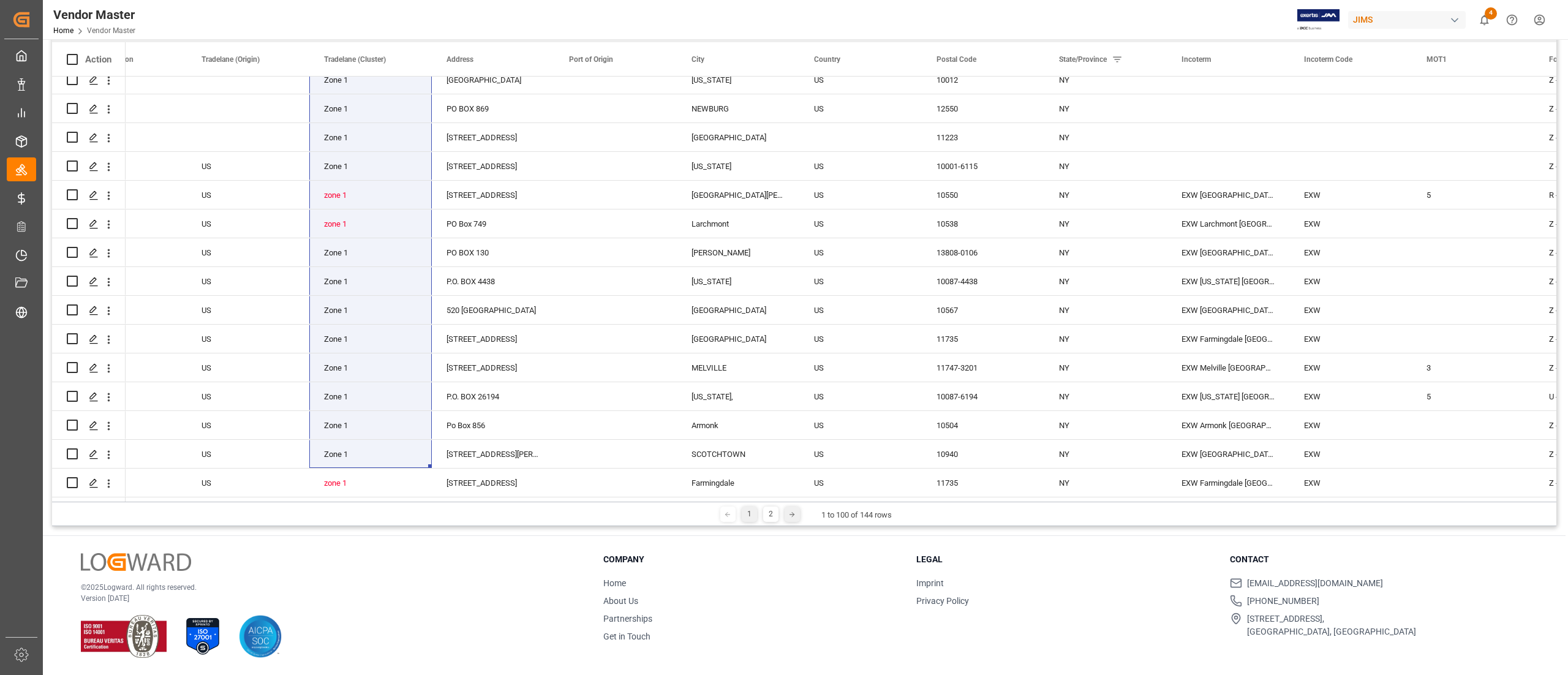
click at [795, 421] on div at bounding box center [792, 515] width 15 height 15
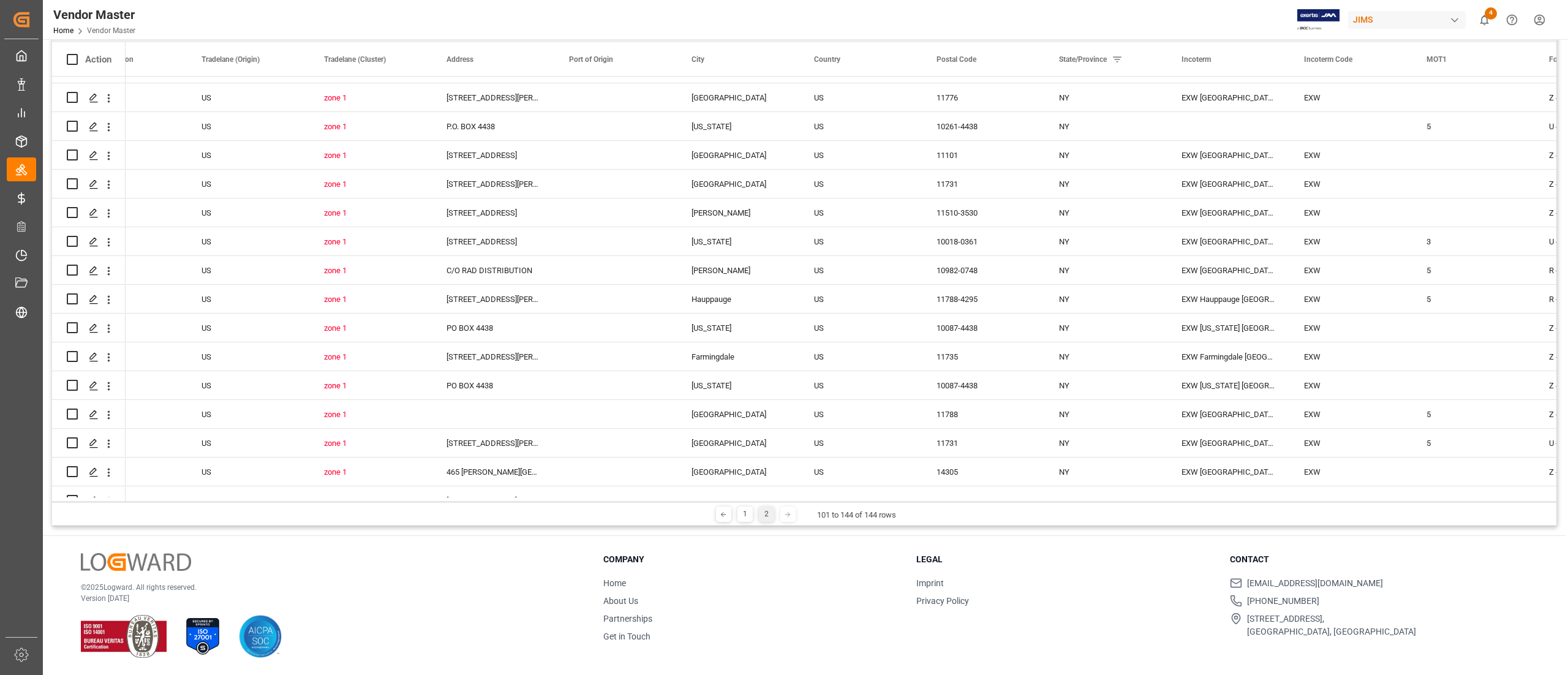
scroll to position [849, 0]
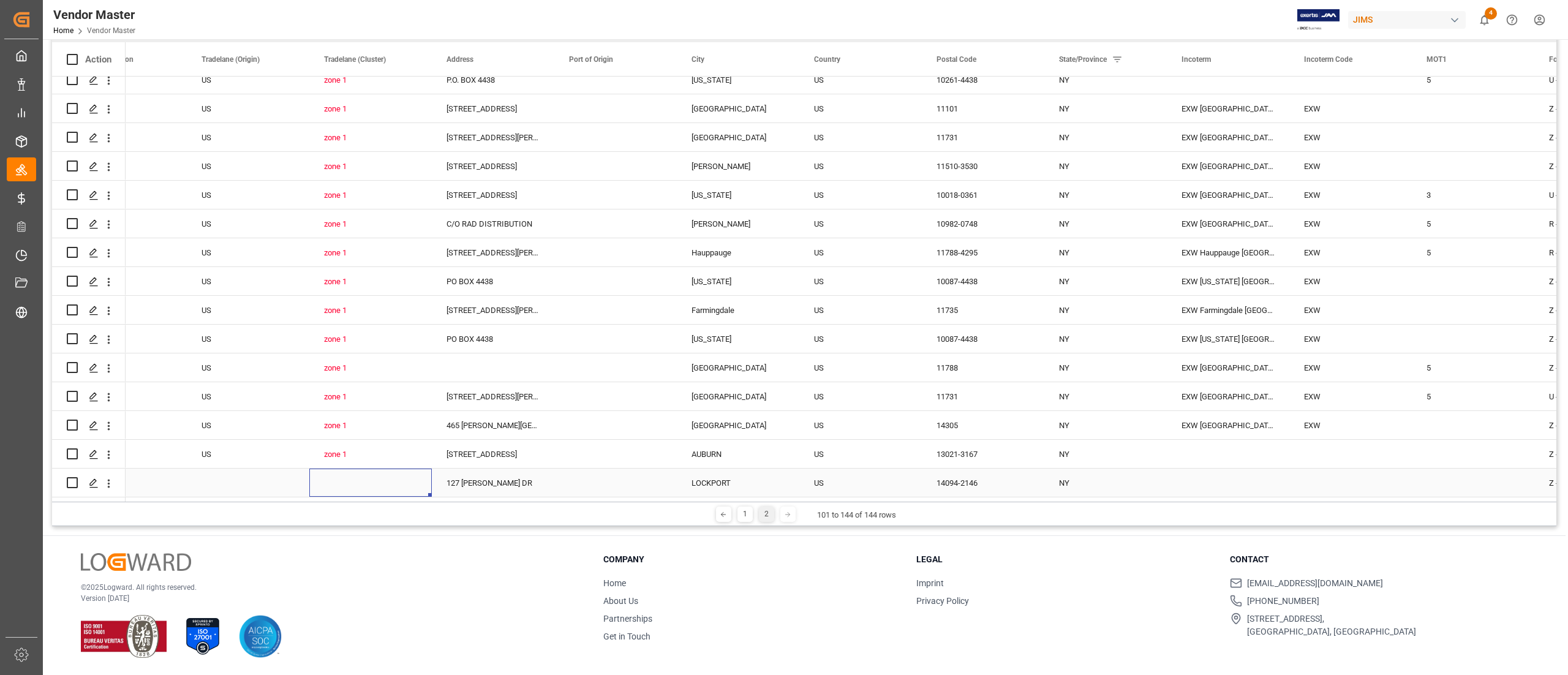
click at [342, 421] on div "Press SPACE to select this row." at bounding box center [371, 482] width 123 height 28
click at [419, 421] on div "zone 1" at bounding box center [371, 454] width 123 height 28
drag, startPoint x: 434, startPoint y: 466, endPoint x: 424, endPoint y: 488, distance: 24.2
click at [358, 421] on div "zone 1" at bounding box center [370, 455] width 93 height 28
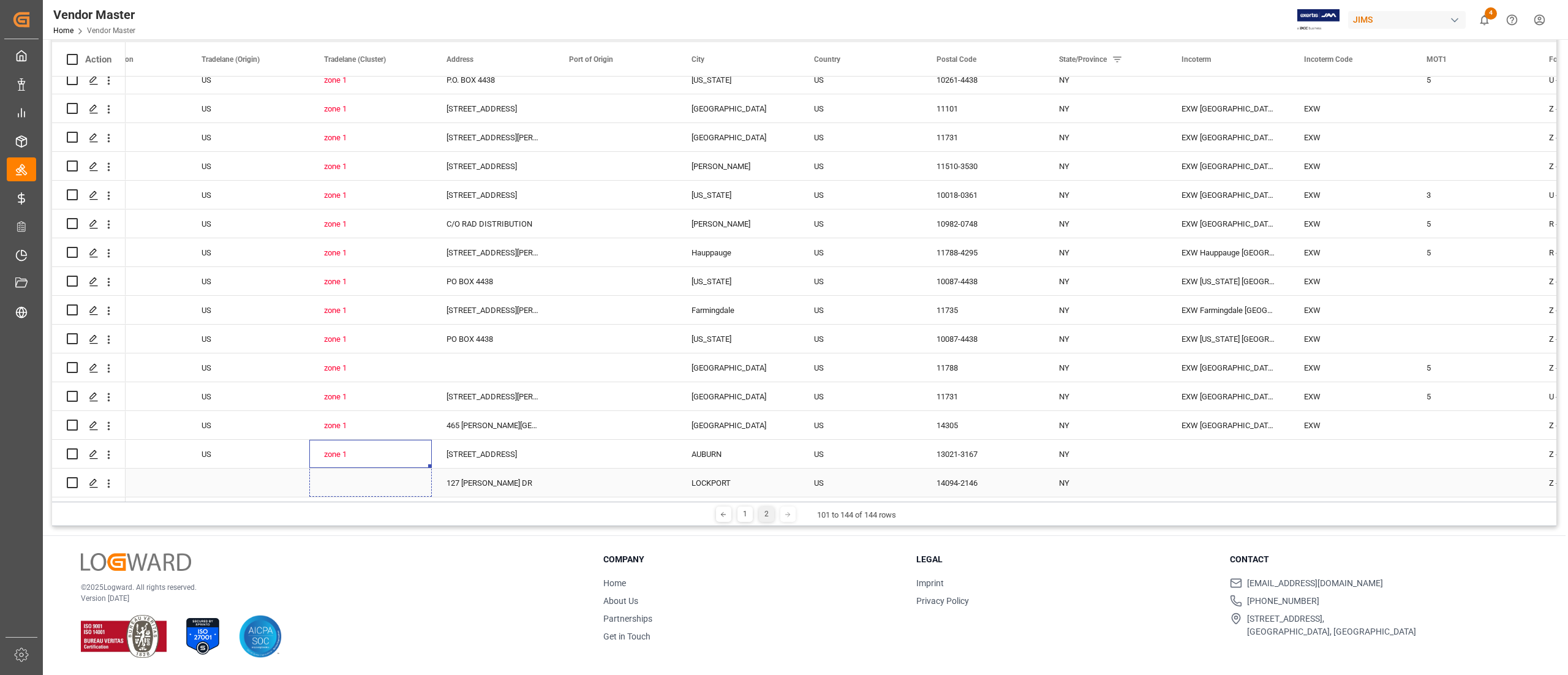
drag, startPoint x: 429, startPoint y: 461, endPoint x: 430, endPoint y: 487, distance: 26.0
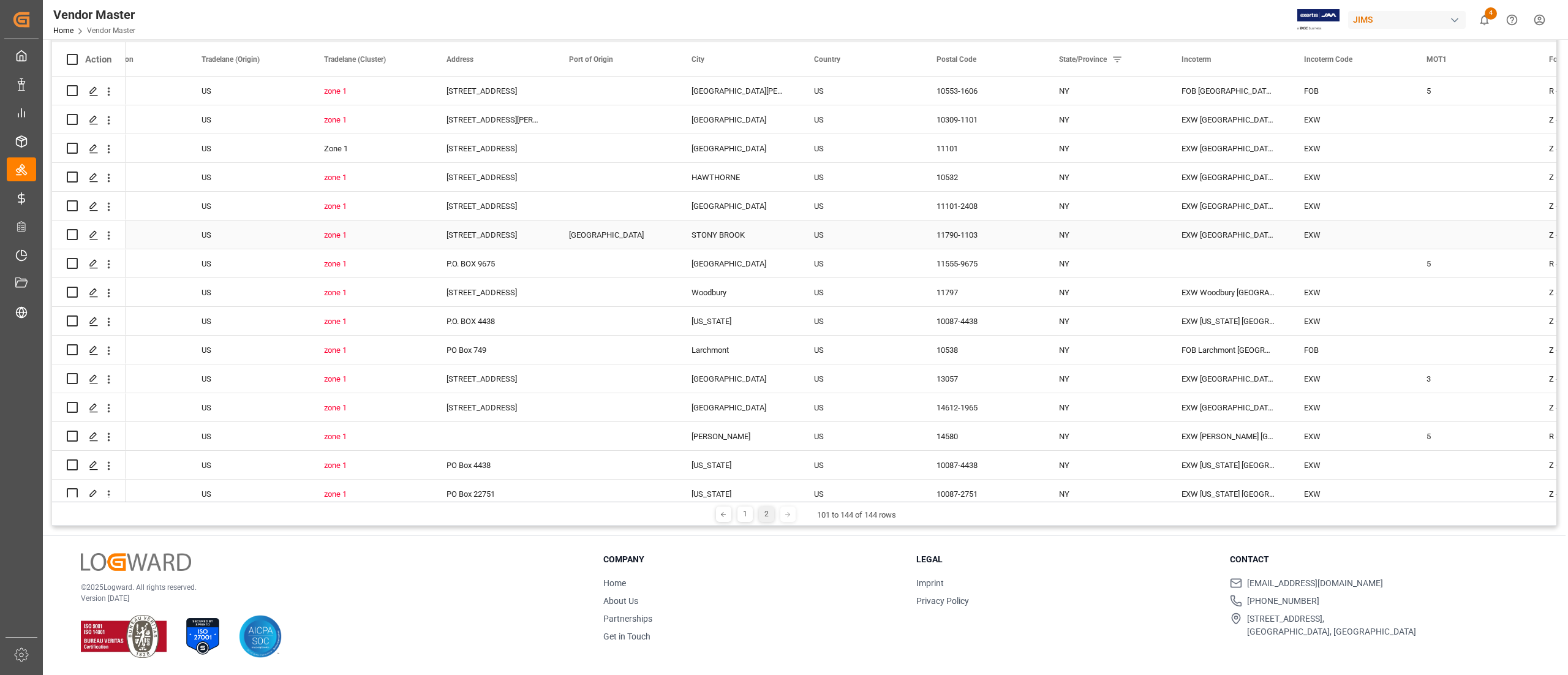
scroll to position [0, 0]
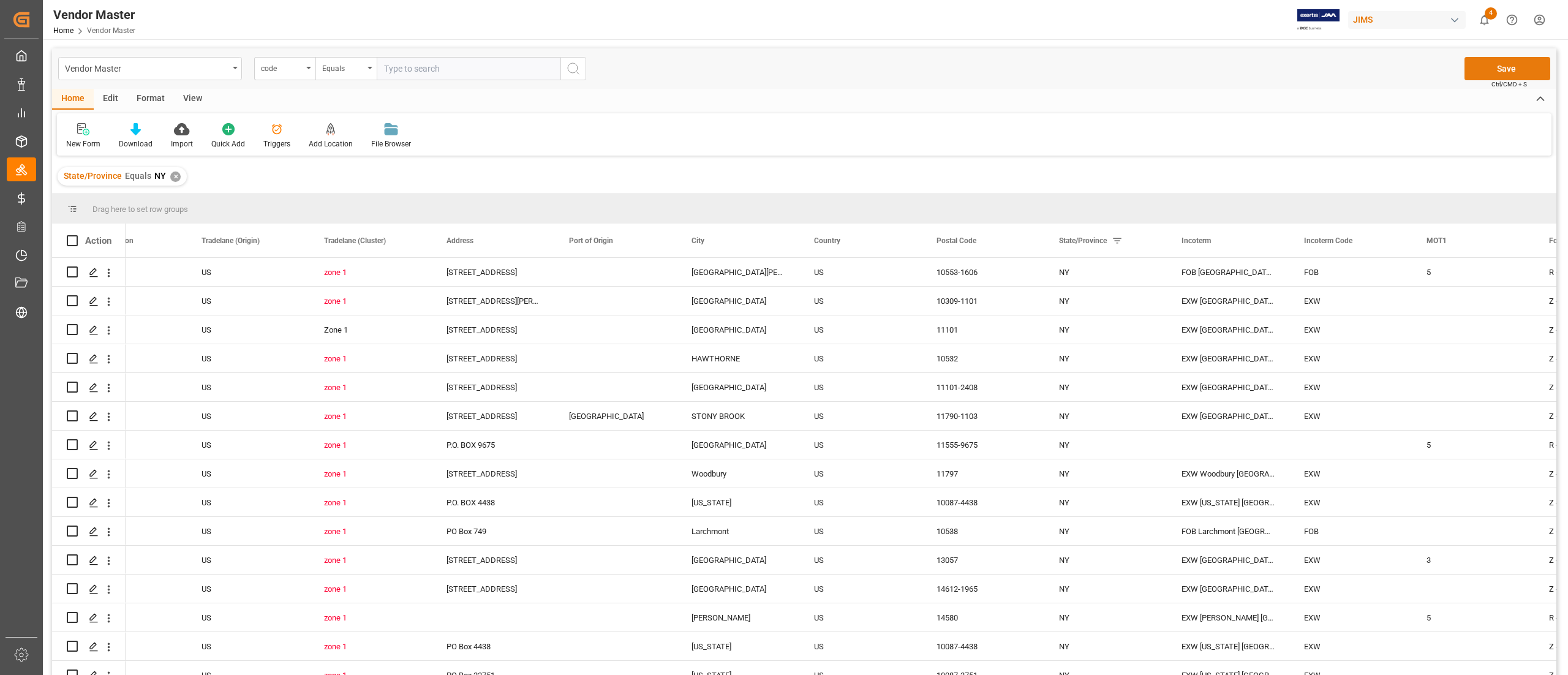
click at [980, 61] on button "Save" at bounding box center [1508, 68] width 86 height 24
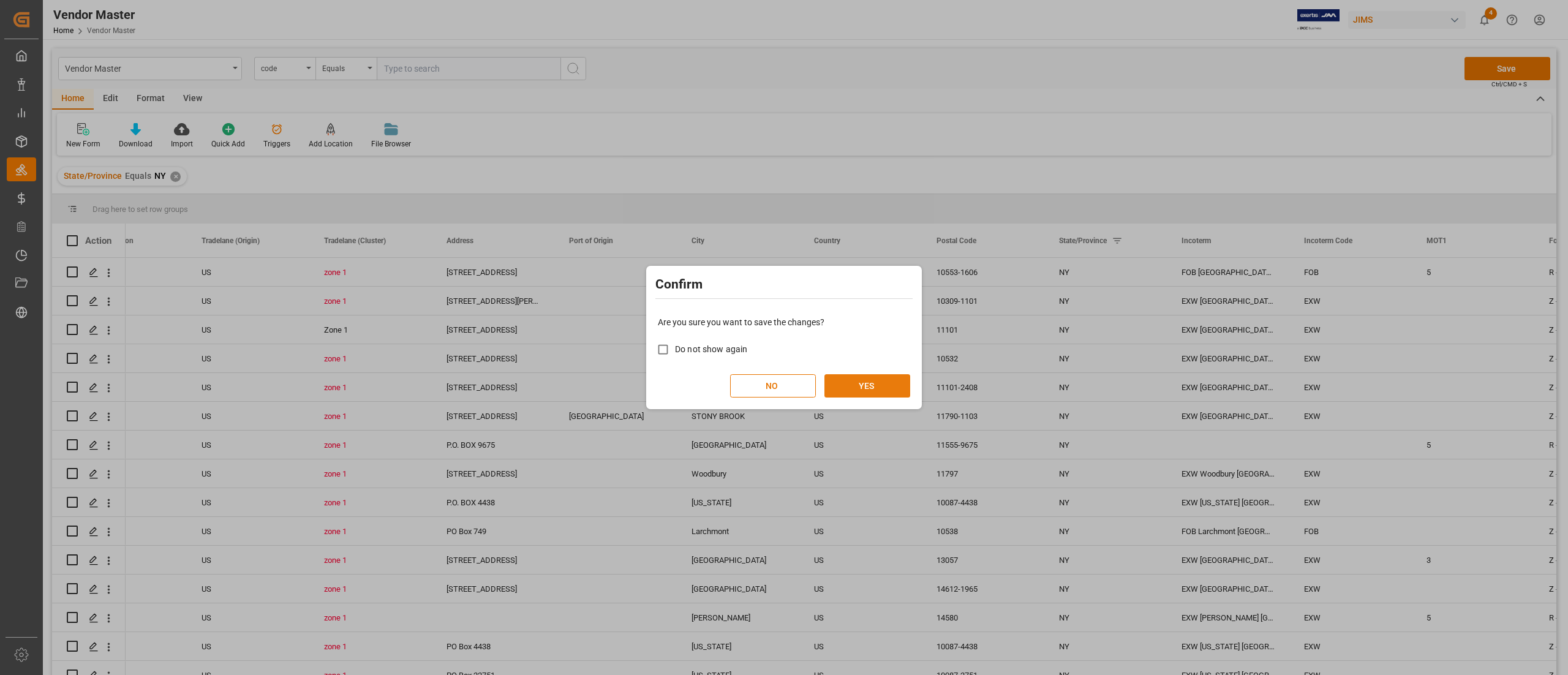
click at [869, 377] on button "YES" at bounding box center [867, 385] width 86 height 24
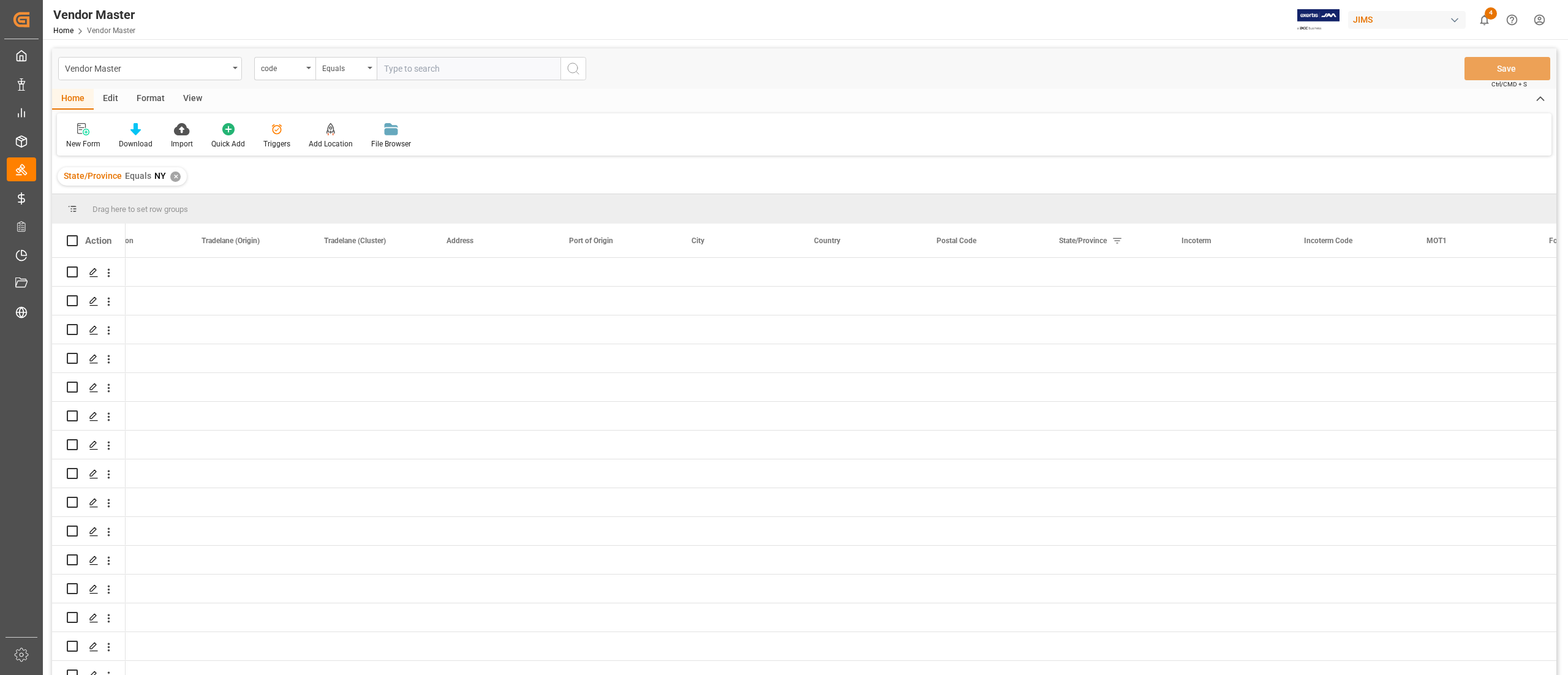
scroll to position [0, 2144]
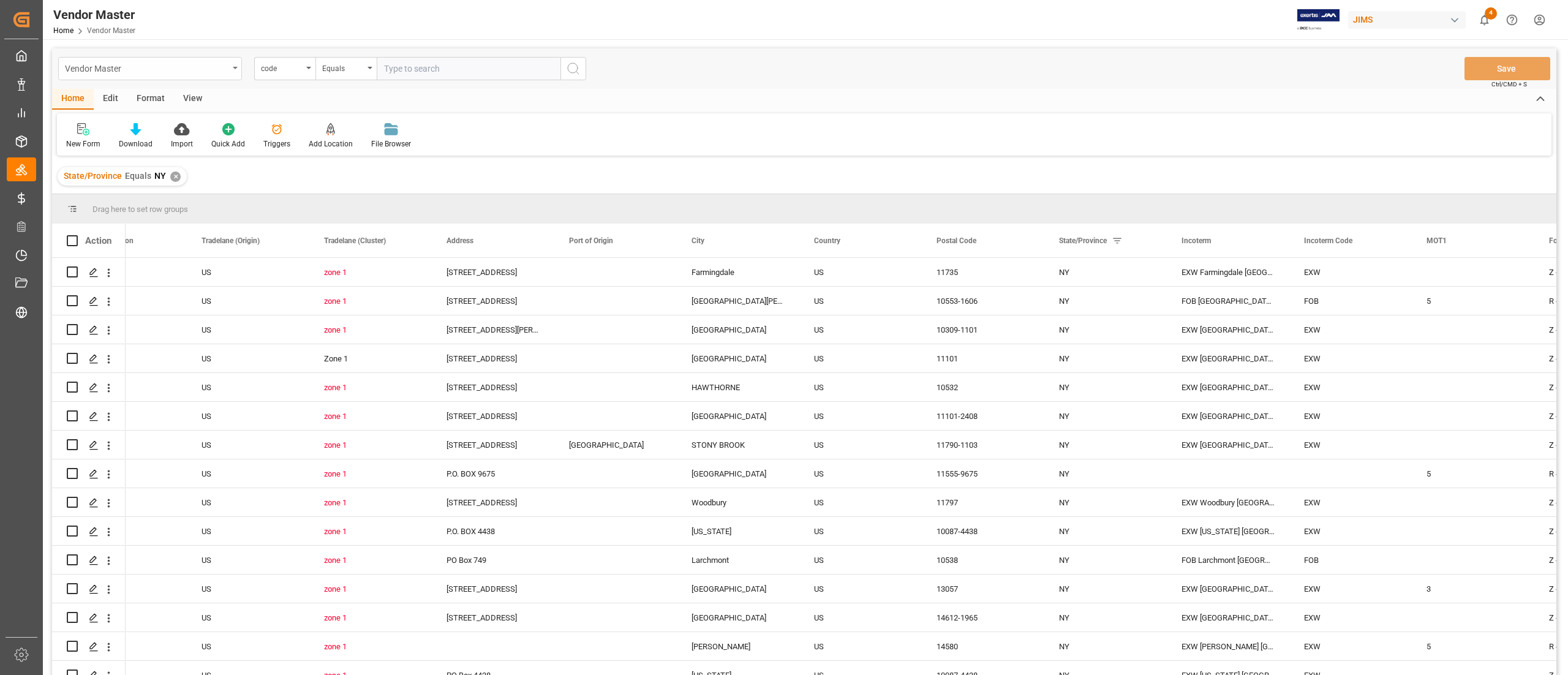
click at [135, 62] on div "Vendor Master" at bounding box center [146, 68] width 163 height 15
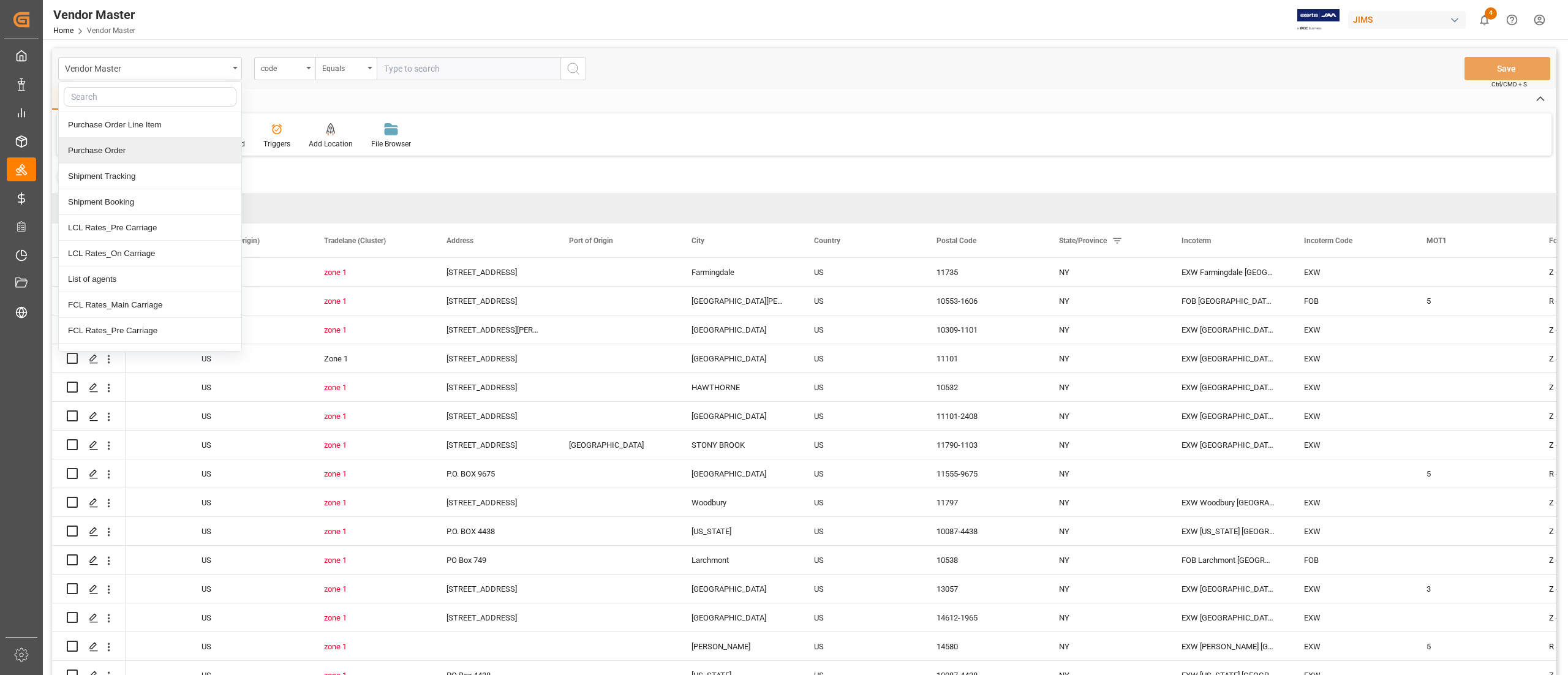
click at [143, 158] on div "Purchase Order" at bounding box center [149, 150] width 182 height 25
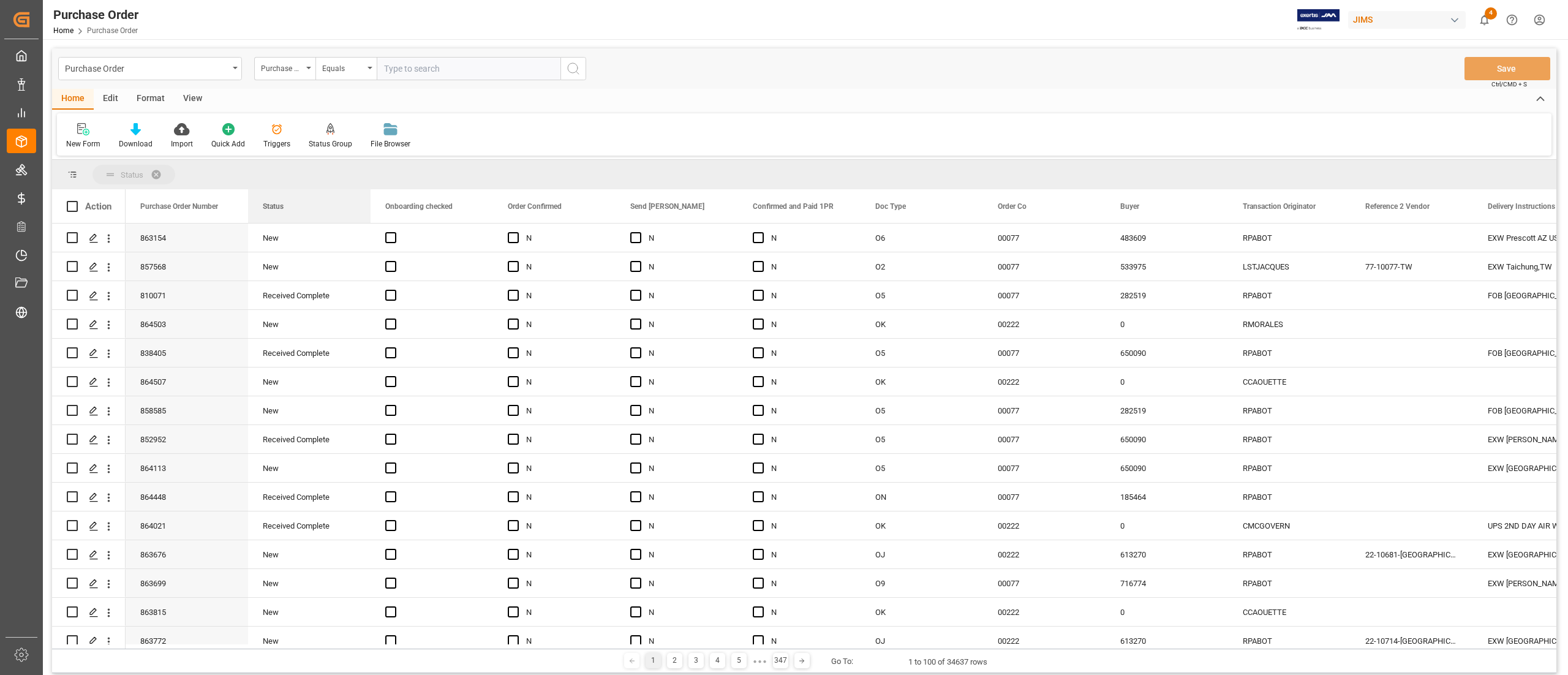
drag, startPoint x: 201, startPoint y: 184, endPoint x: 190, endPoint y: 168, distance: 19.4
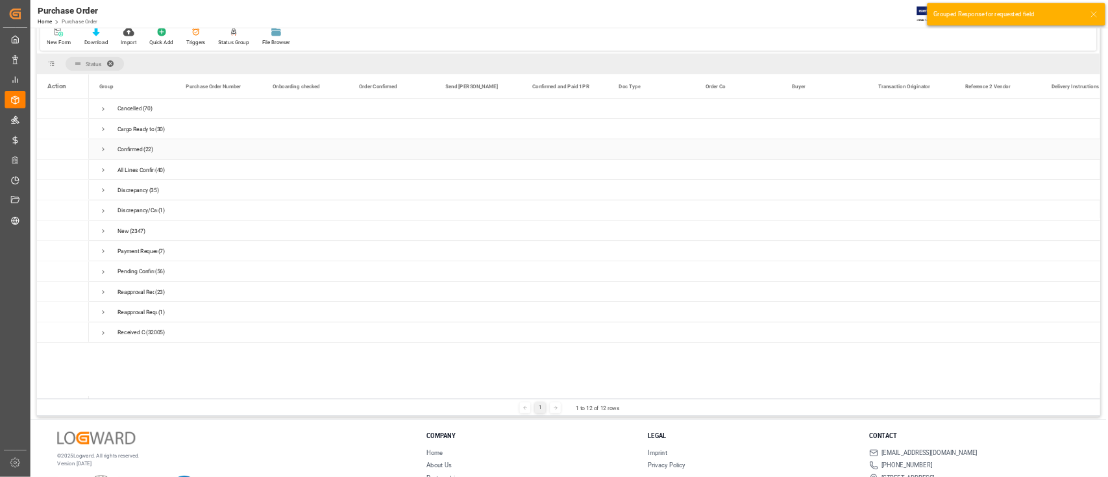
scroll to position [130, 0]
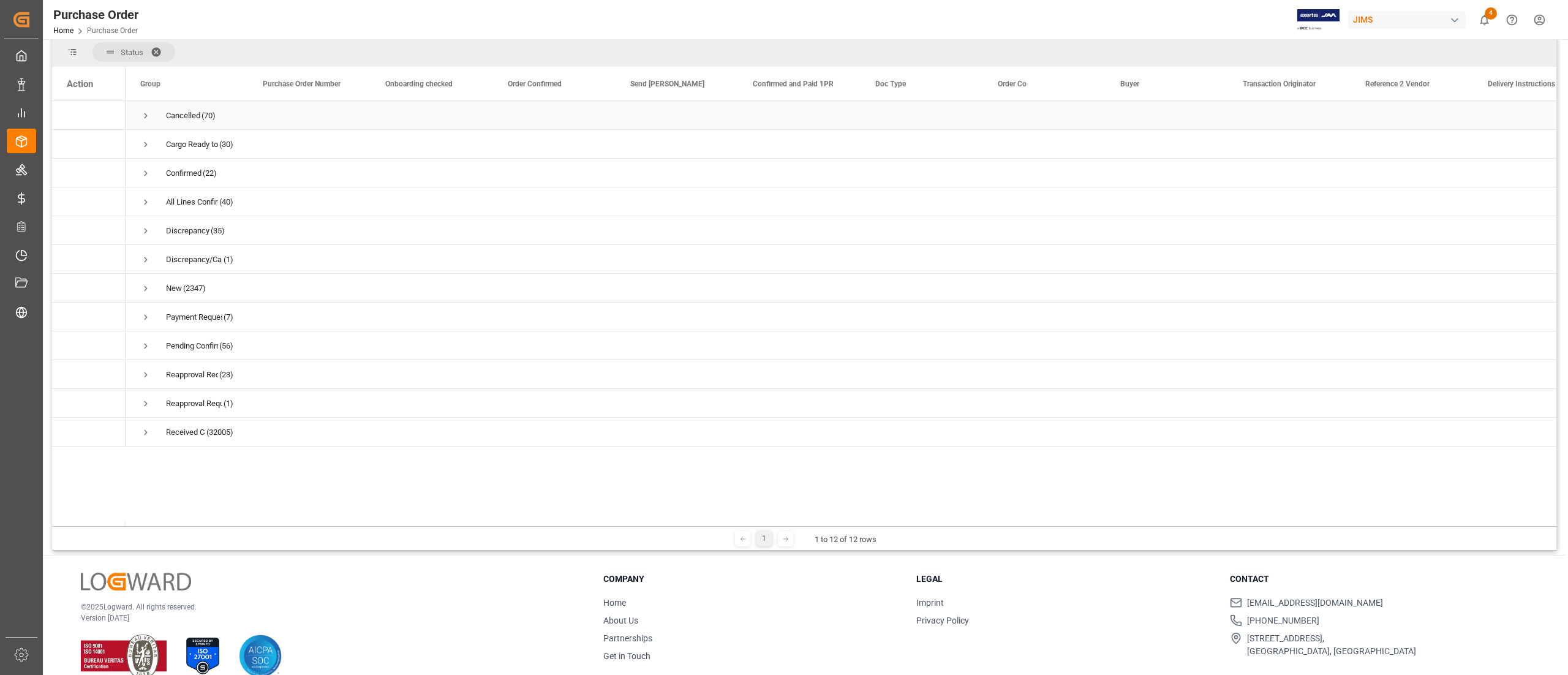
drag, startPoint x: 247, startPoint y: 92, endPoint x: 411, endPoint y: 100, distance: 164.2
click at [411, 100] on div "Action Group Purchase Order Number Onboarding checked" at bounding box center [804, 296] width 1505 height 460
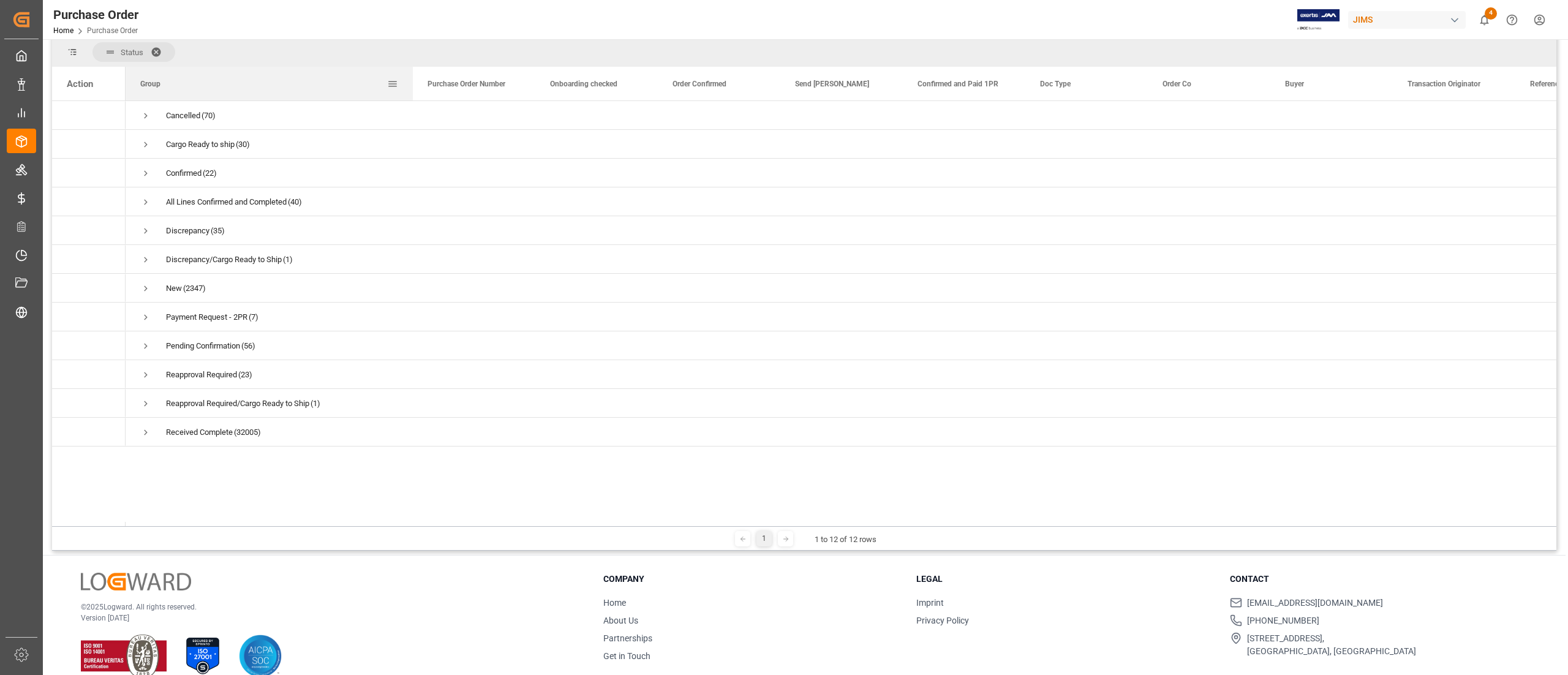
drag, startPoint x: 245, startPoint y: 94, endPoint x: 411, endPoint y: 100, distance: 166.1
click at [411, 100] on div at bounding box center [413, 84] width 5 height 34
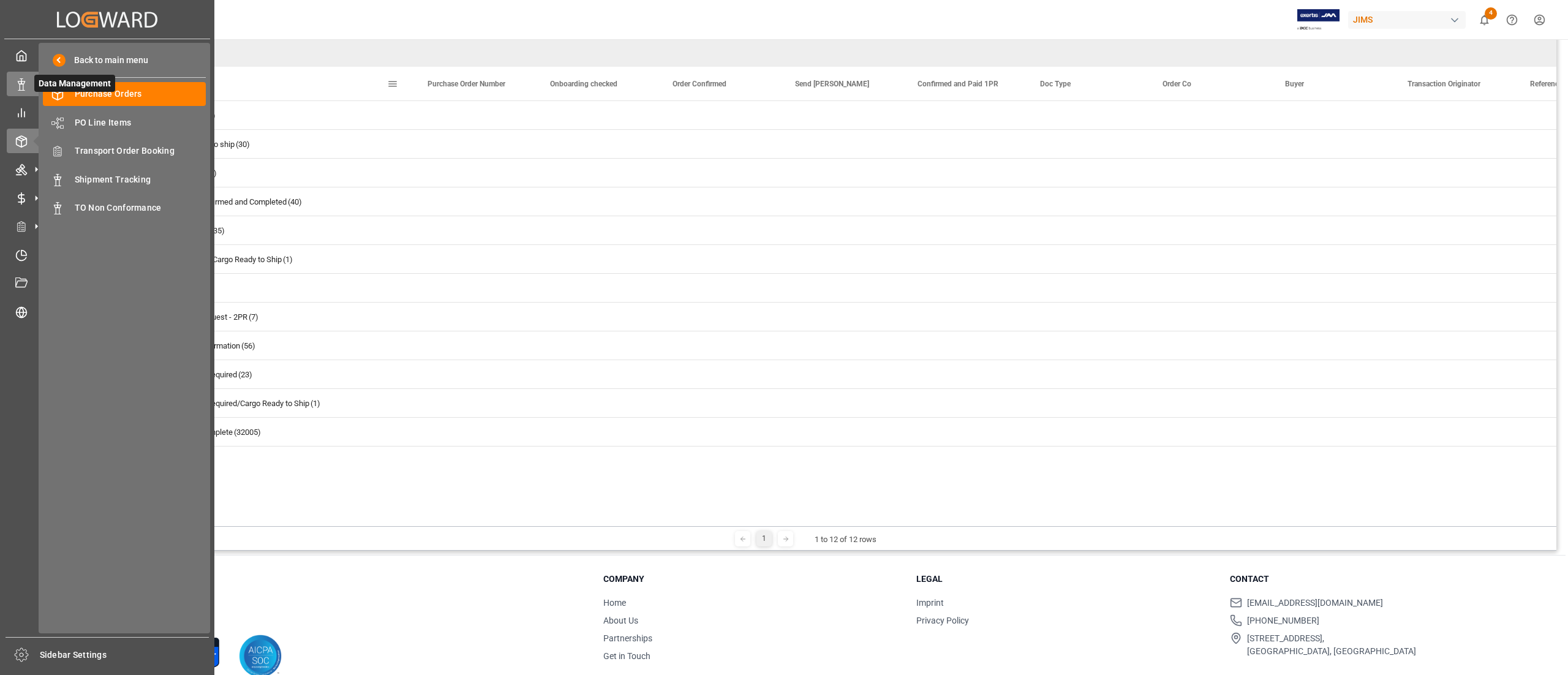
click at [22, 88] on icon at bounding box center [21, 84] width 12 height 12
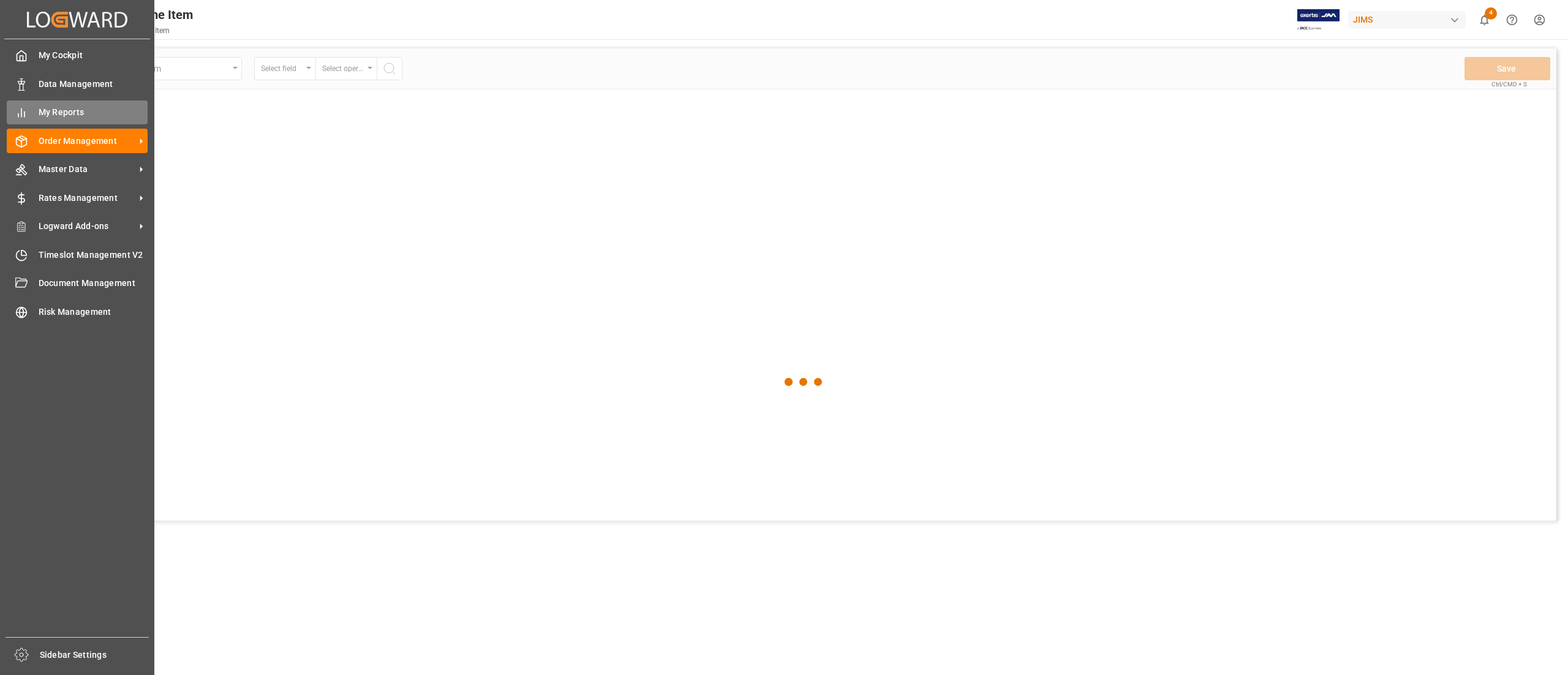
click at [35, 110] on div "My Reports My Reports" at bounding box center [76, 111] width 141 height 24
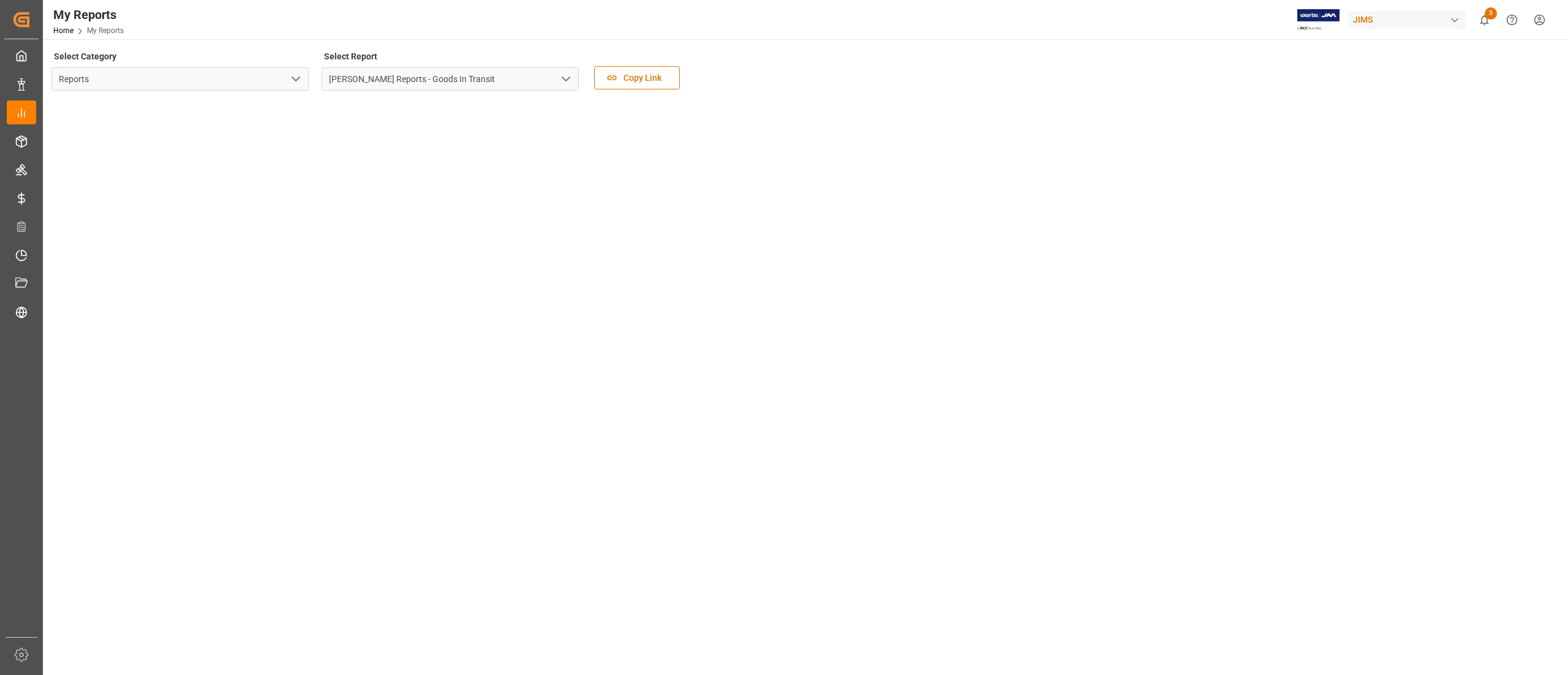
click at [568, 79] on icon "open menu" at bounding box center [566, 79] width 15 height 15
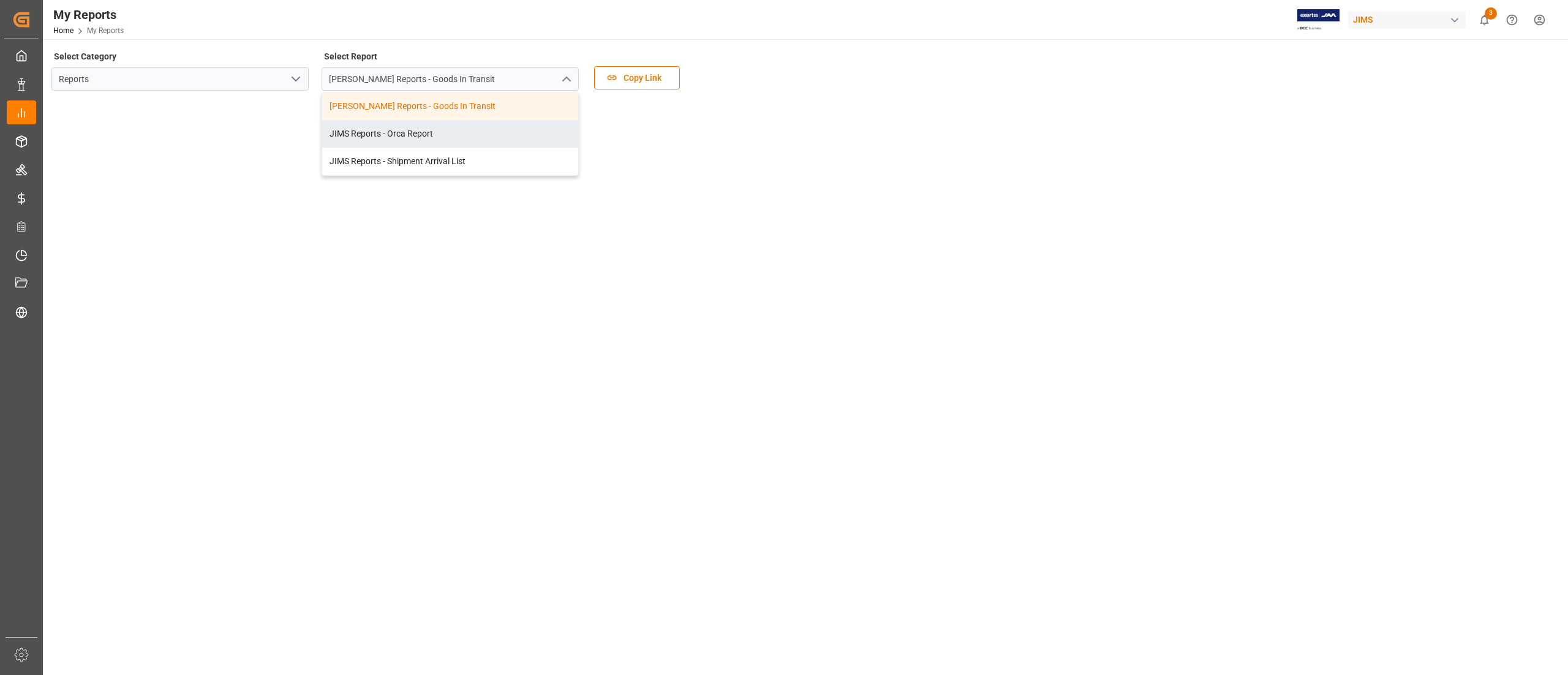
click at [299, 83] on icon "open menu" at bounding box center [296, 79] width 15 height 15
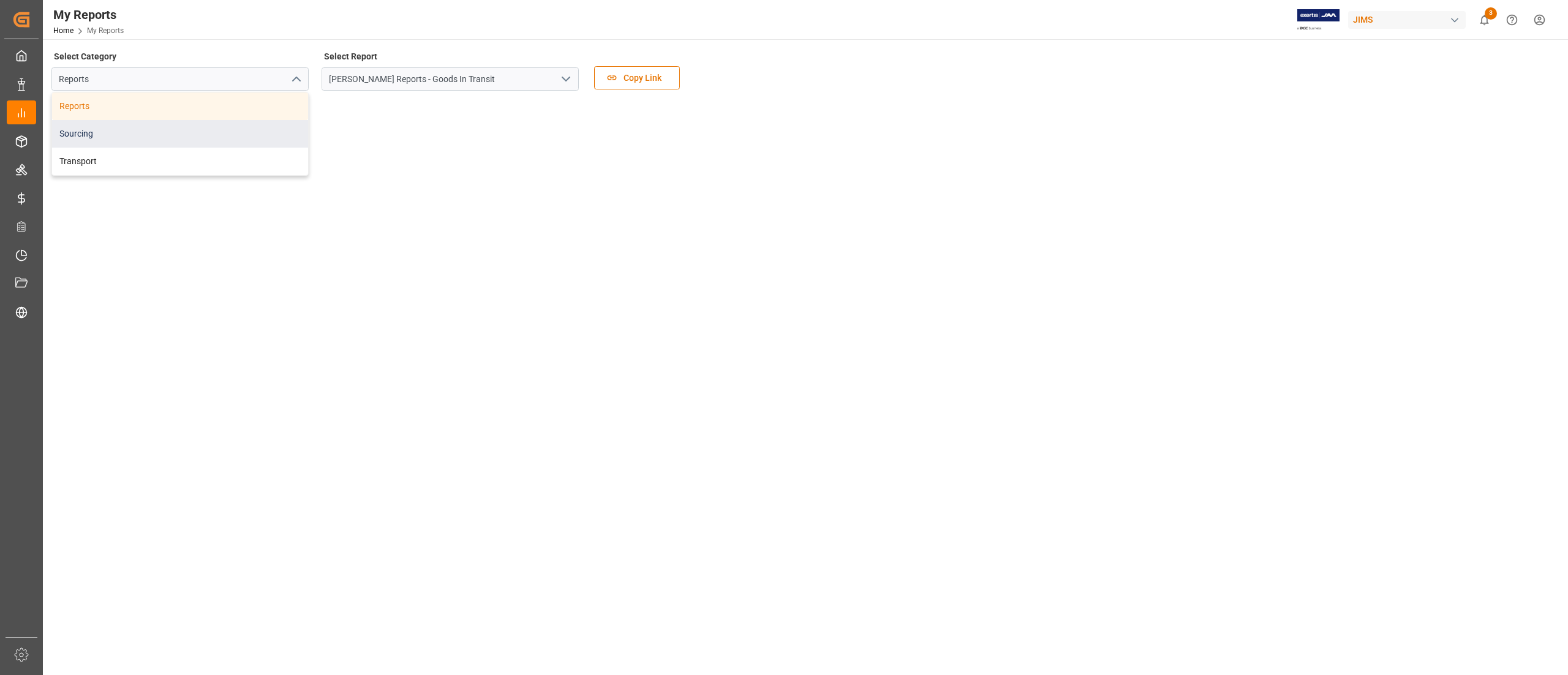
click at [165, 129] on div "Sourcing" at bounding box center [179, 133] width 256 height 27
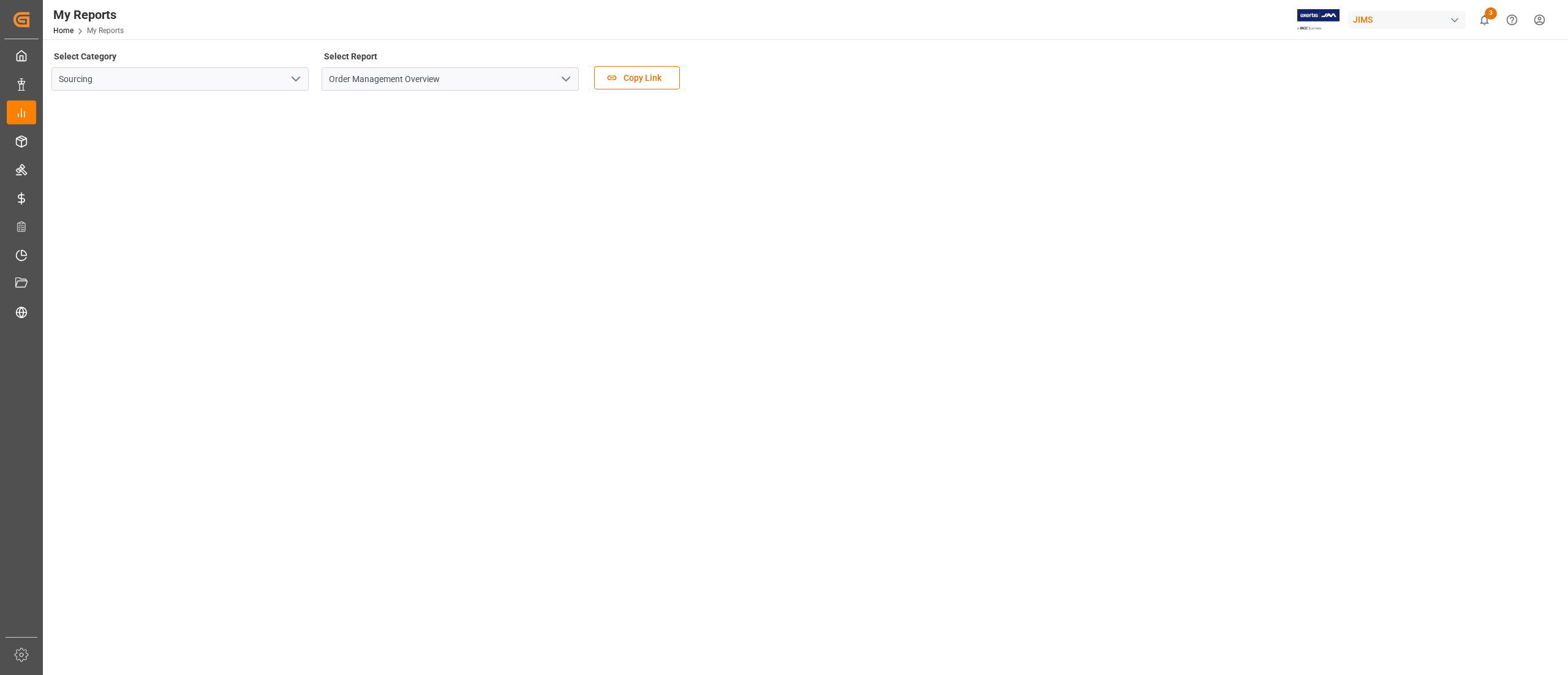
click at [569, 79] on icon "open menu" at bounding box center [566, 79] width 15 height 15
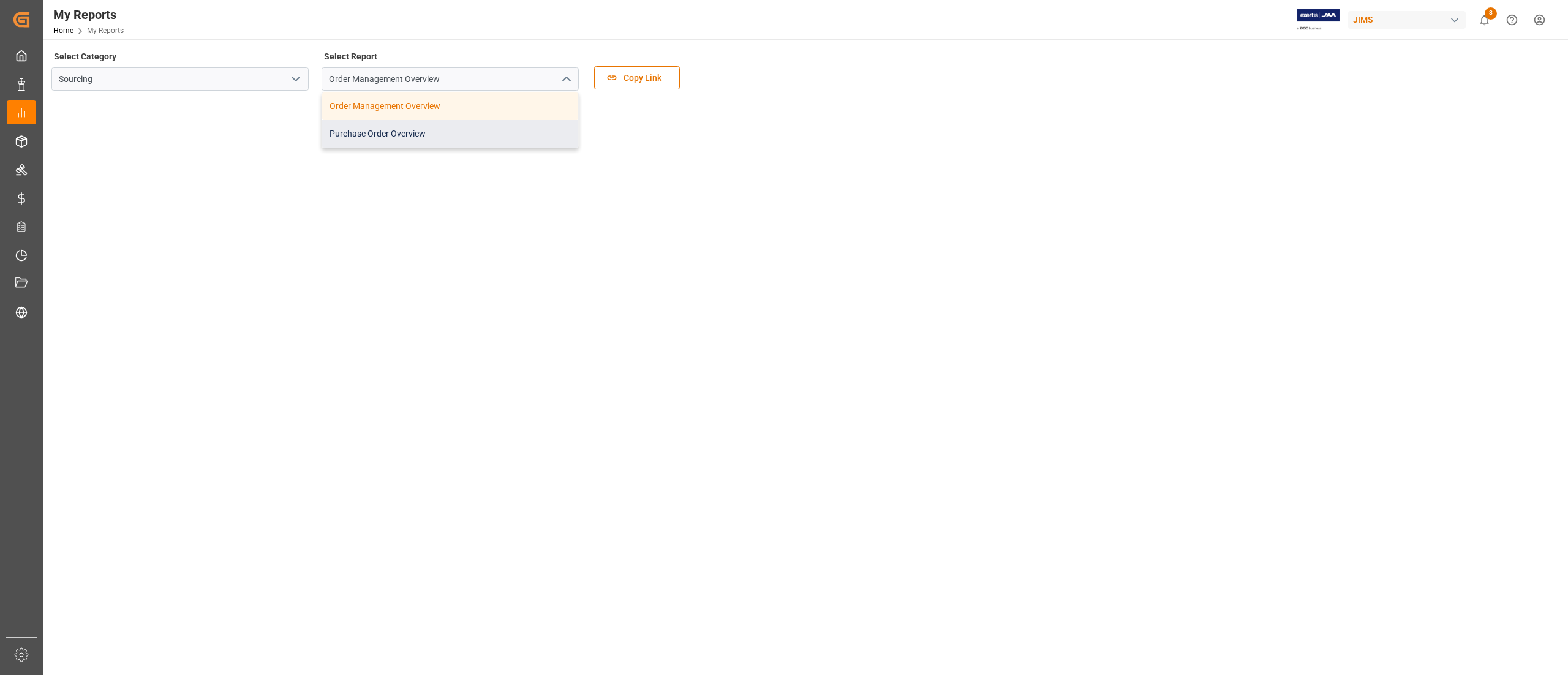
click at [461, 127] on div "Purchase Order Overview" at bounding box center [449, 133] width 256 height 27
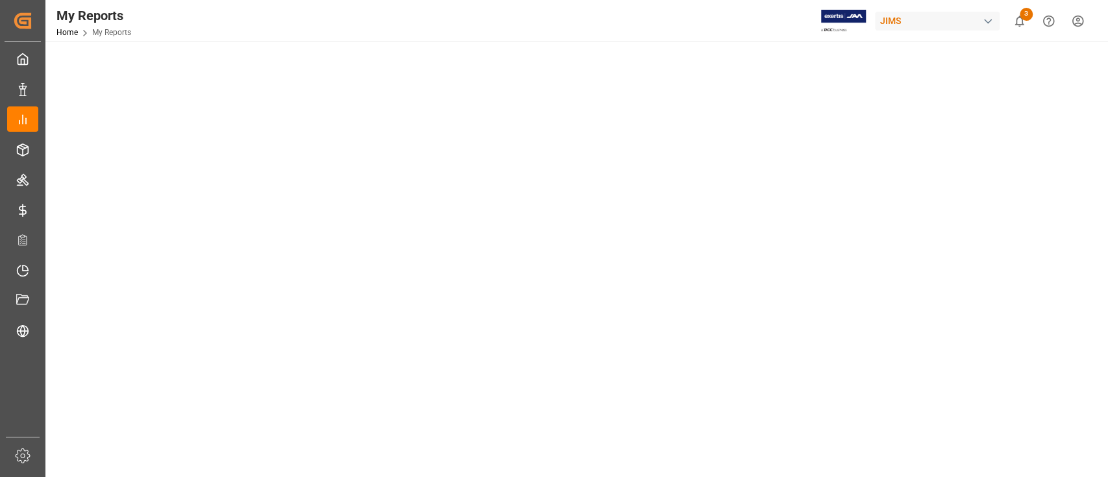
scroll to position [62, 0]
